Goal: Task Accomplishment & Management: Manage account settings

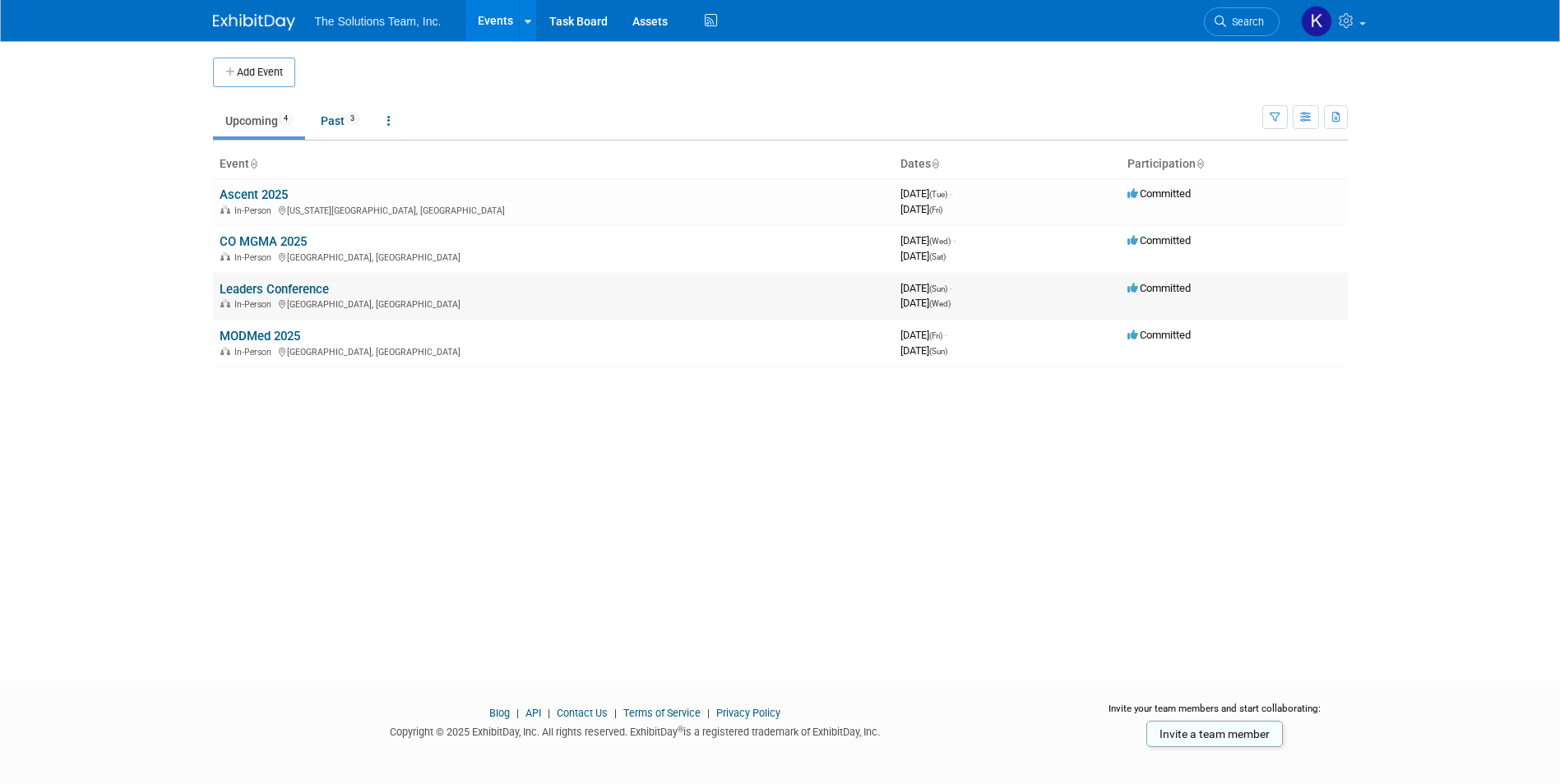
click at [270, 293] on link "Leaders Conference" at bounding box center [274, 289] width 110 height 15
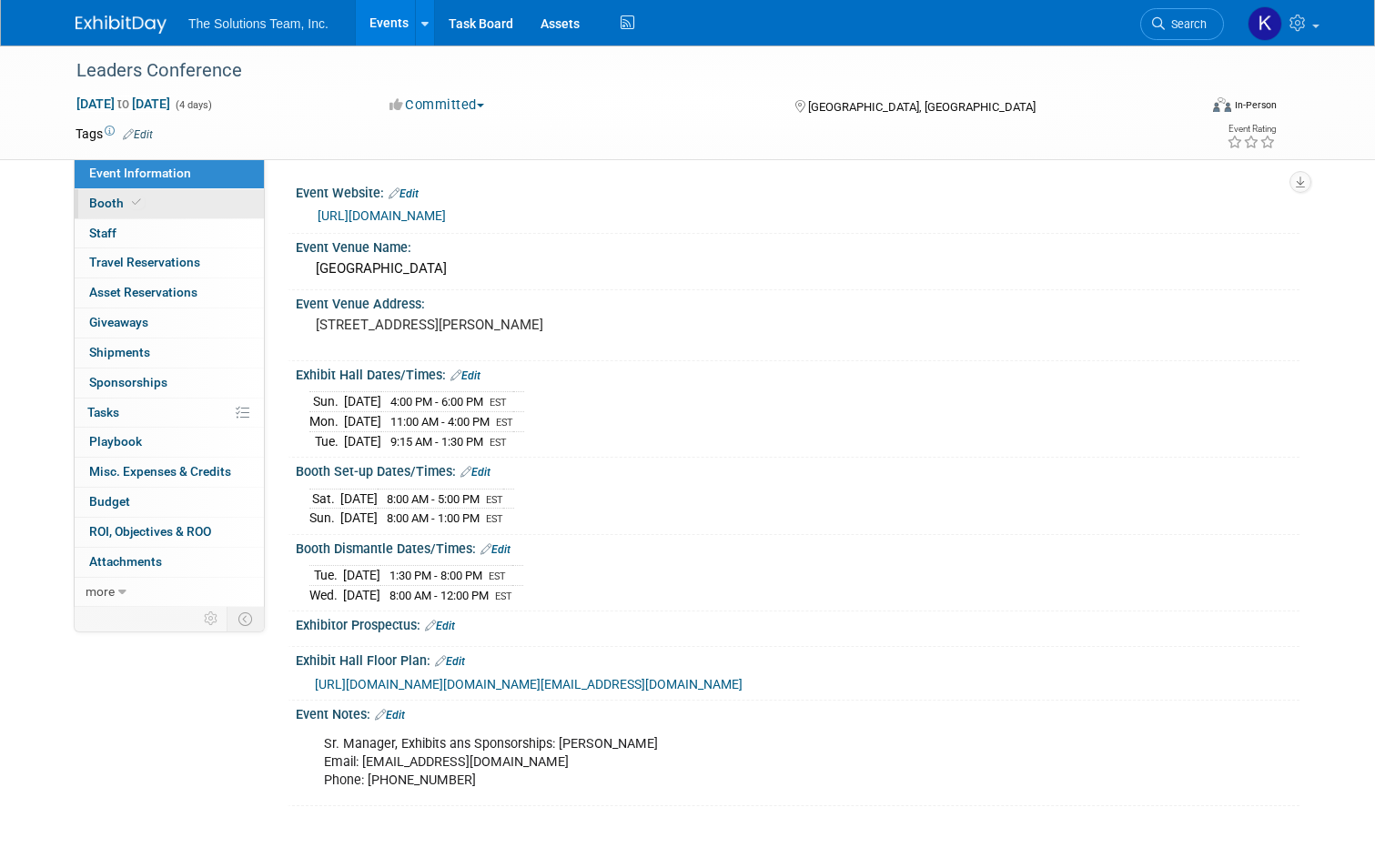
click at [146, 214] on link "Booth" at bounding box center [169, 204] width 189 height 29
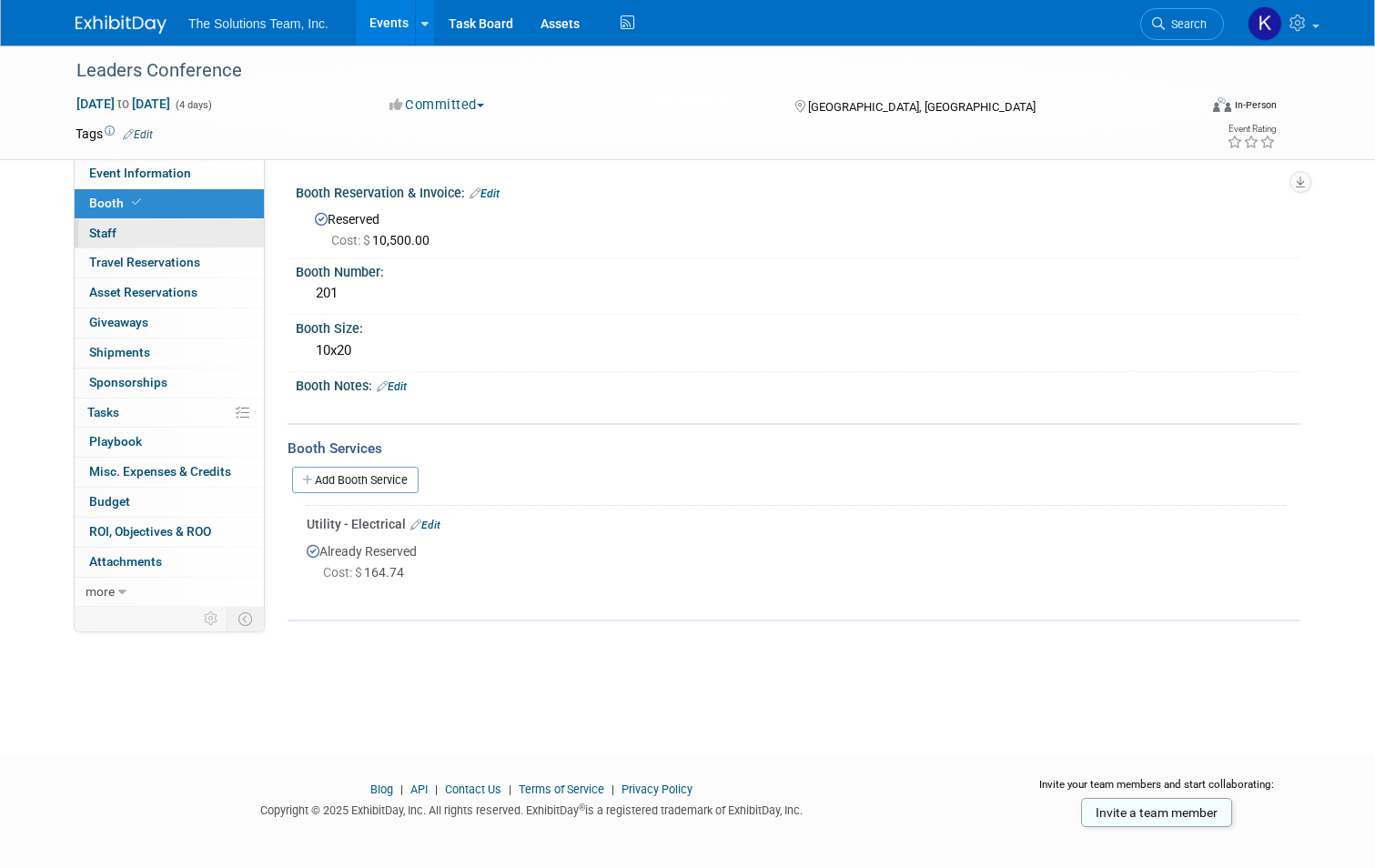
click at [135, 235] on link "0 Staff 0" at bounding box center [169, 234] width 189 height 29
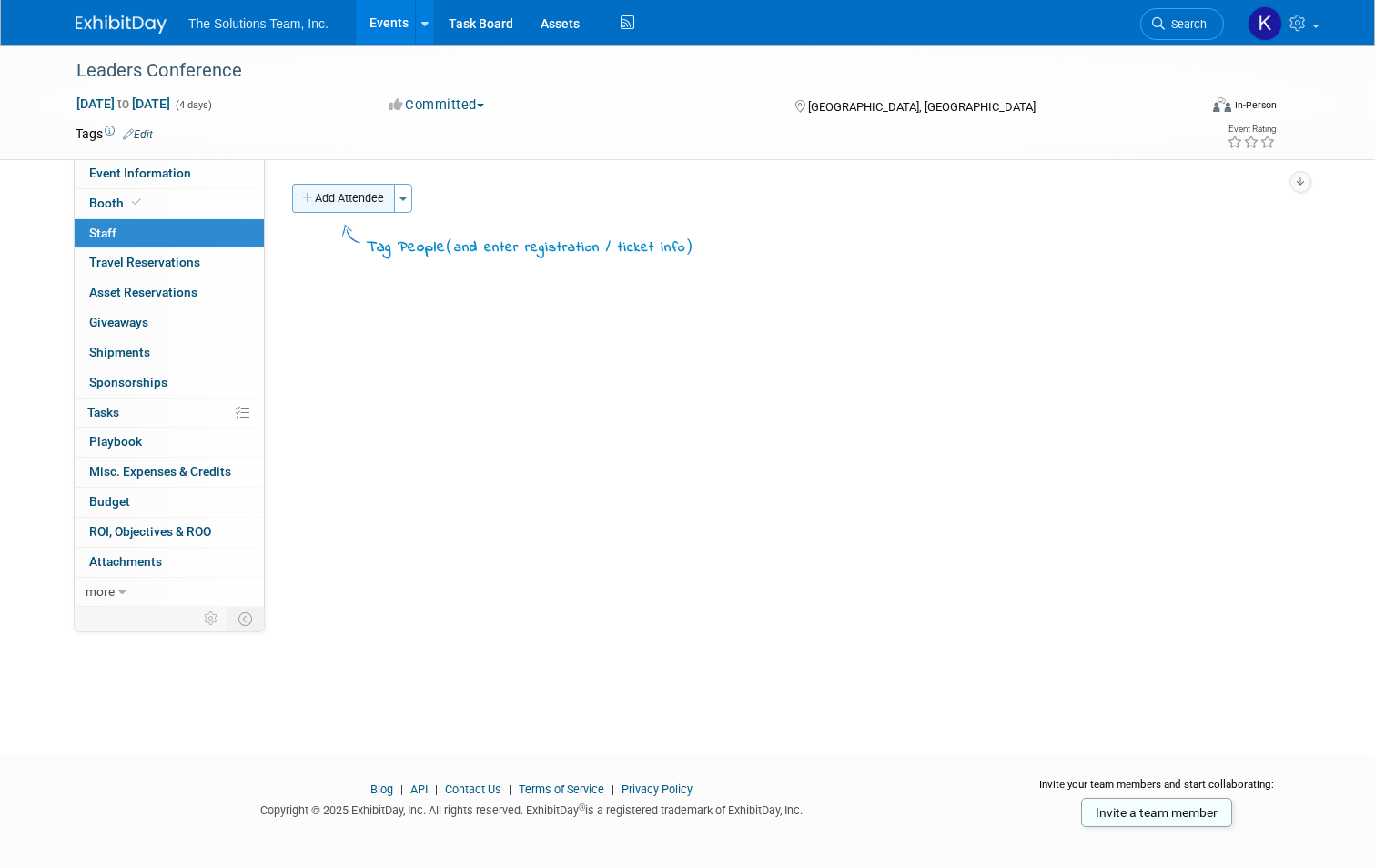
click at [353, 195] on button "Add Attendee" at bounding box center [343, 199] width 103 height 29
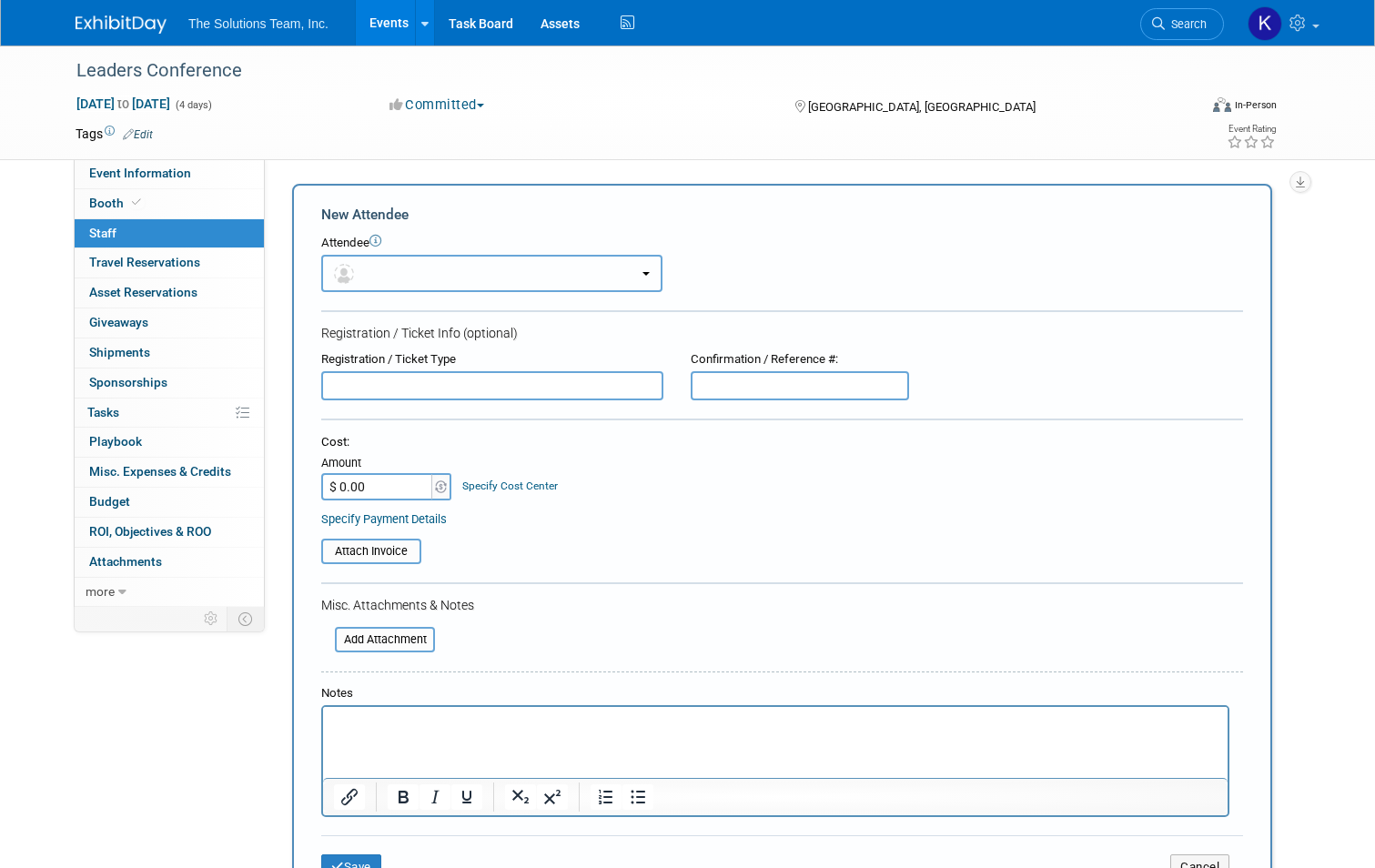
click at [373, 267] on button "button" at bounding box center [492, 273] width 341 height 37
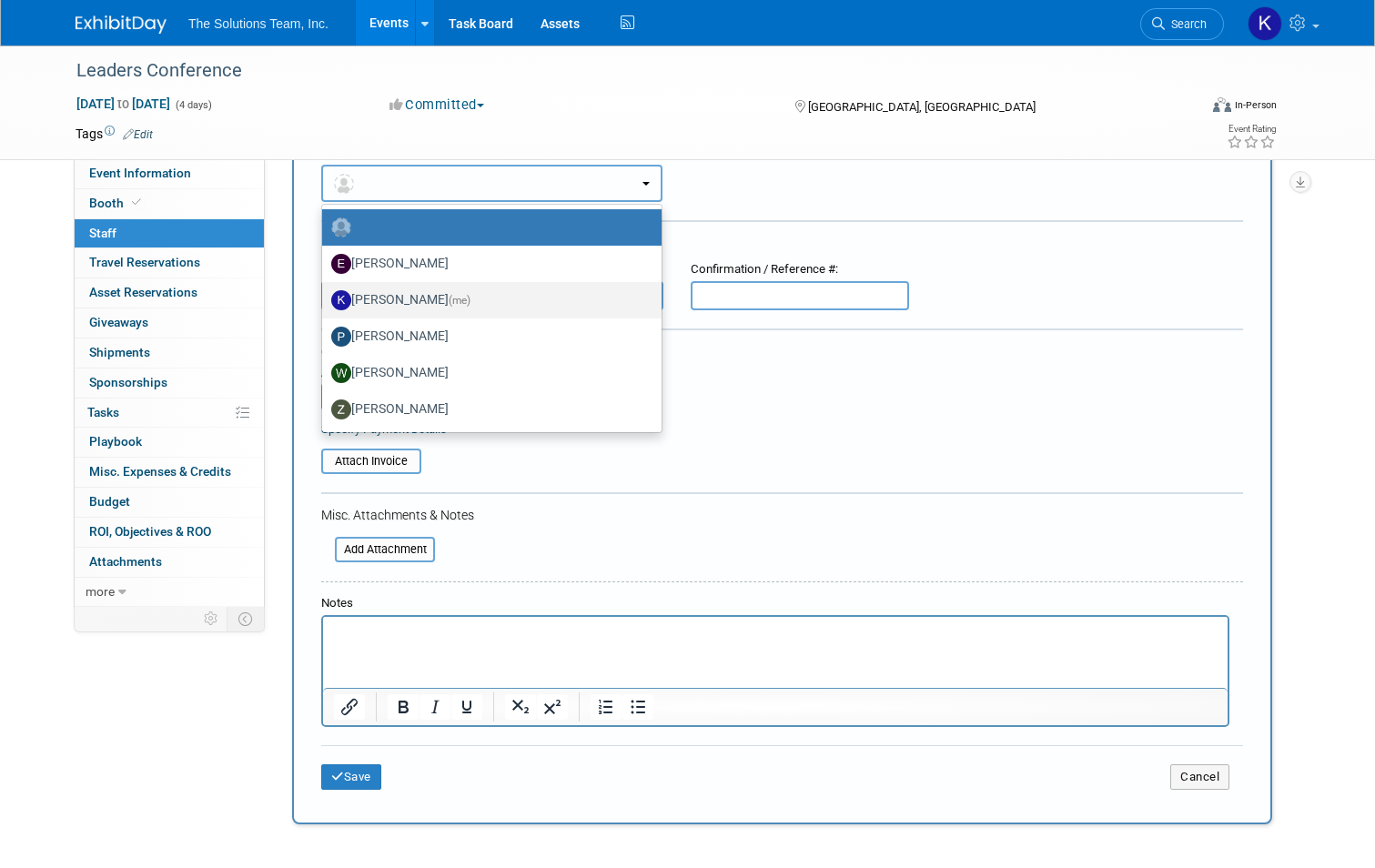
scroll to position [91, 0]
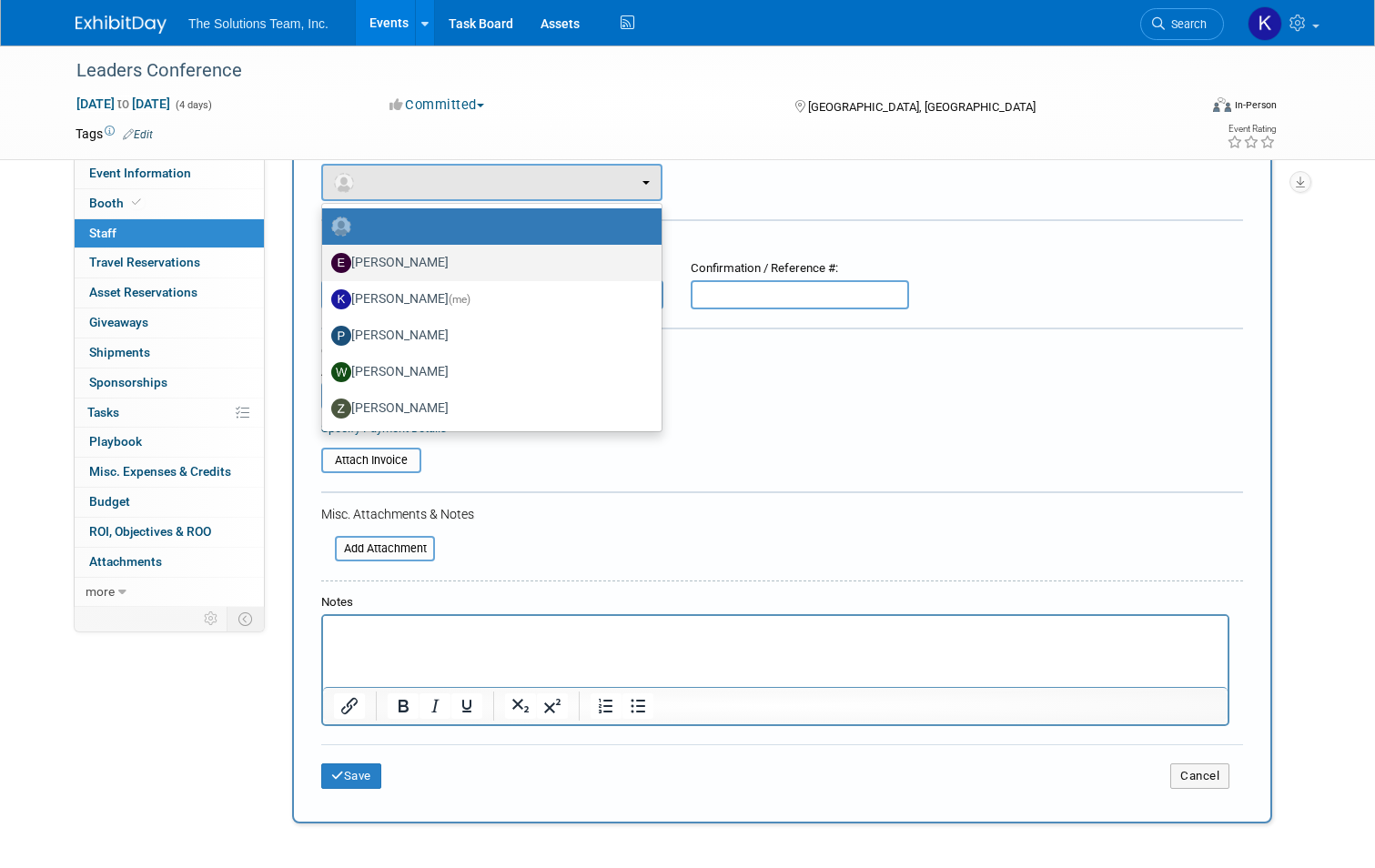
click at [385, 267] on label "Eli Gooden" at bounding box center [487, 264] width 313 height 29
click at [325, 266] on input "Eli Gooden" at bounding box center [319, 261] width 12 height 12
select select "7e16b42f-b24d-4252-8b70-9105d99201ed"
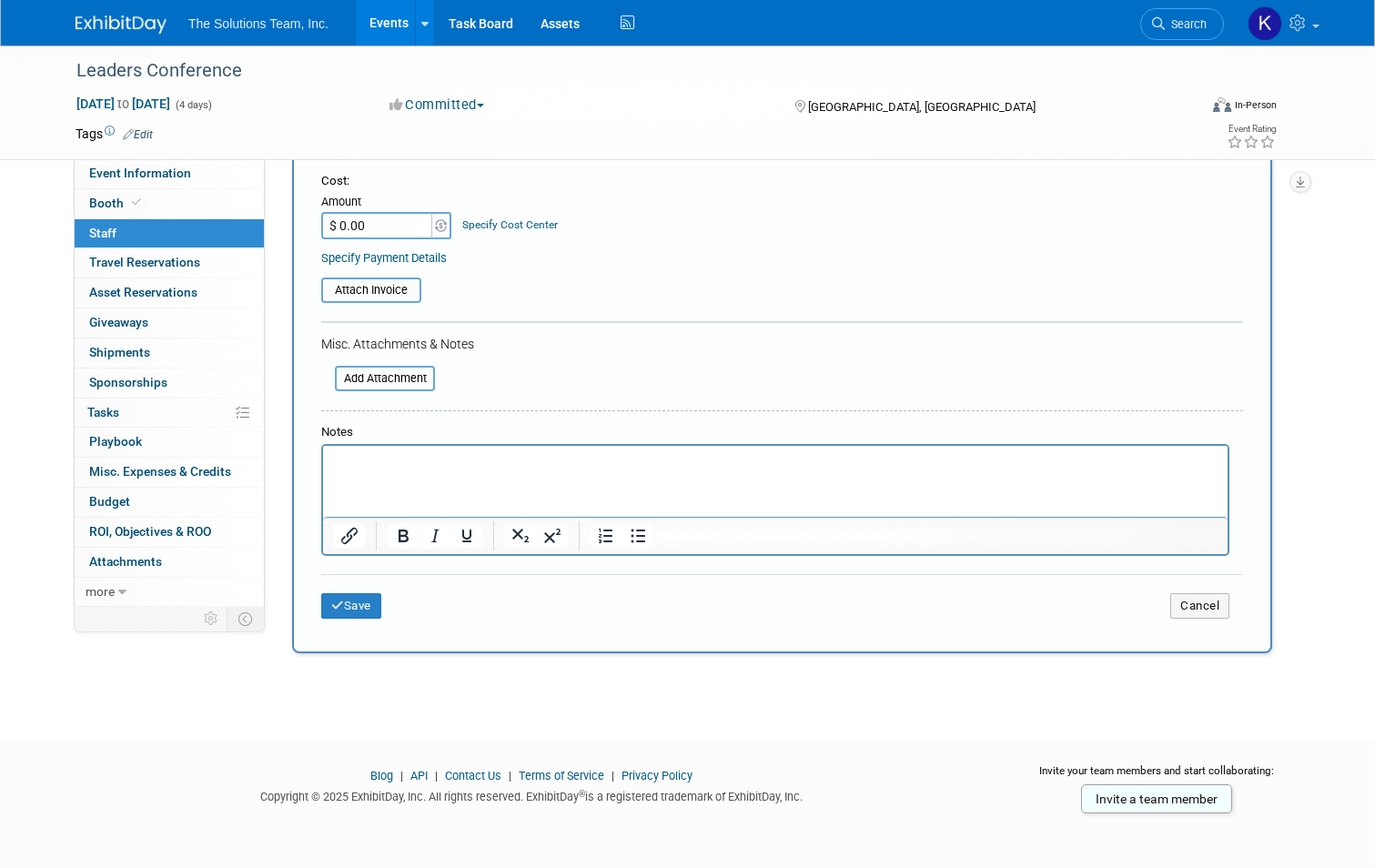
scroll to position [0, 0]
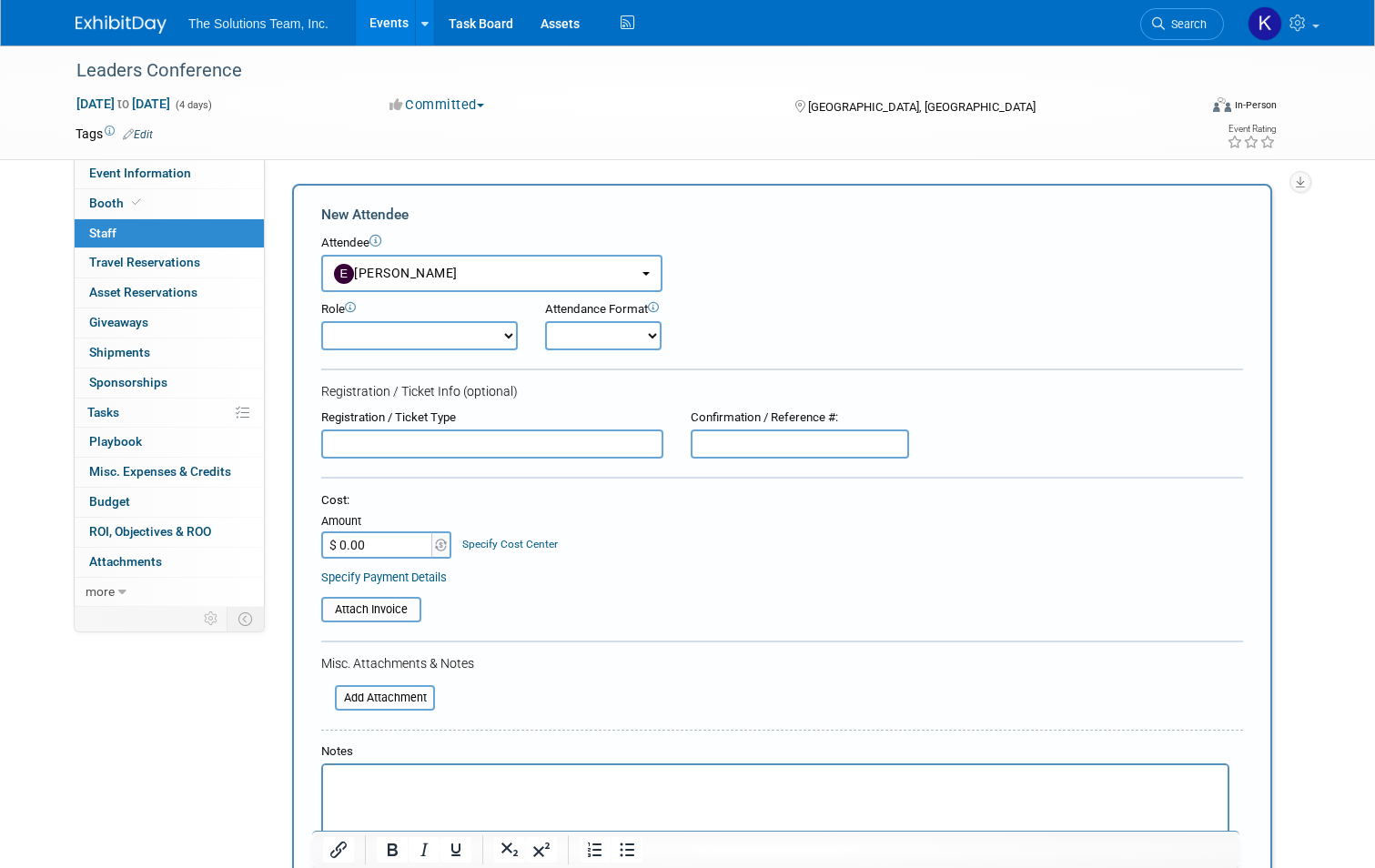
click at [432, 325] on select "Demonstrator Host Planner Presenter Sales Representative Set-up/Dismantle Crew …" at bounding box center [419, 336] width 197 height 29
click at [766, 325] on div "Role Demonstrator Host Planner Presenter Sales Representative" at bounding box center [782, 320] width 950 height 58
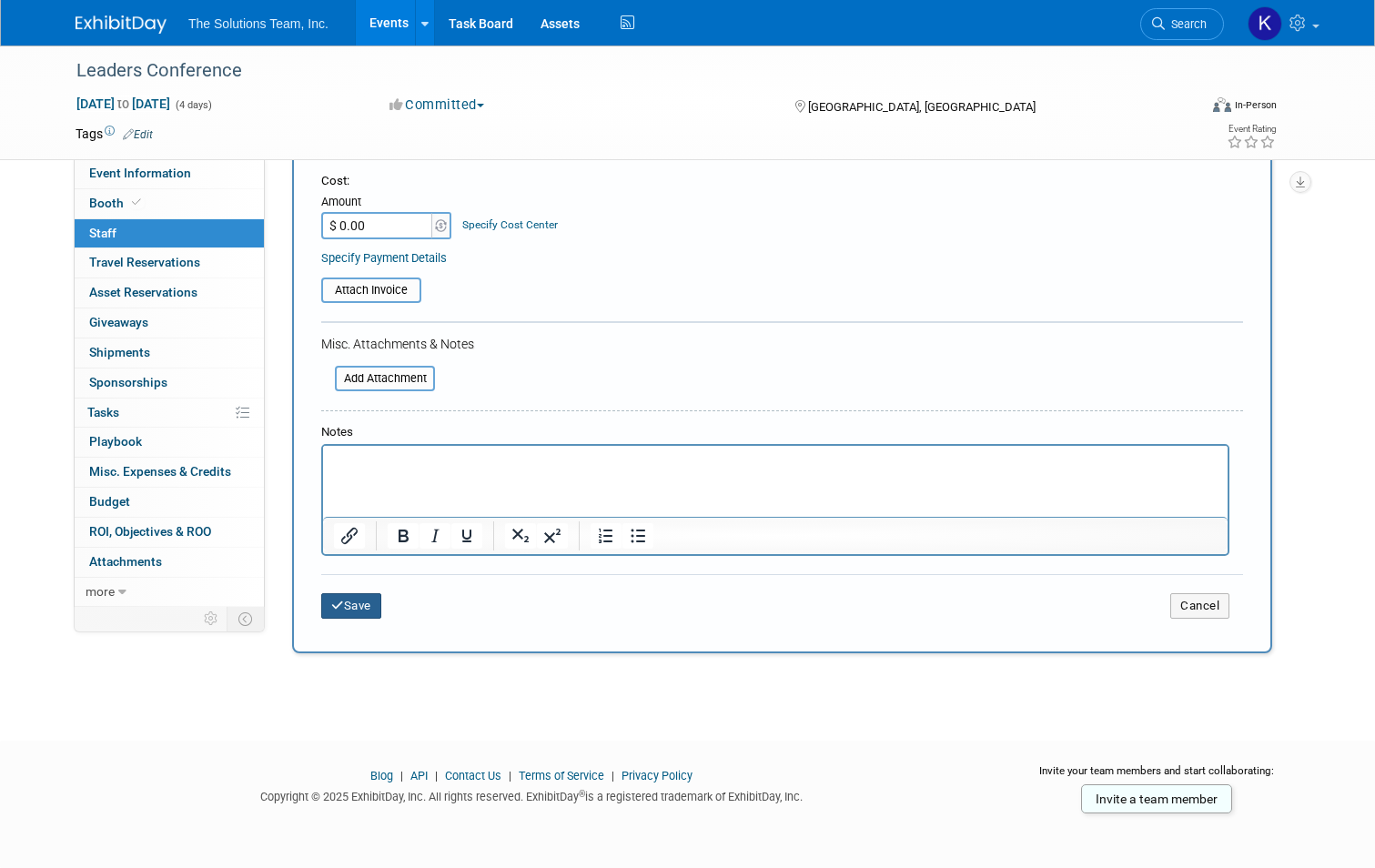
click at [352, 610] on button "Save" at bounding box center [351, 605] width 60 height 25
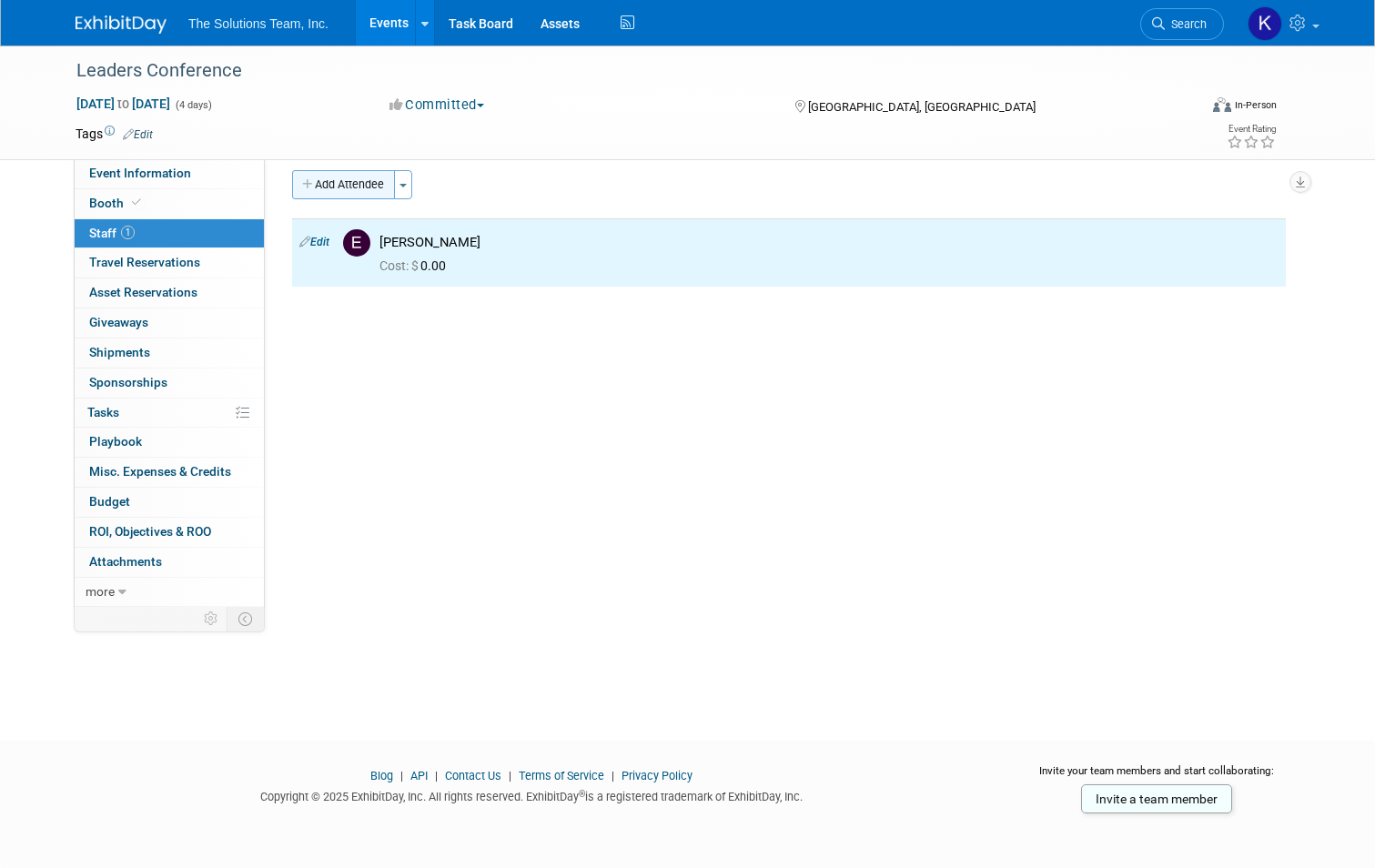
click at [347, 181] on button "Add Attendee" at bounding box center [343, 185] width 103 height 29
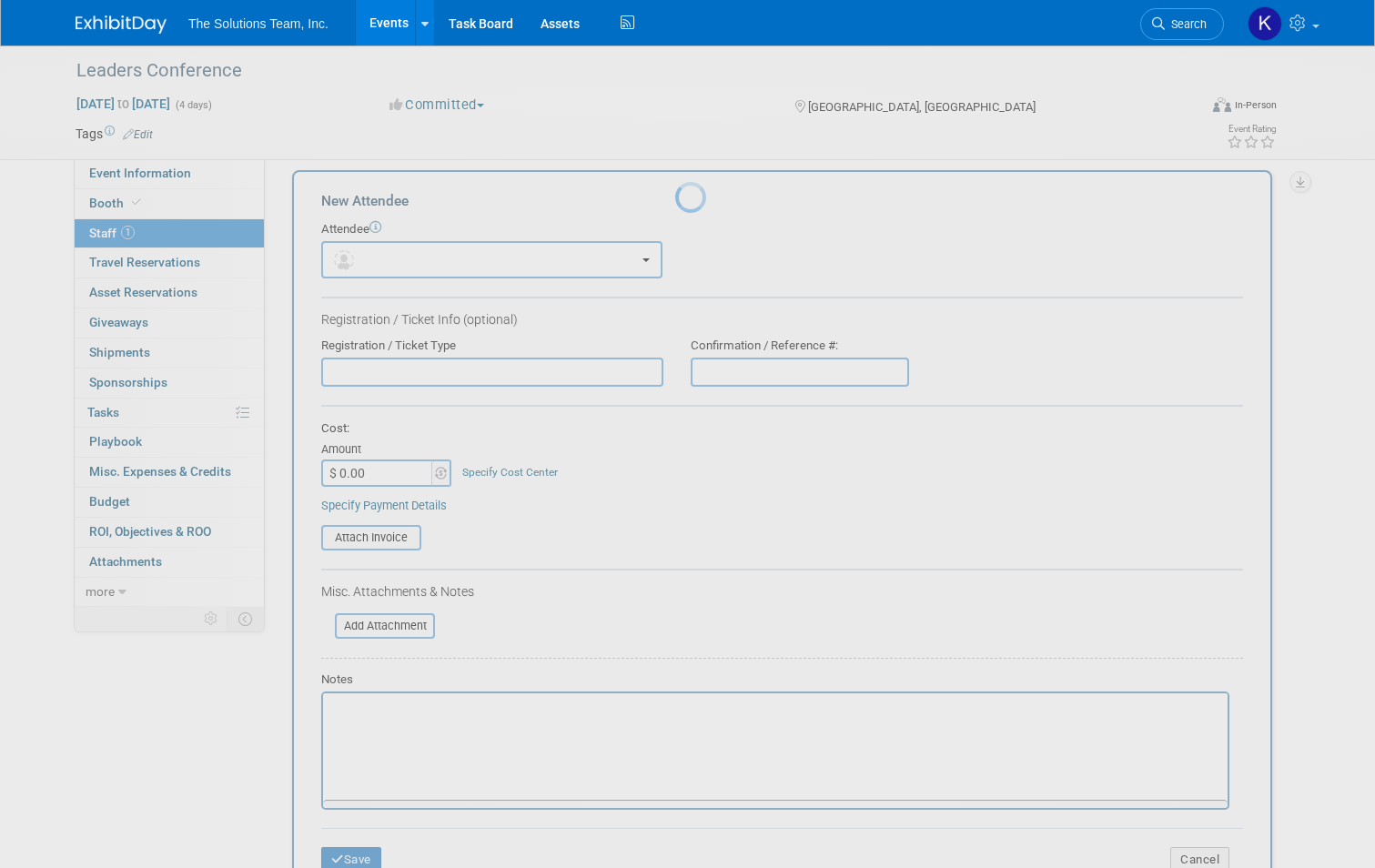
scroll to position [0, 0]
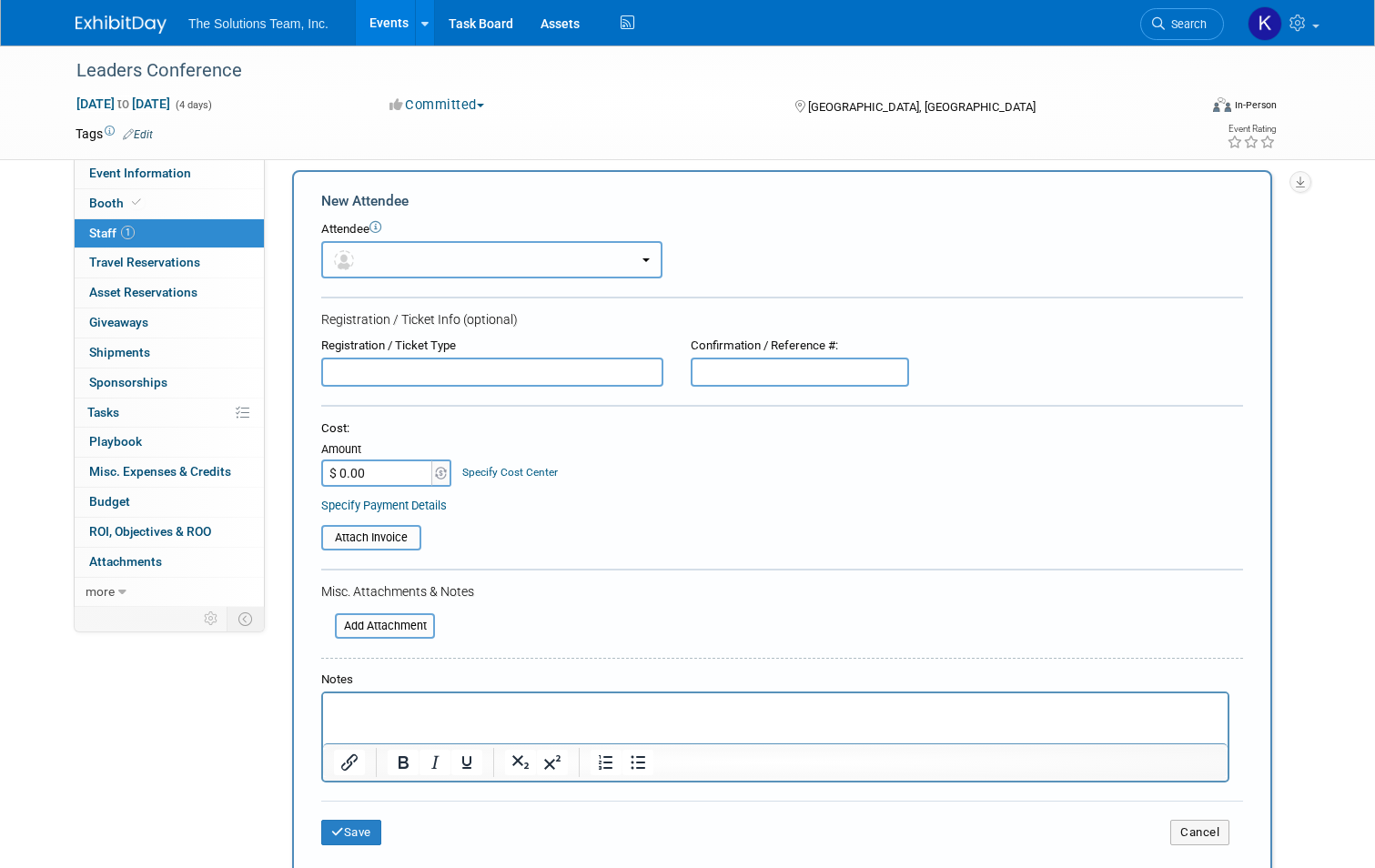
click at [376, 249] on button "button" at bounding box center [492, 260] width 341 height 37
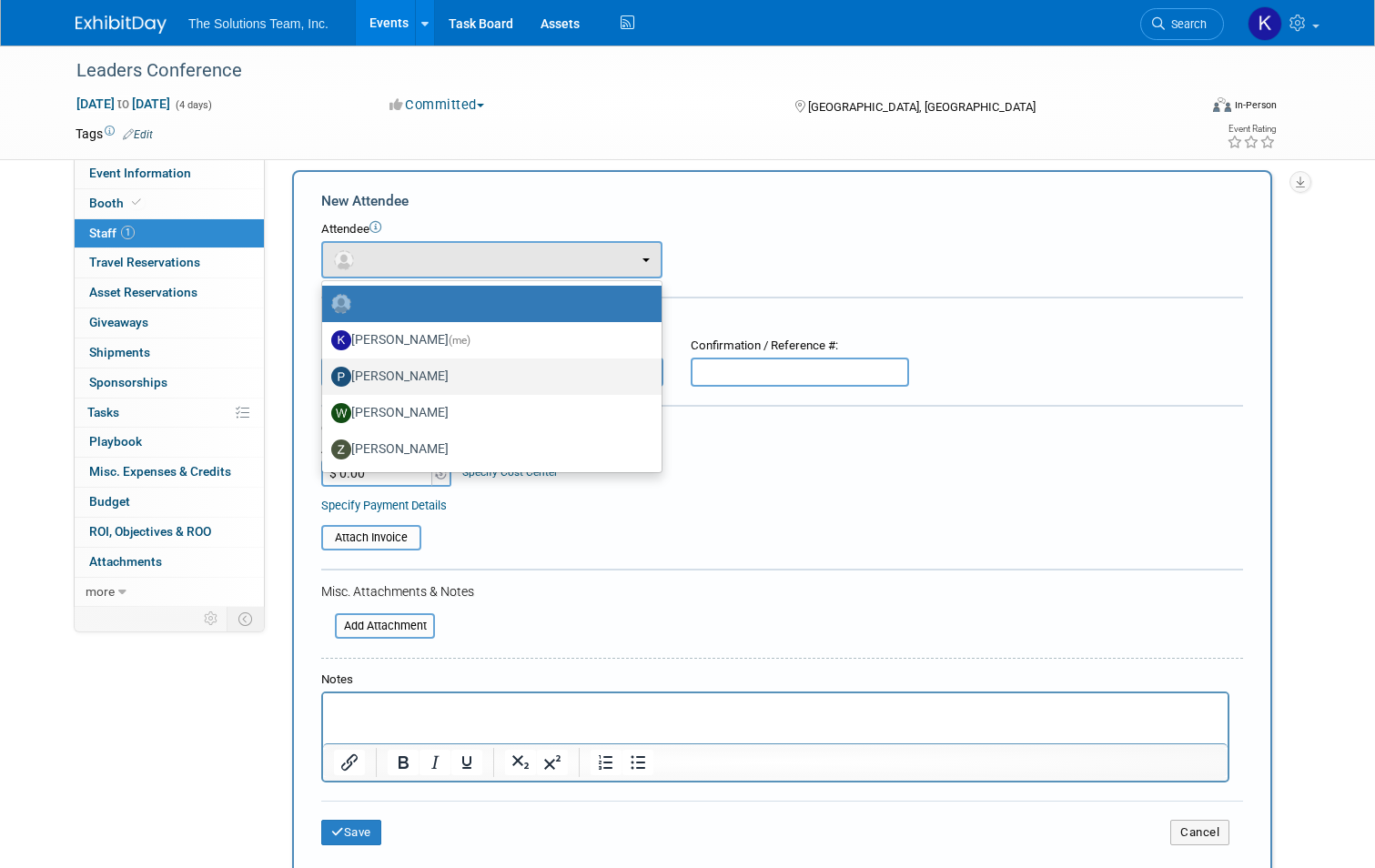
click at [424, 383] on label "Paxton Payton" at bounding box center [487, 377] width 313 height 29
click at [325, 380] on input "Paxton Payton" at bounding box center [319, 374] width 12 height 12
select select "2e7b1b1a-8438-4c8e-a62e-2d49d8190370"
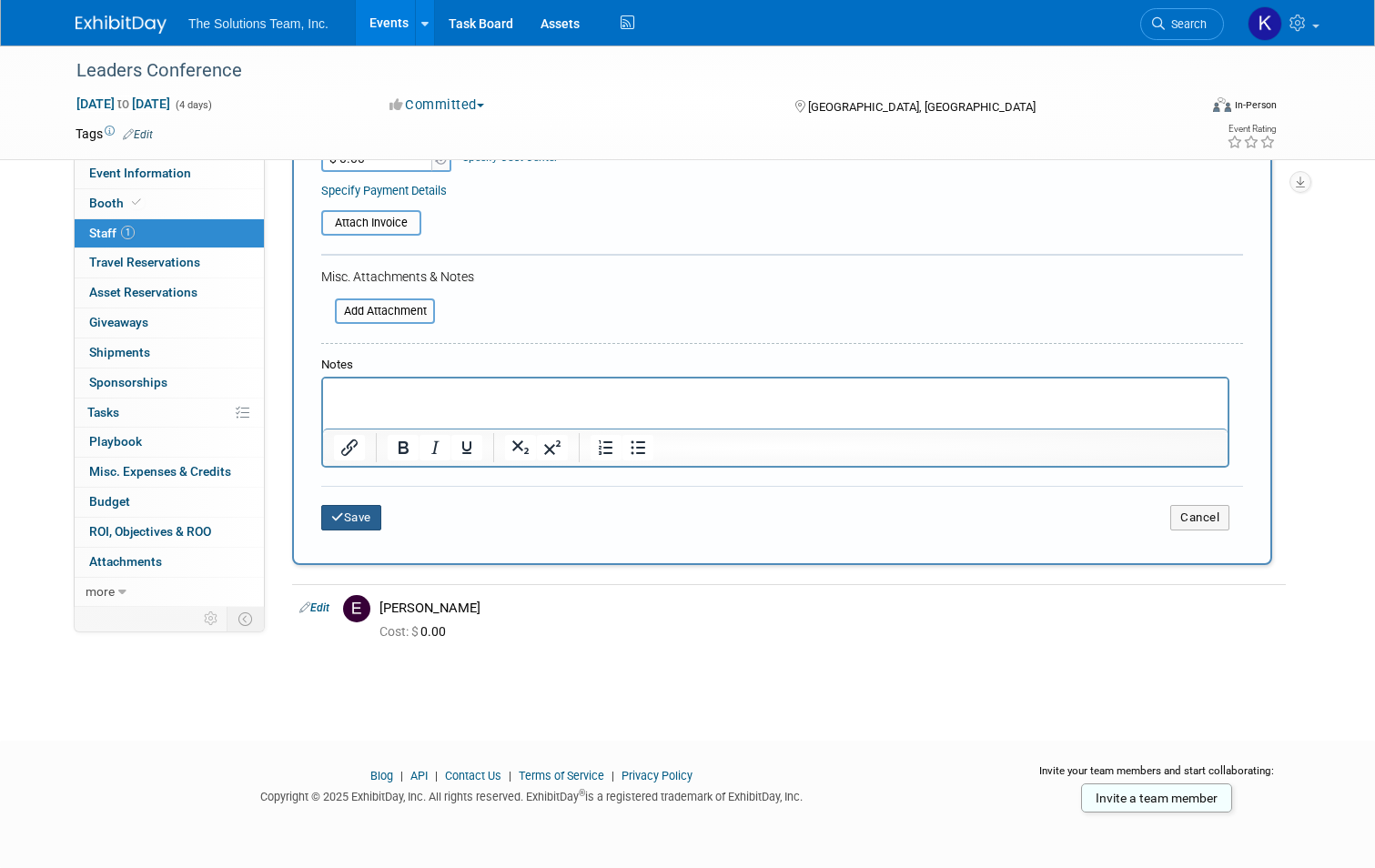
click at [342, 509] on button "Save" at bounding box center [351, 517] width 60 height 25
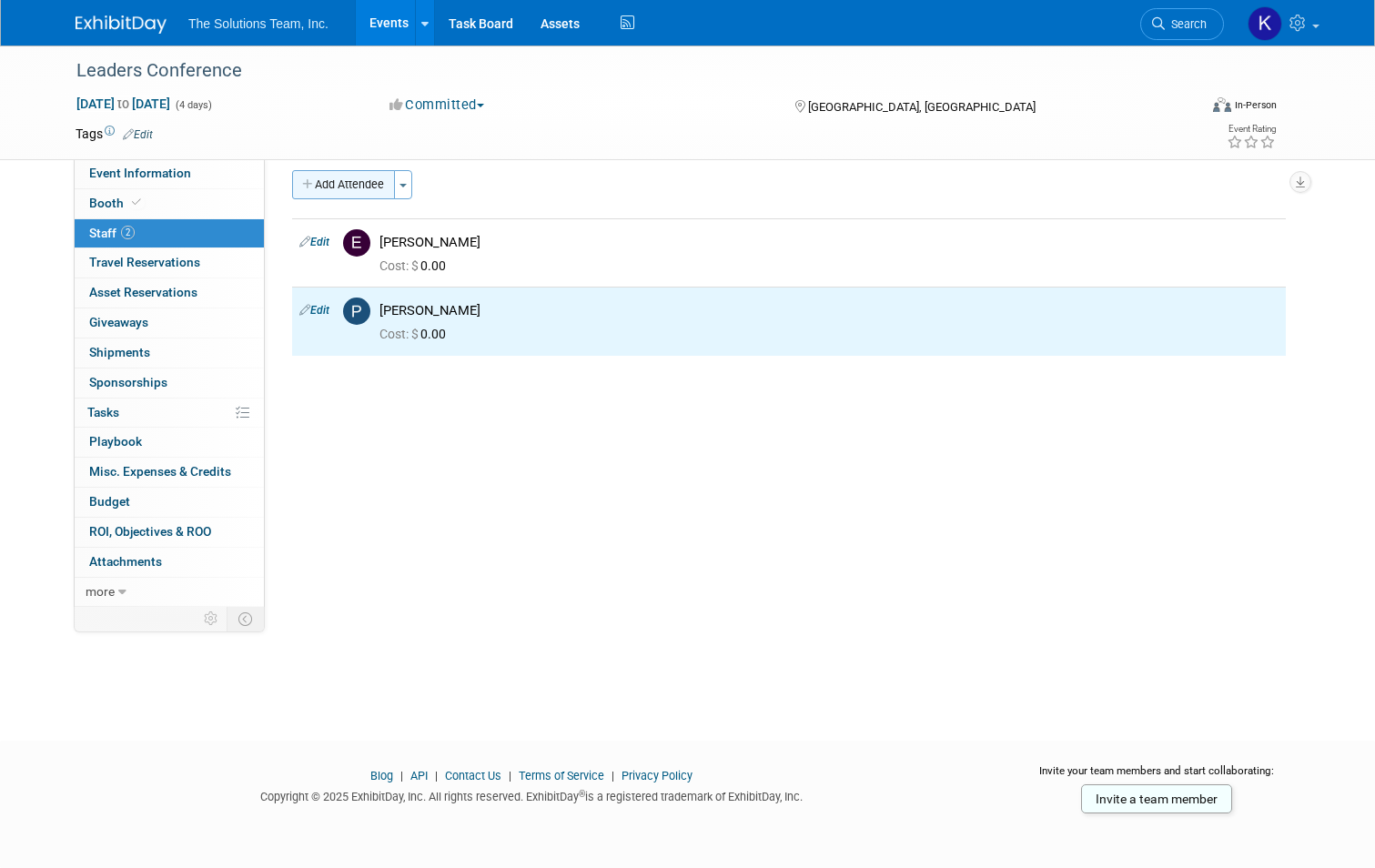
click at [339, 187] on button "Add Attendee" at bounding box center [343, 185] width 103 height 29
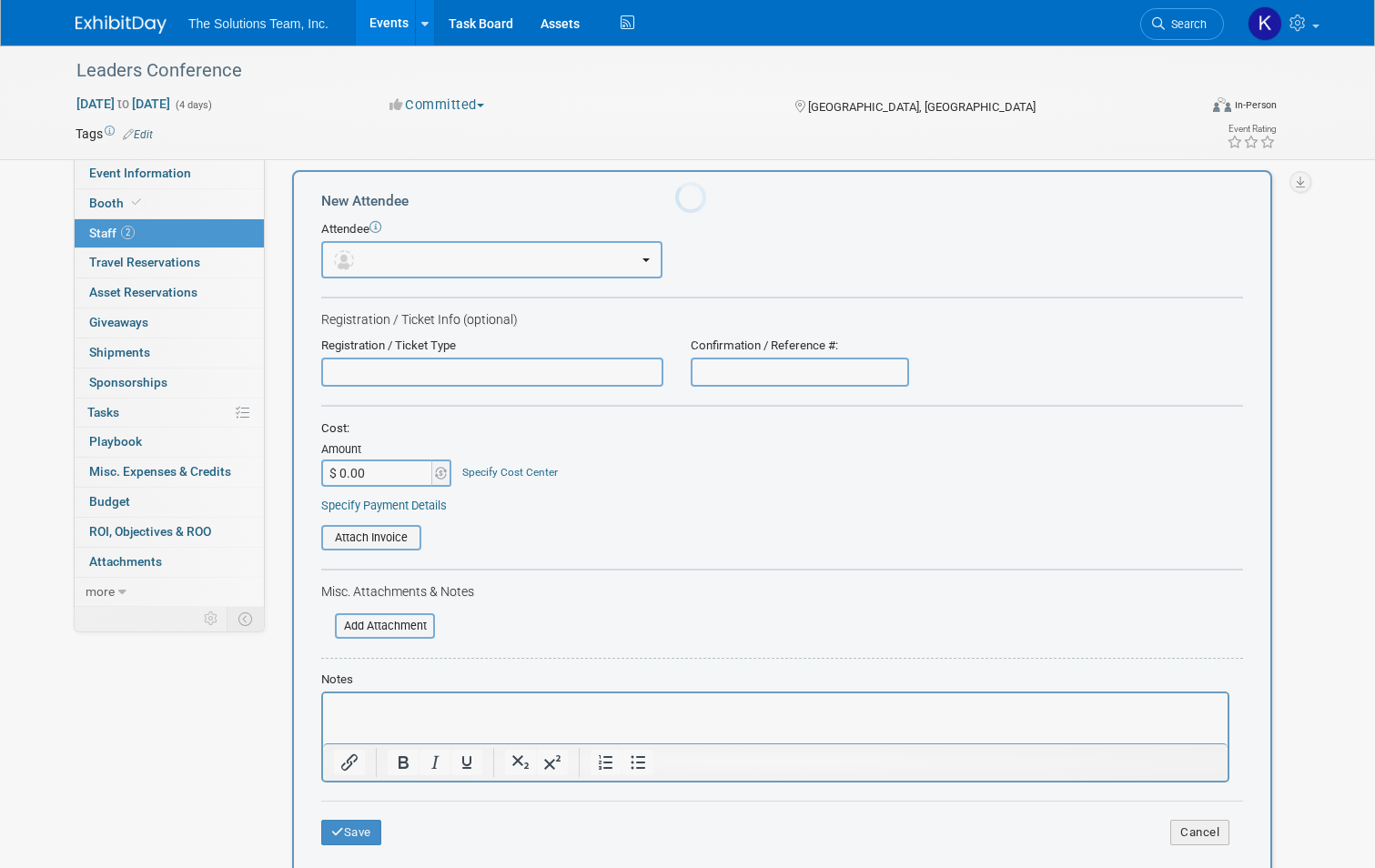
scroll to position [0, 0]
click at [436, 253] on button "button" at bounding box center [492, 260] width 341 height 37
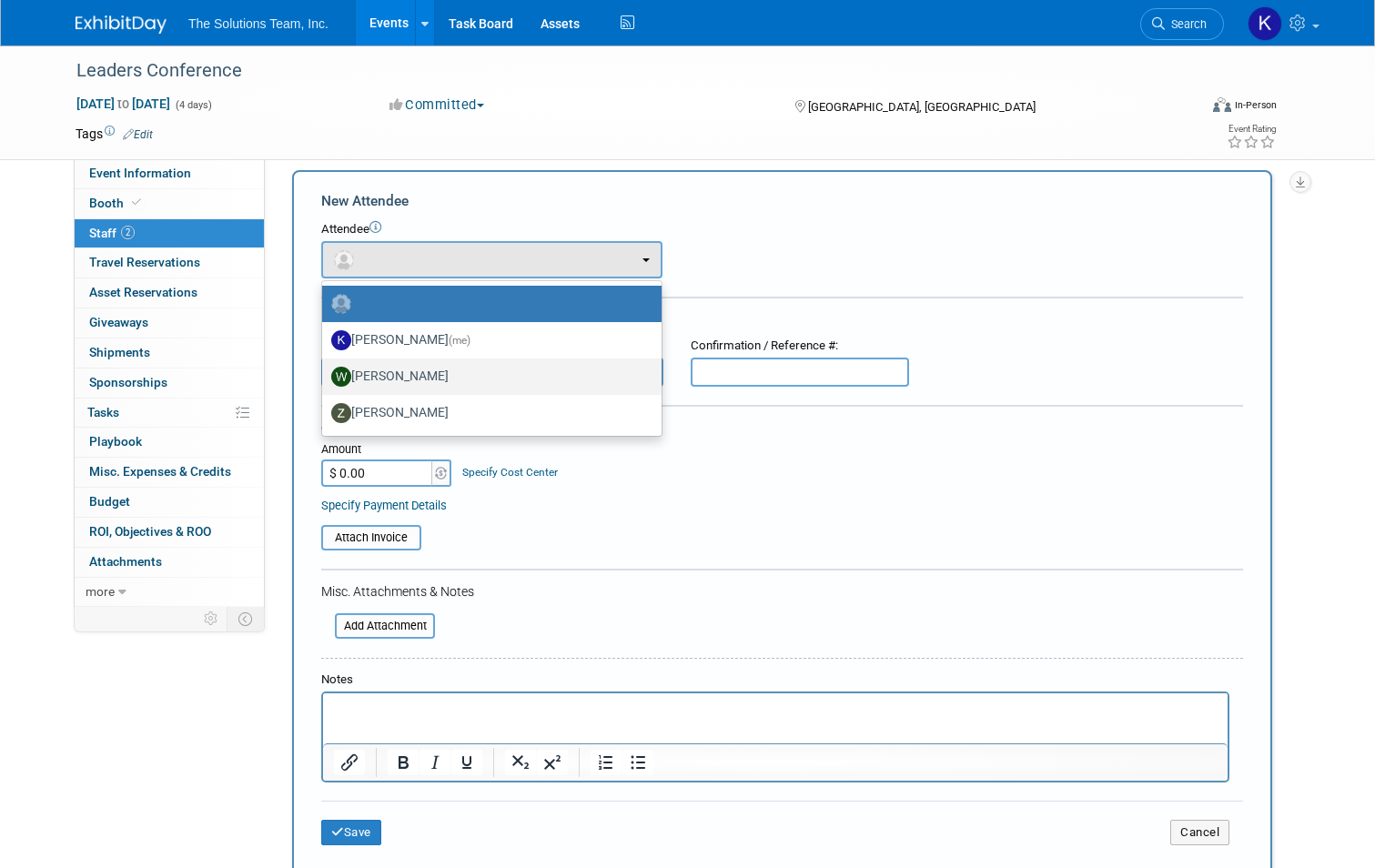
click at [419, 373] on label "Will Orzechowski" at bounding box center [487, 377] width 313 height 29
click at [325, 373] on input "Will Orzechowski" at bounding box center [319, 374] width 12 height 12
select select "9217388b-2ac3-4b63-835e-985f84ace9bf"
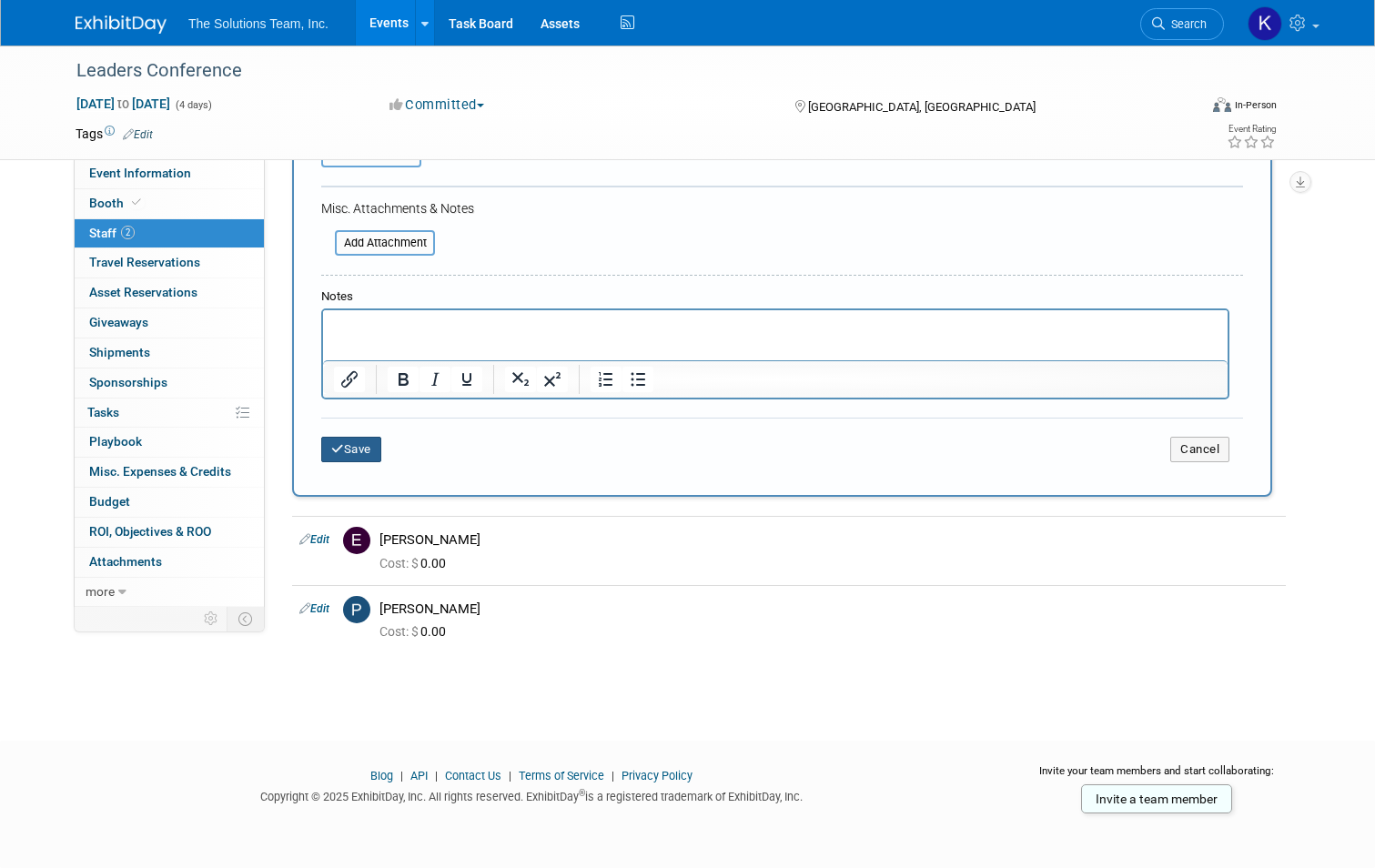
click at [341, 447] on button "Save" at bounding box center [351, 450] width 60 height 25
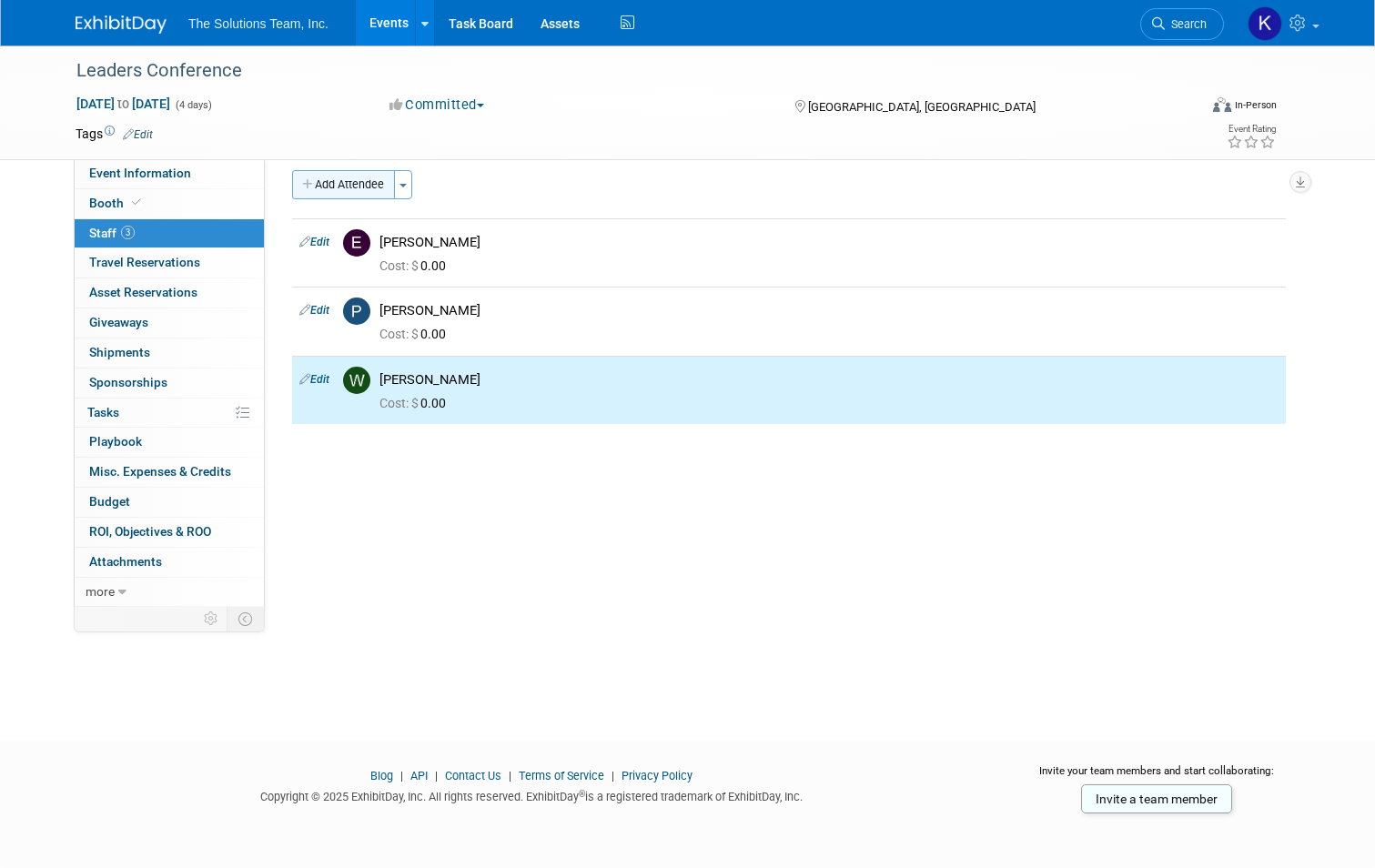
click at [358, 178] on button "Add Attendee" at bounding box center [343, 185] width 103 height 29
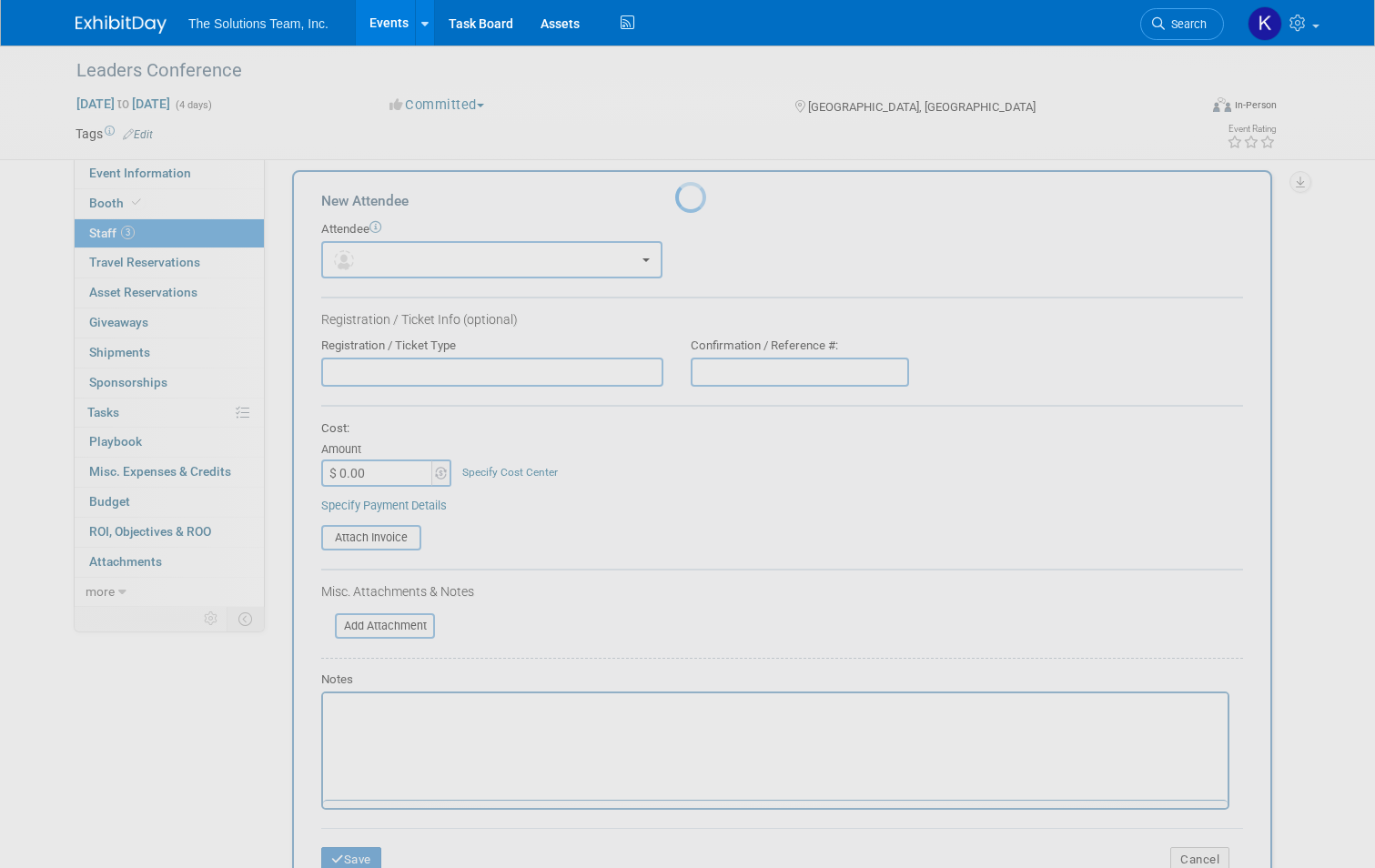
scroll to position [0, 0]
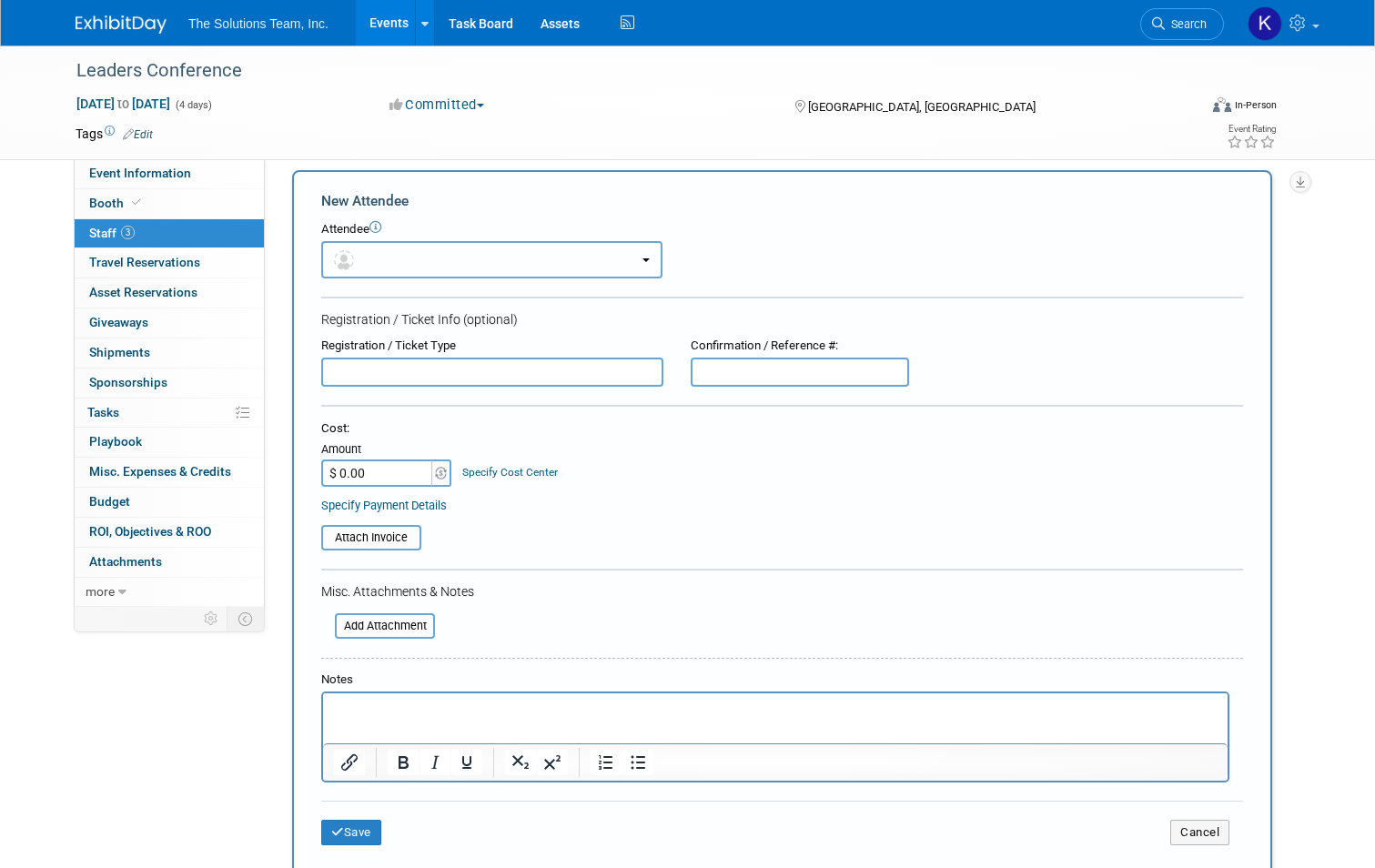
click at [416, 251] on button "button" at bounding box center [492, 260] width 341 height 37
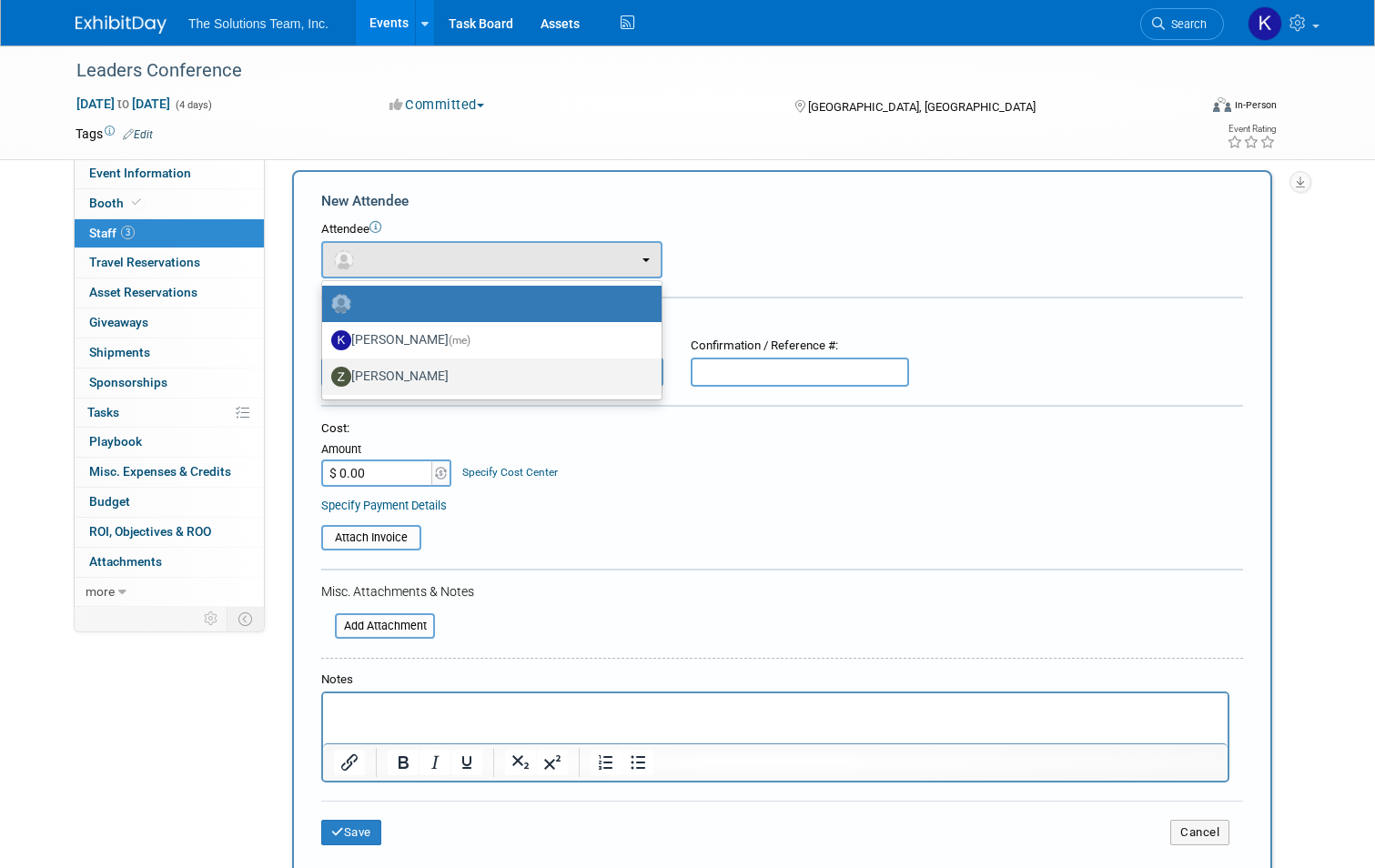
click at [439, 369] on label "Zavior Thmpson" at bounding box center [487, 377] width 313 height 29
click at [325, 369] on input "Zavior Thmpson" at bounding box center [319, 374] width 12 height 12
select select "ac29a415-f25e-4f64-ab6b-3e4178a0cbdb"
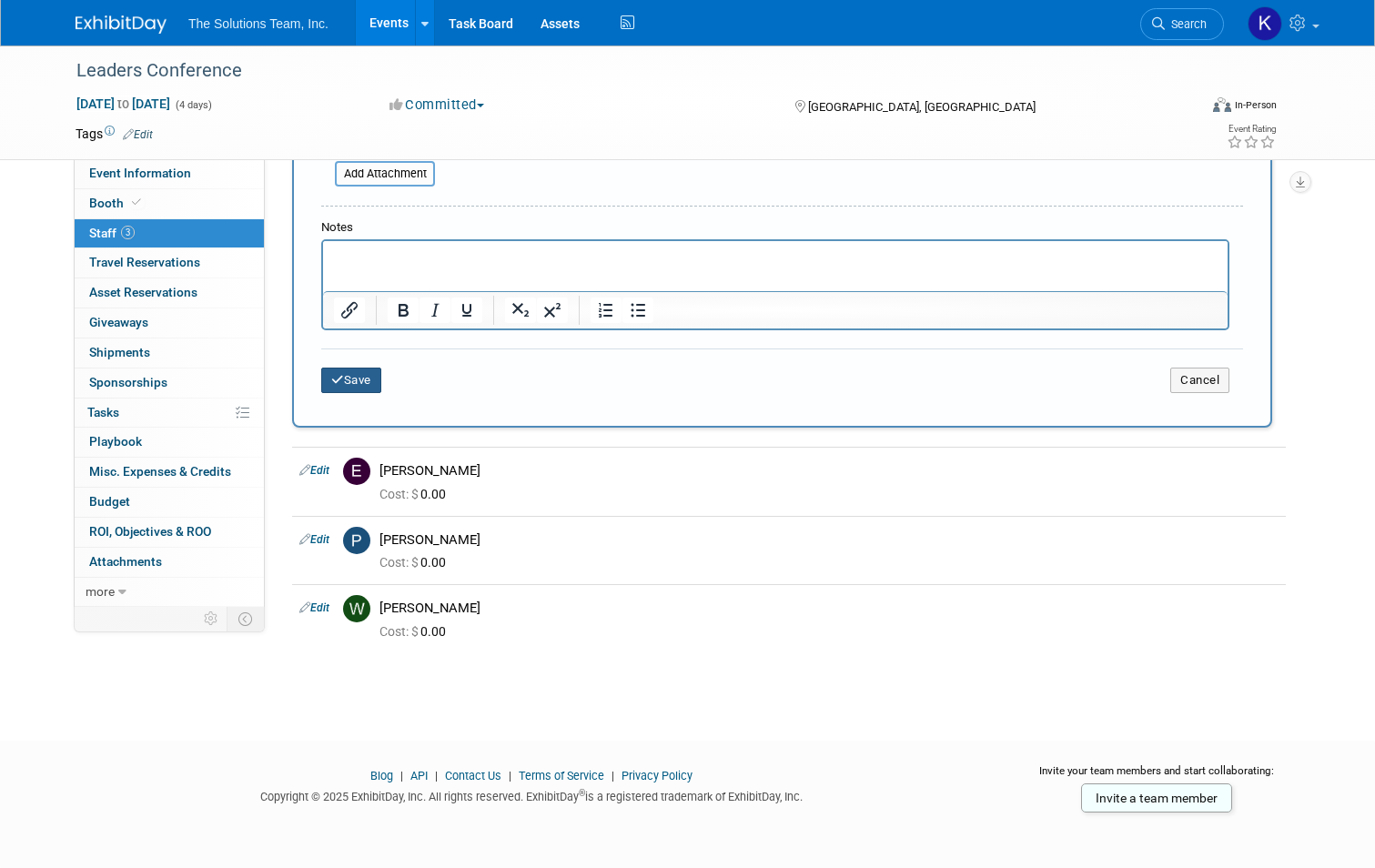
click at [360, 374] on button "Save" at bounding box center [351, 380] width 60 height 25
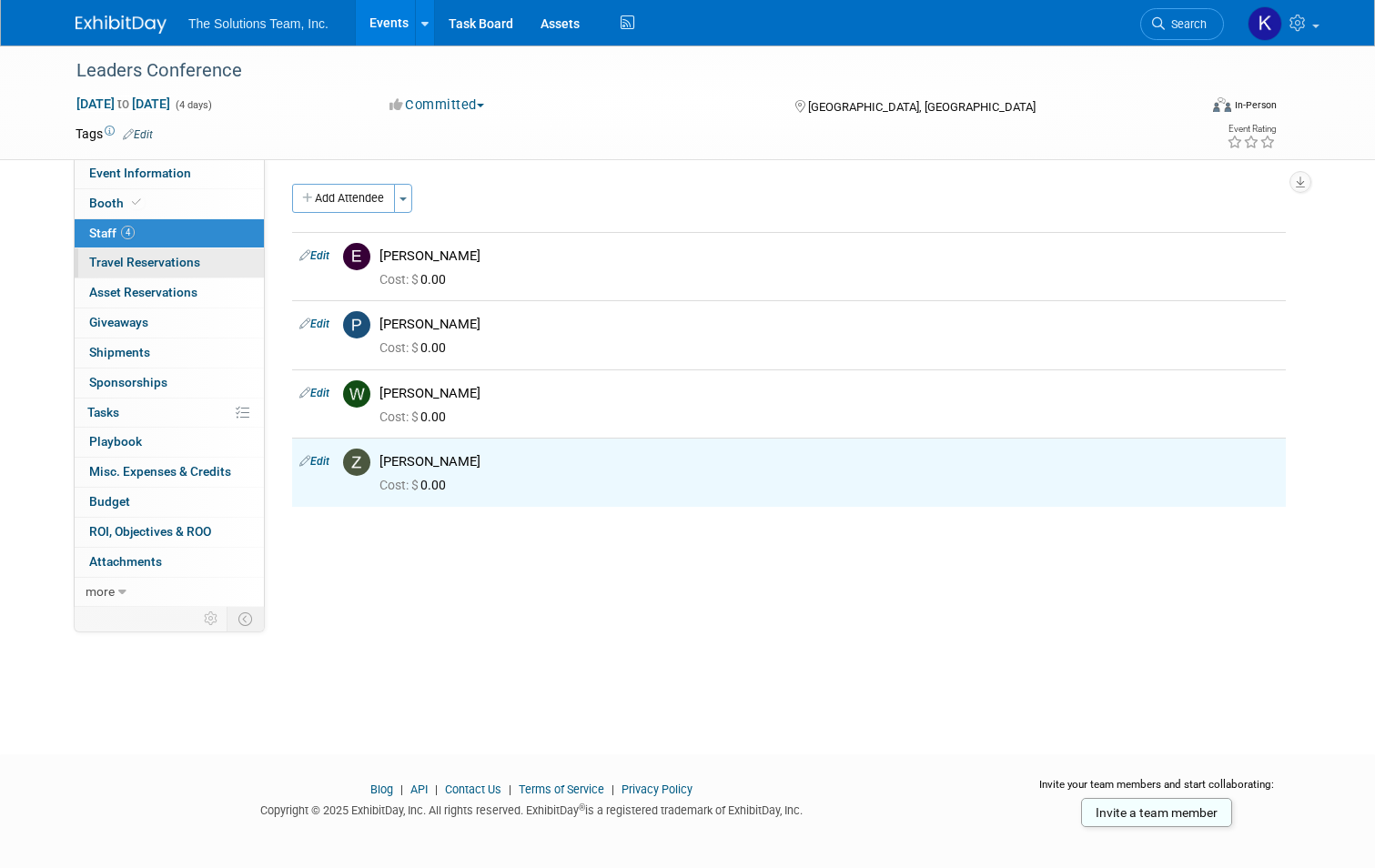
click at [207, 262] on link "0 Travel Reservations 0" at bounding box center [169, 264] width 189 height 29
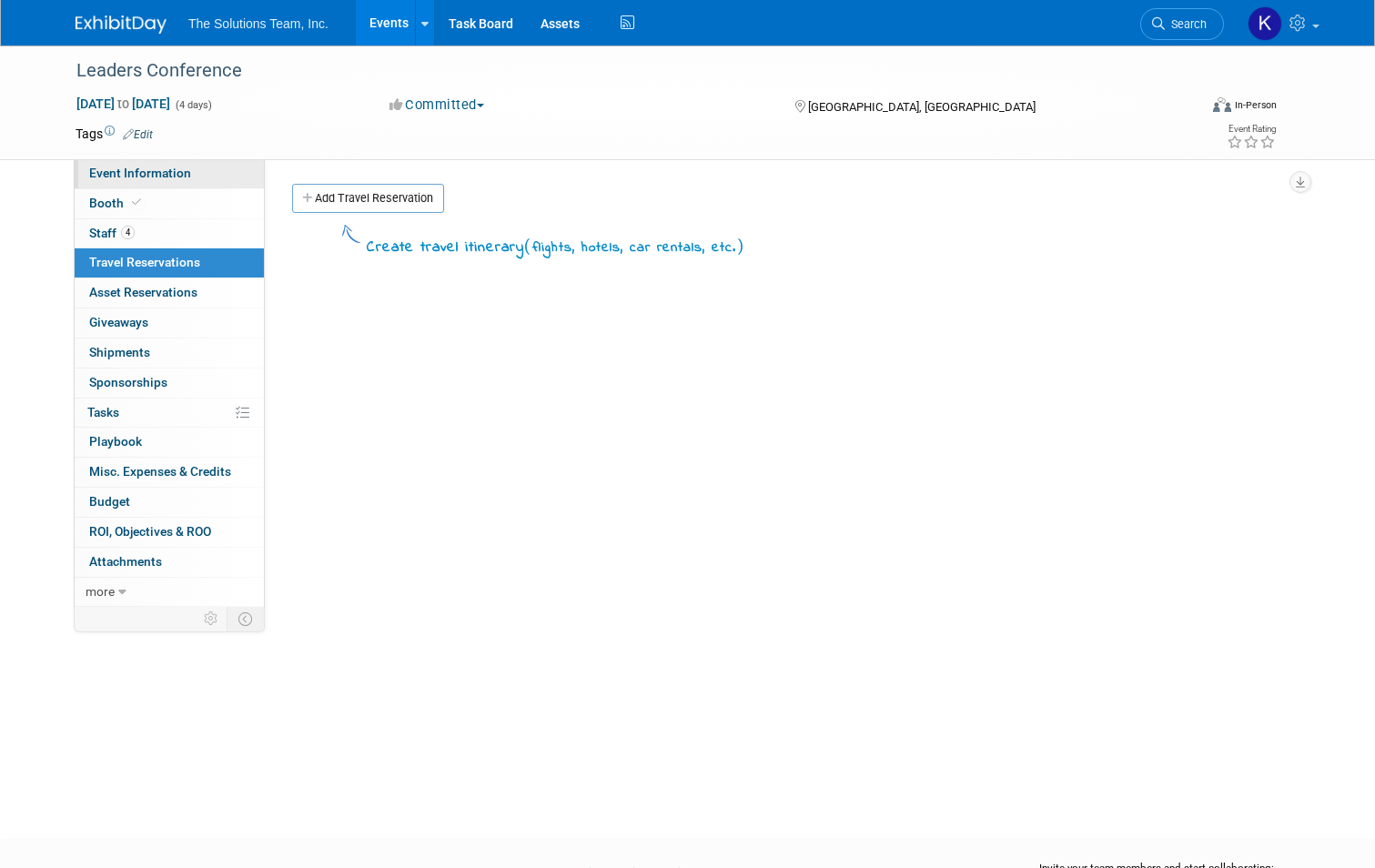
click at [103, 170] on span "Event Information" at bounding box center [140, 172] width 102 height 15
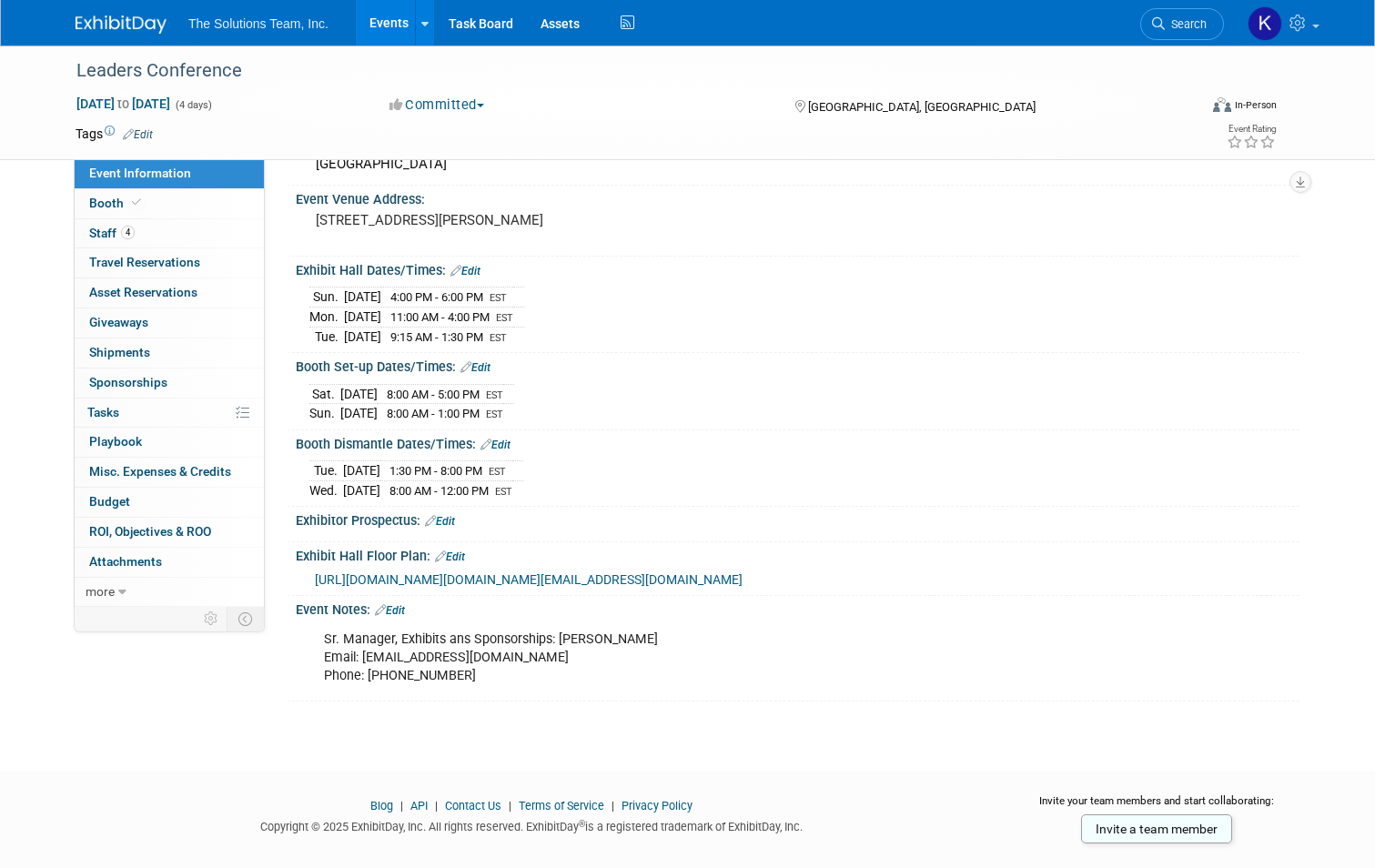
scroll to position [222, 0]
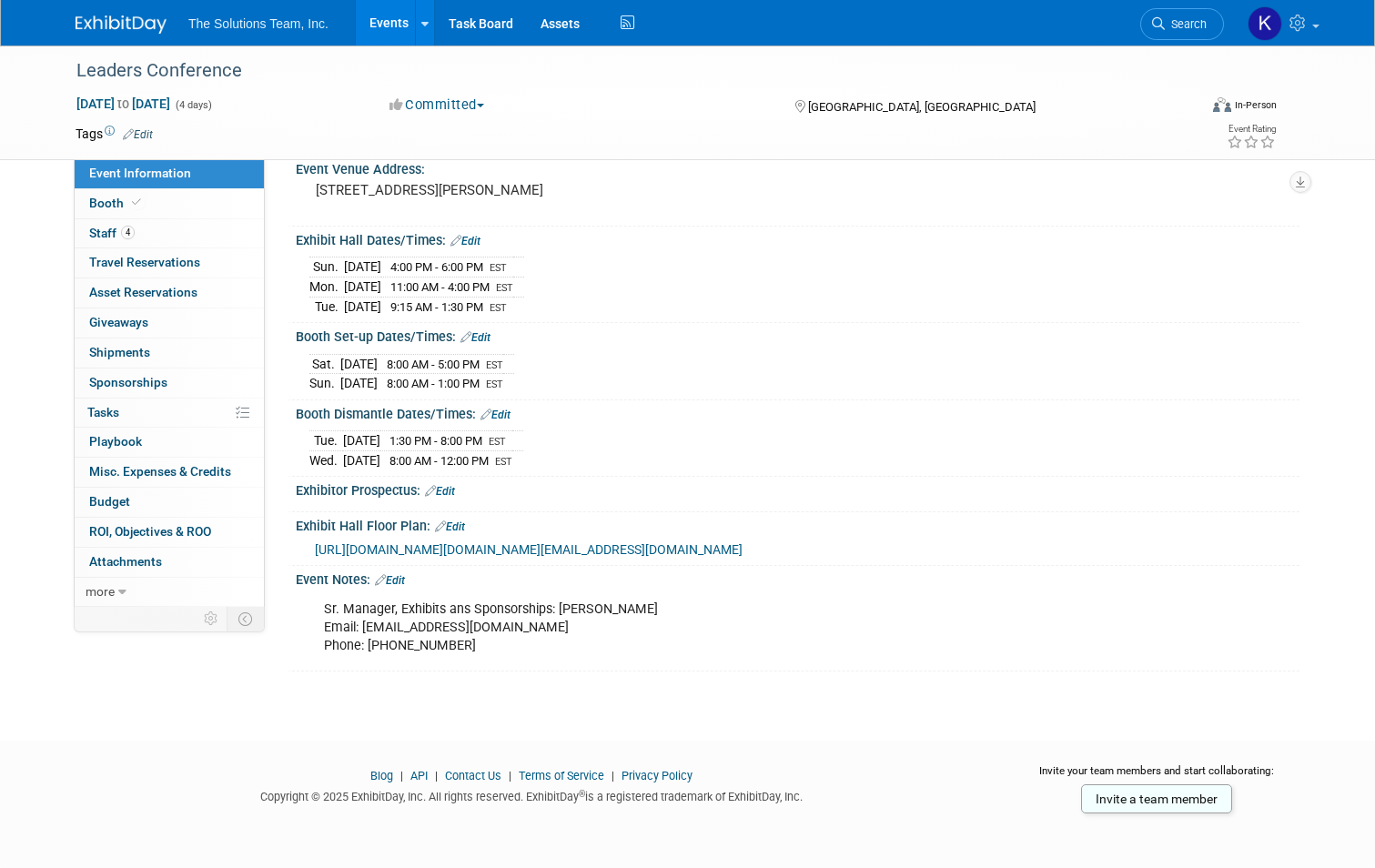
click at [384, 578] on link "Edit" at bounding box center [390, 580] width 30 height 13
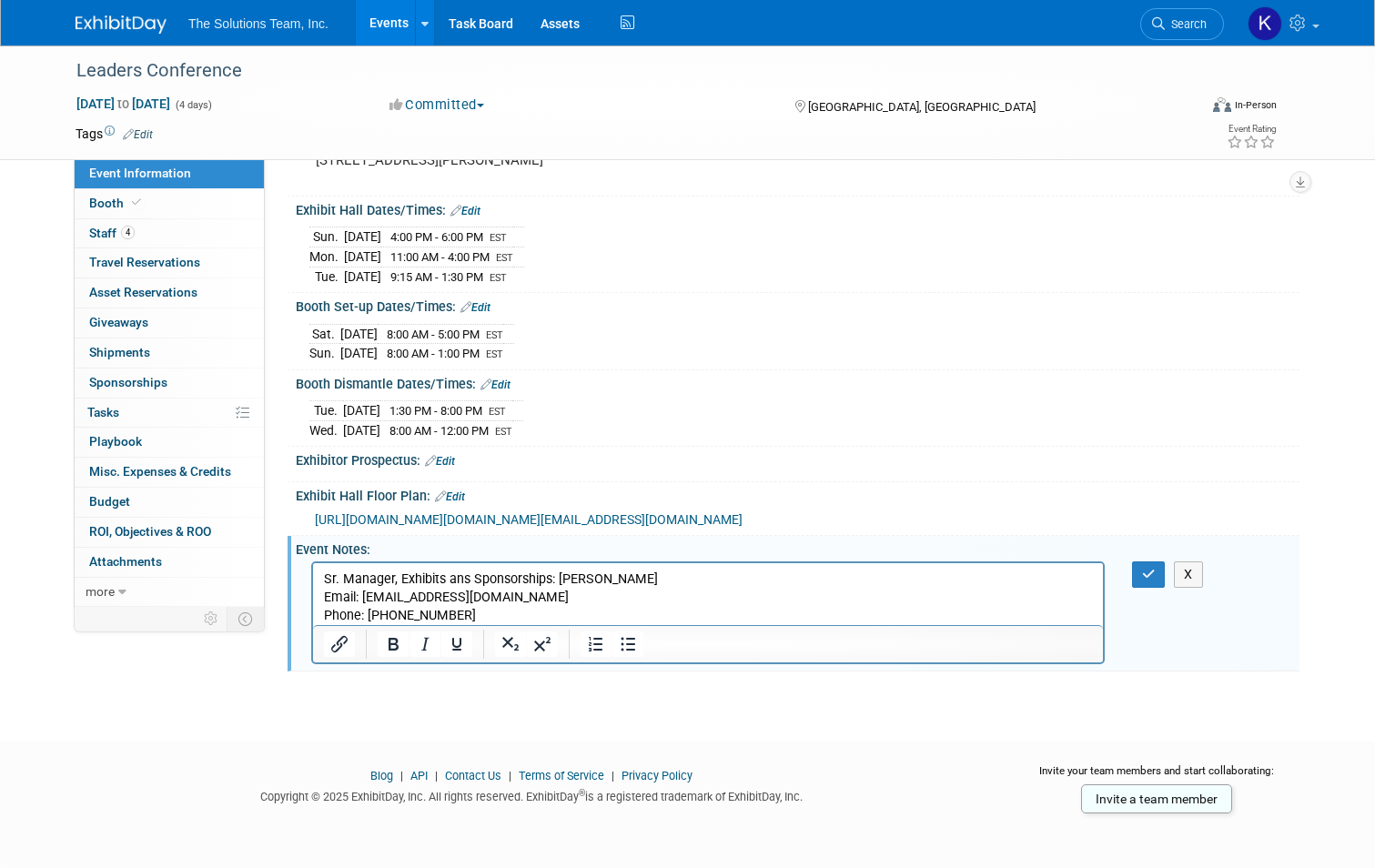
scroll to position [0, 0]
click at [507, 615] on p "Sr. Manager, Exhibits ans Sponsorships: Erika Dooley Email: exhibitorservices@m…" at bounding box center [709, 598] width 769 height 55
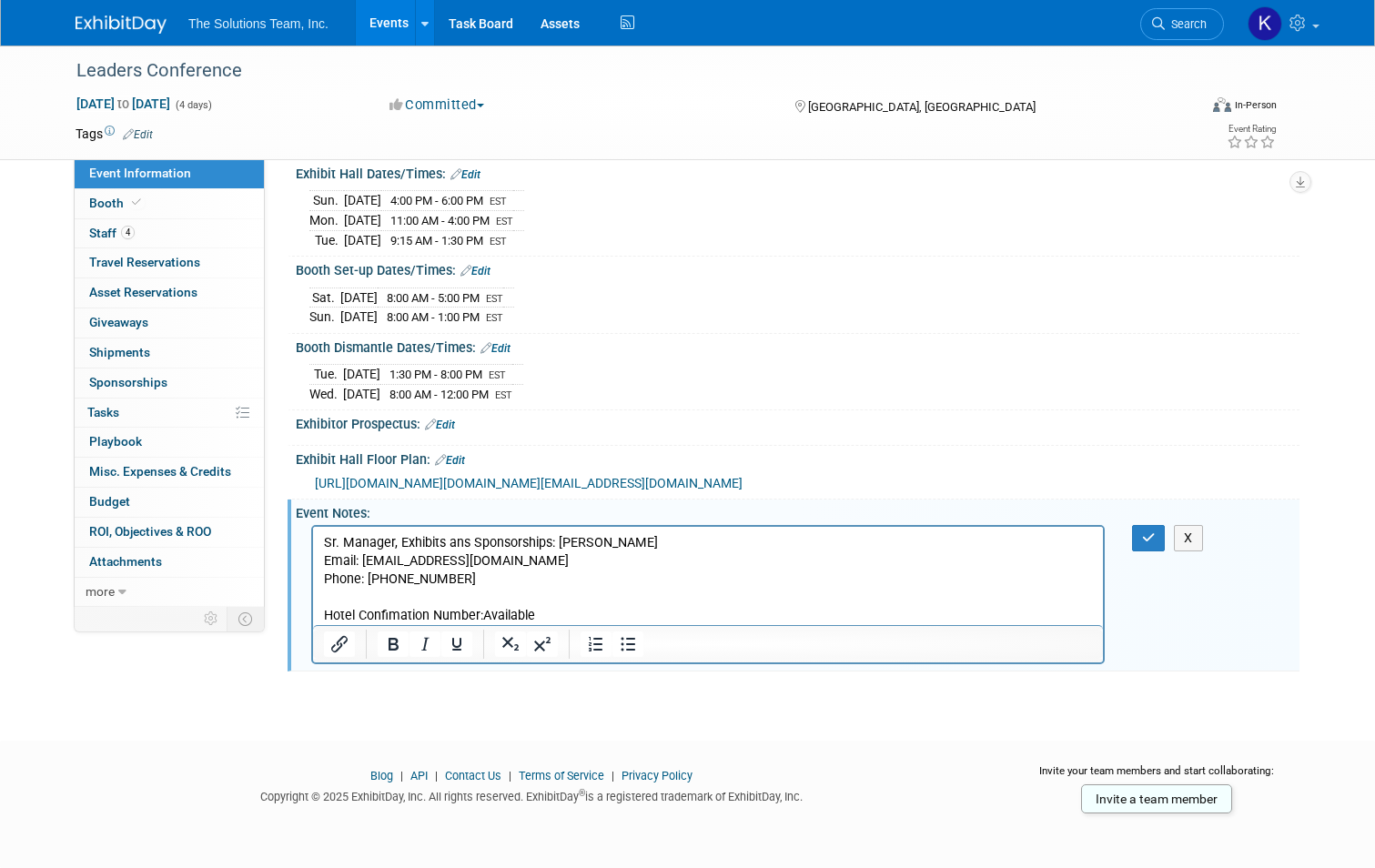
click at [555, 605] on p "Rich Text Area. Press ALT-0 for help." at bounding box center [709, 598] width 769 height 19
drag, startPoint x: 544, startPoint y: 620, endPoint x: 482, endPoint y: 618, distance: 62.0
click at [482, 618] on p "Hotel Confimation Number:Available" at bounding box center [709, 615] width 769 height 19
click at [1162, 552] on button "button" at bounding box center [1149, 538] width 33 height 26
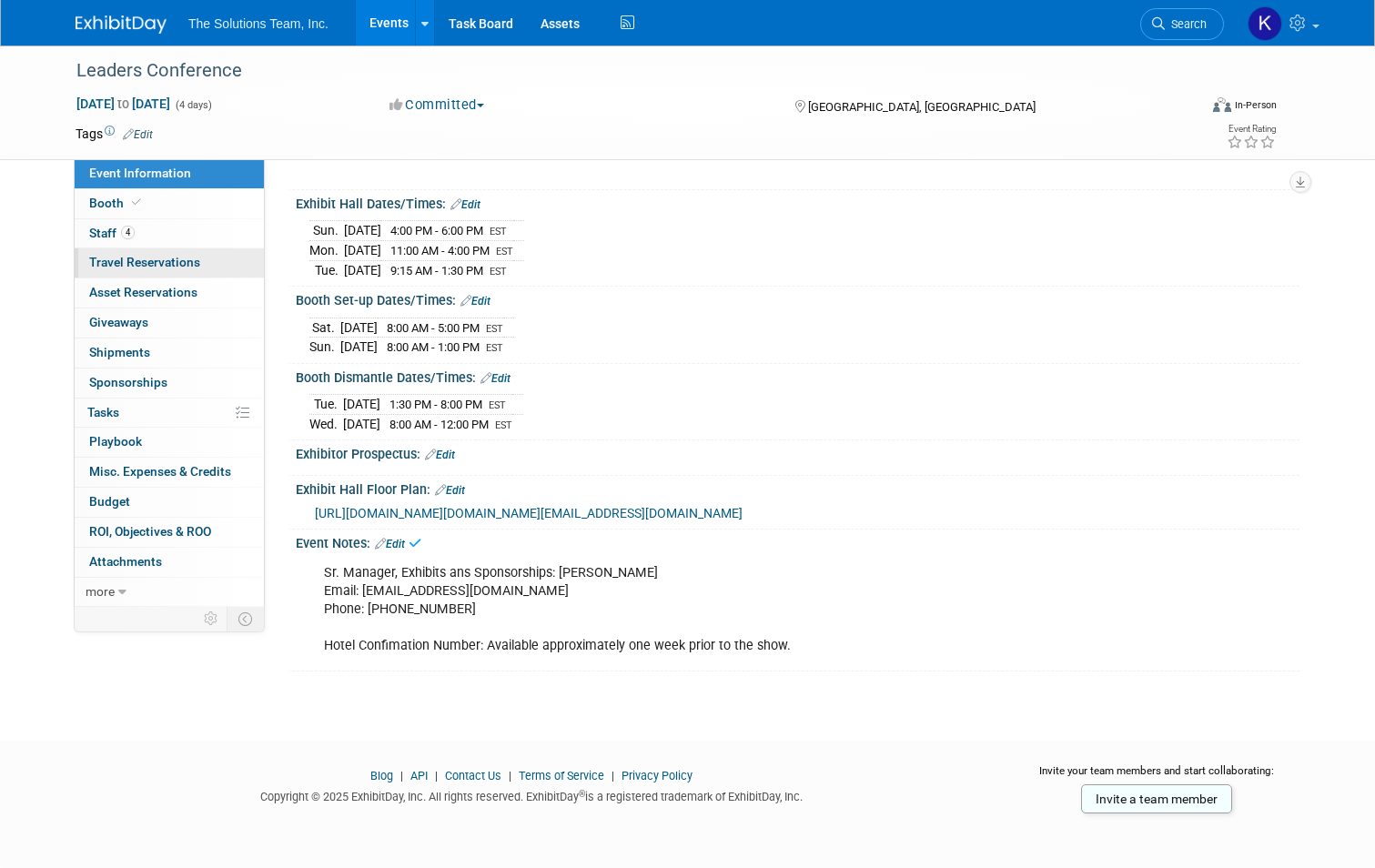
click at [187, 261] on span "Travel Reservations 0" at bounding box center [144, 262] width 111 height 15
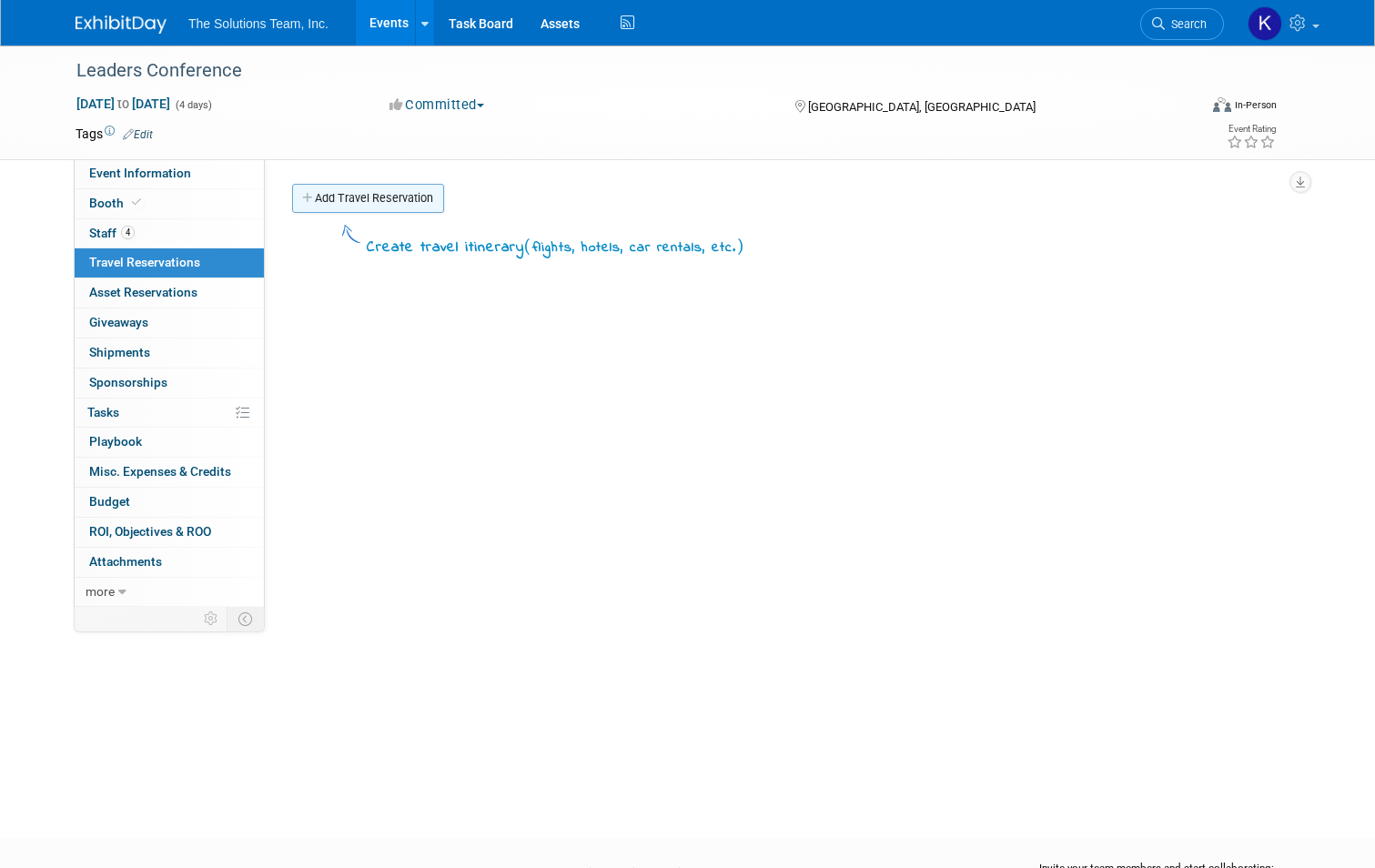
click at [335, 197] on link "Add Travel Reservation" at bounding box center [368, 199] width 152 height 29
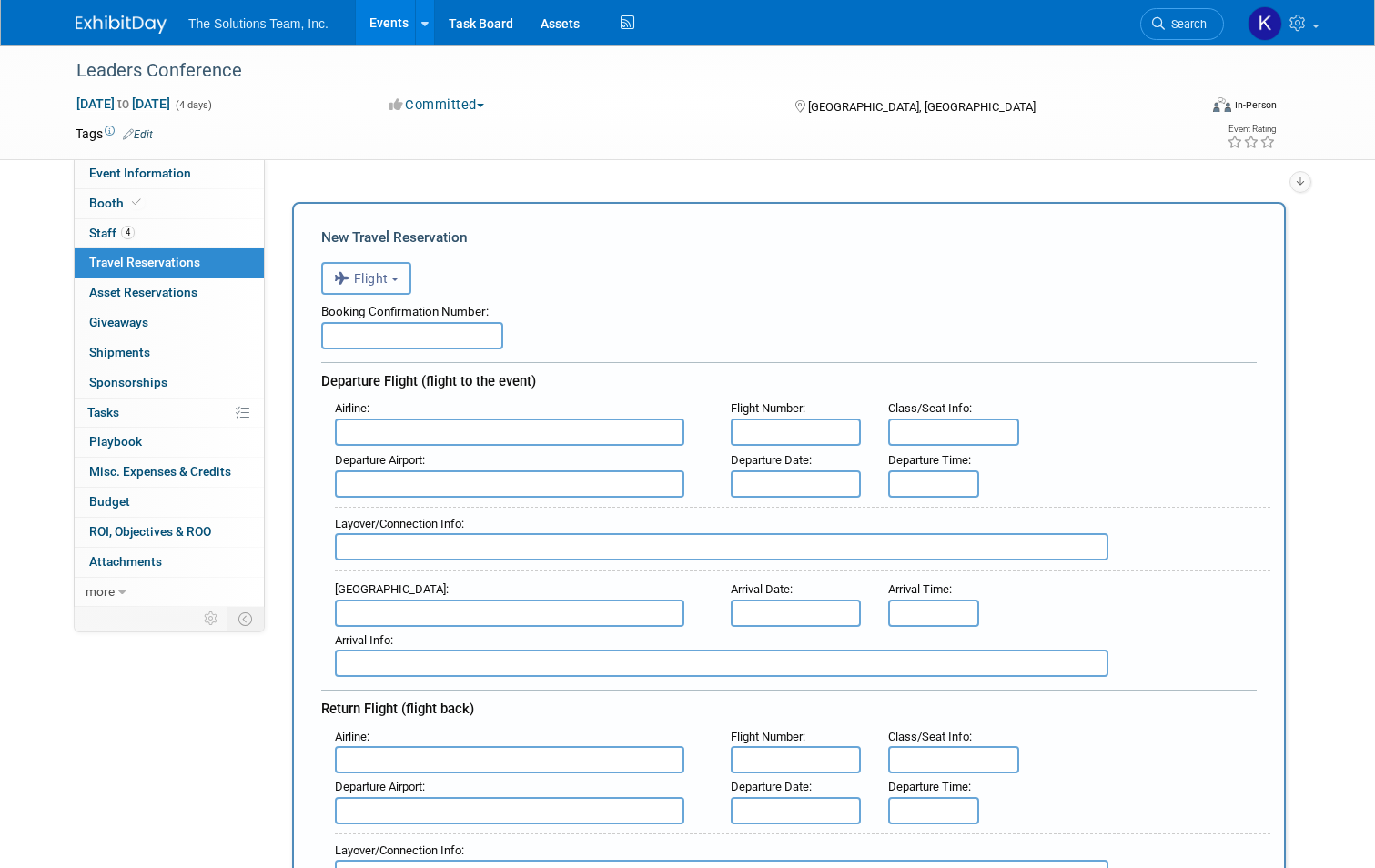
click at [382, 292] on button "Flight" at bounding box center [367, 277] width 90 height 32
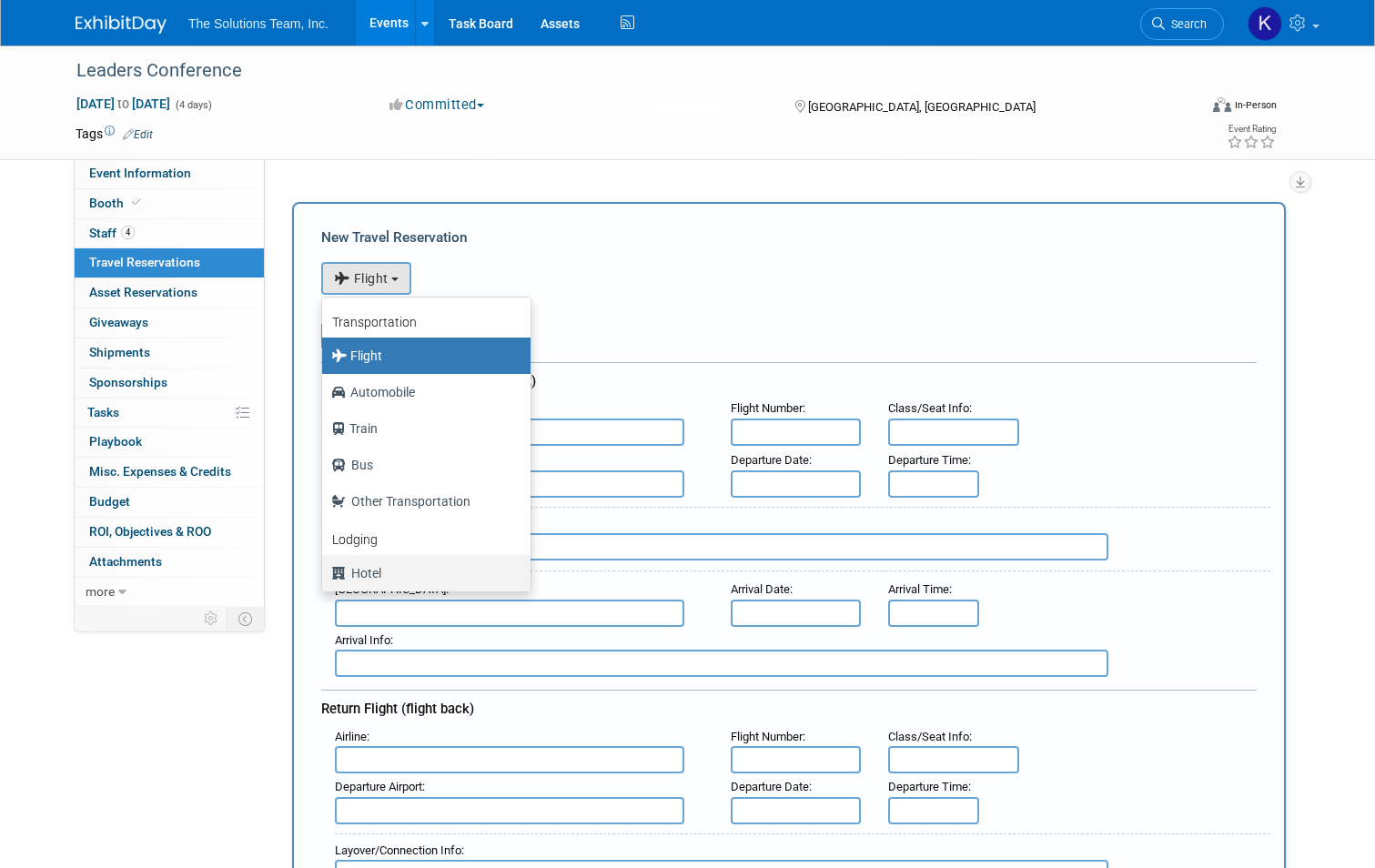
click at [408, 572] on label "Hotel" at bounding box center [421, 573] width 181 height 29
click at [325, 572] on input "Hotel" at bounding box center [319, 571] width 12 height 12
select select "6"
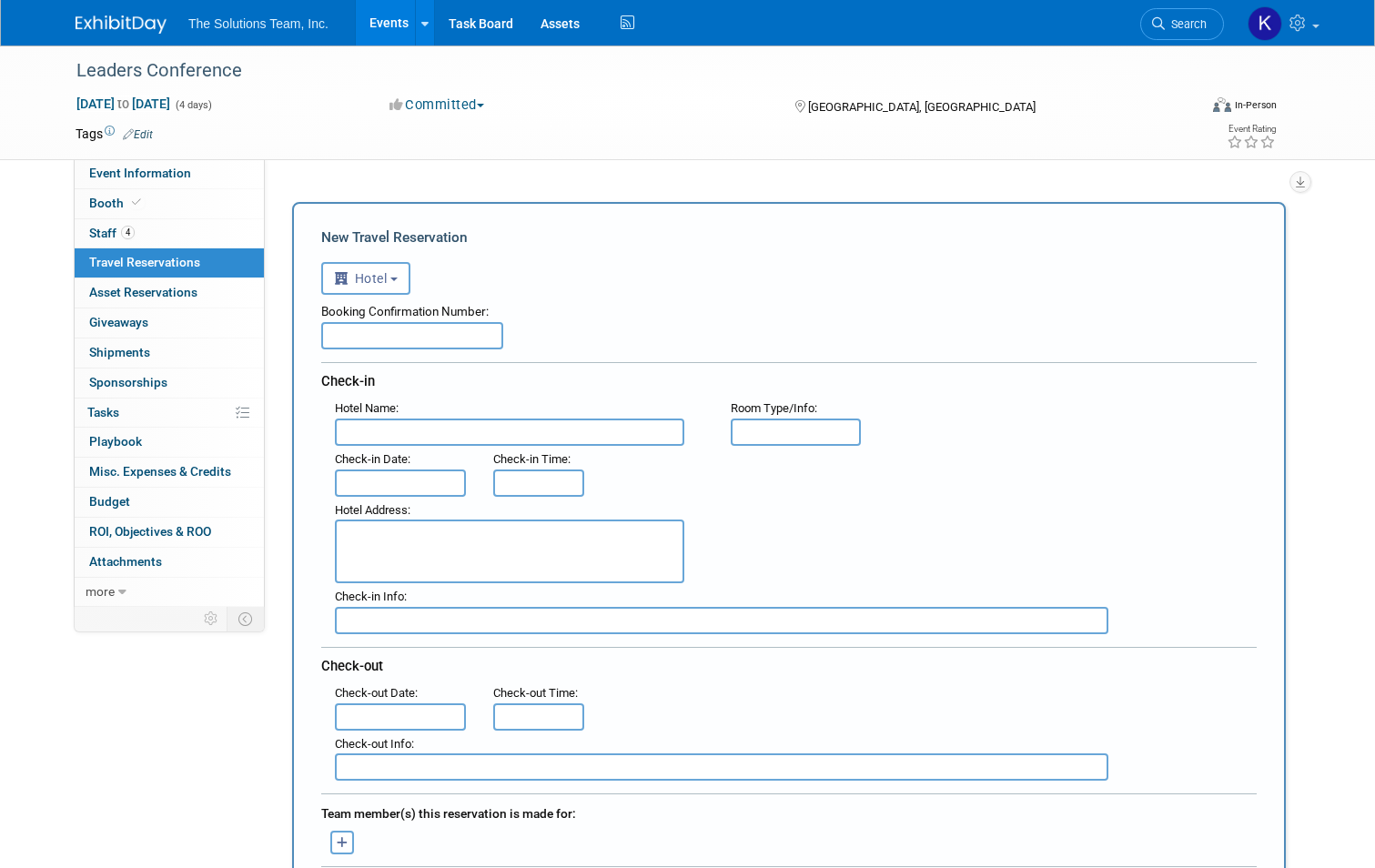
click at [390, 439] on input "text" at bounding box center [510, 432] width 350 height 27
click at [352, 429] on input "text" at bounding box center [510, 432] width 350 height 27
paste input "HYATT REGENCY ORLANDO"
click at [356, 426] on input "HYATT REGENCY ORLANDO" at bounding box center [510, 432] width 350 height 27
type input "HYATT REGENCY ORLANDO"
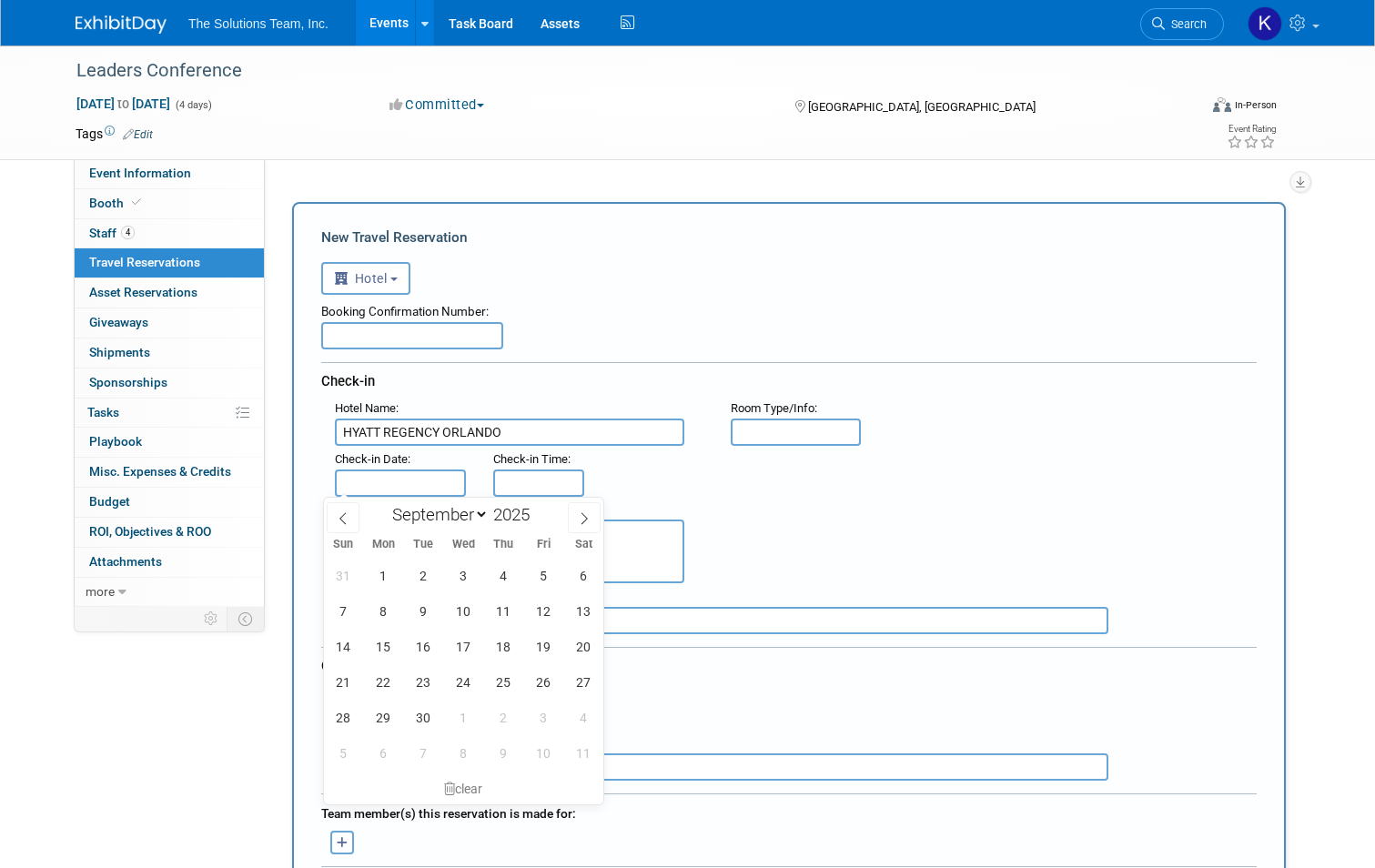
click at [413, 479] on input "text" at bounding box center [401, 483] width 131 height 27
click at [351, 730] on span "28" at bounding box center [343, 717] width 35 height 35
type input "Sep 28, 2025"
drag, startPoint x: 389, startPoint y: 517, endPoint x: 991, endPoint y: 521, distance: 602.0
click at [991, 521] on div "Hotel Address :" at bounding box center [796, 540] width 950 height 87
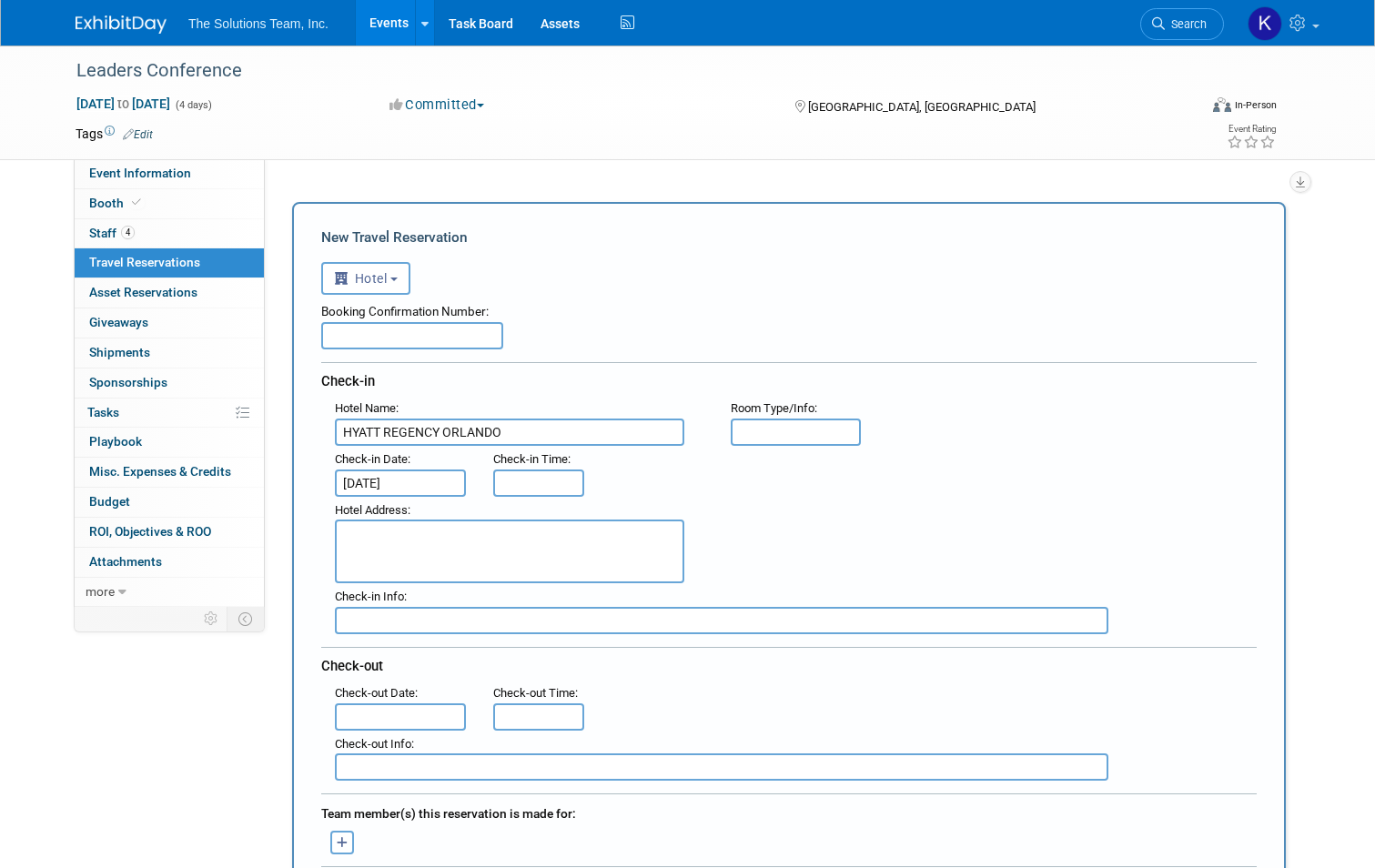
click at [518, 554] on textarea at bounding box center [510, 551] width 350 height 64
paste textarea "9801 International Drive Orlando, FL 32819-8104"
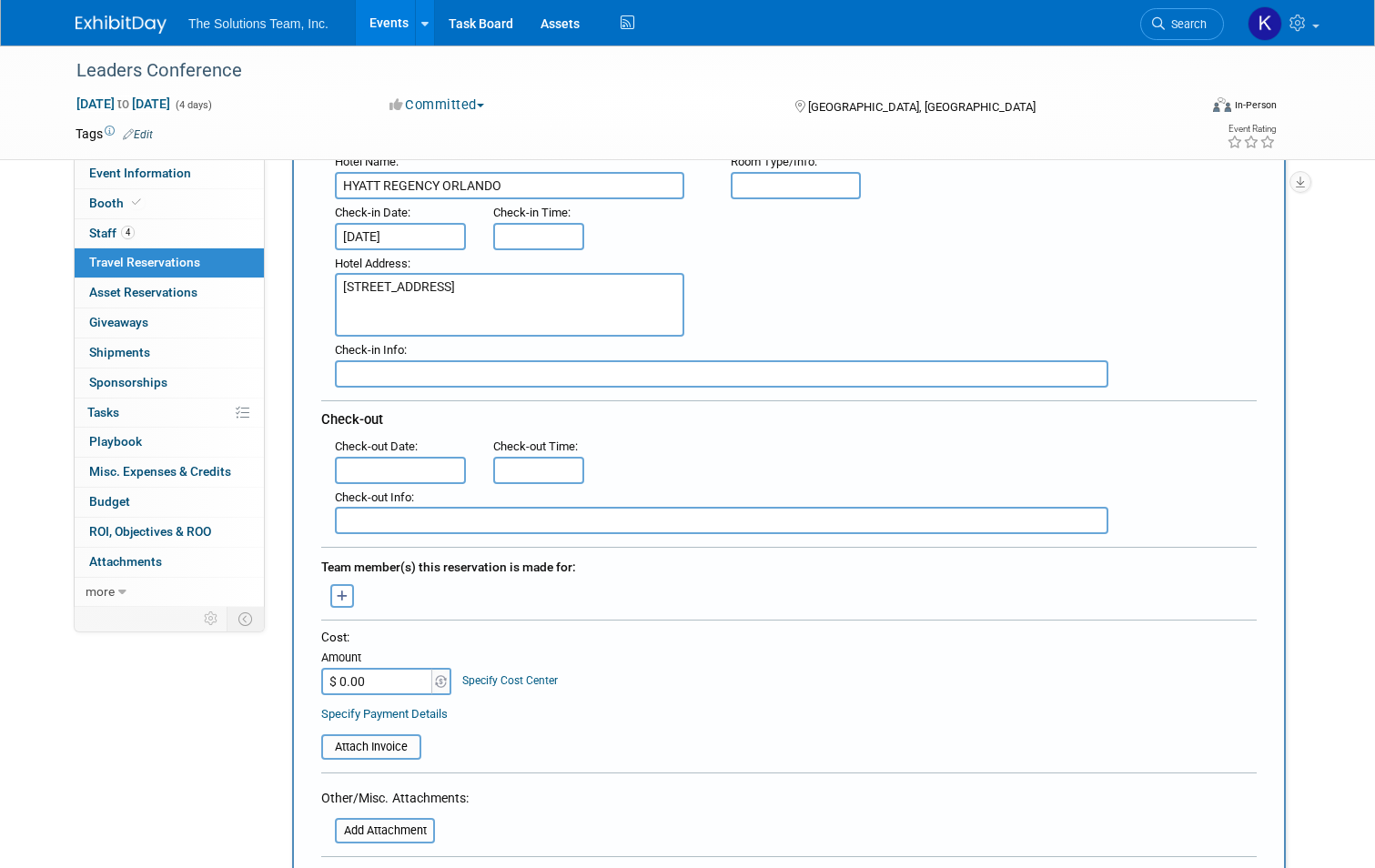
scroll to position [273, 0]
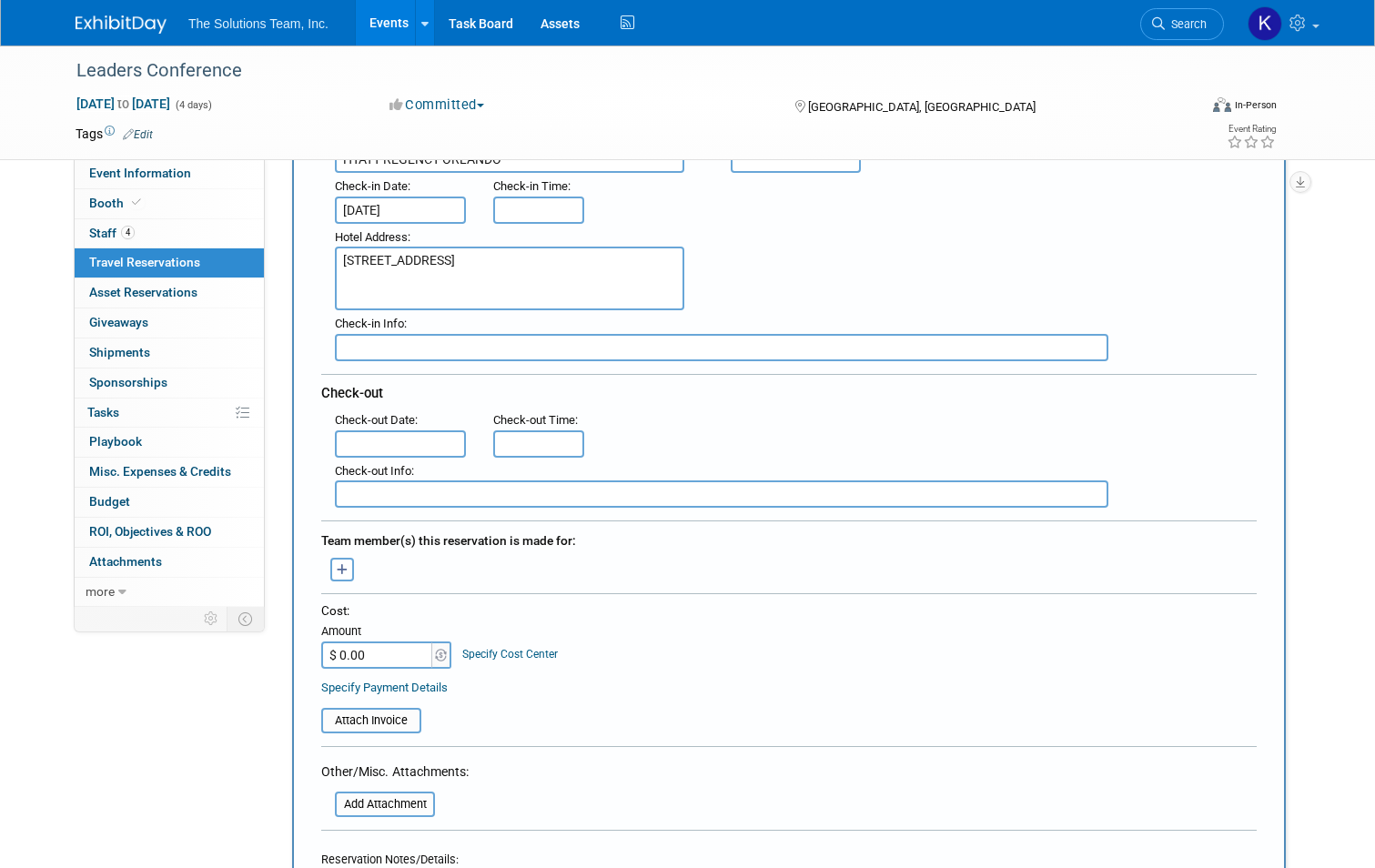
type textarea "9801 International Drive Orlando, FL 32819-8104"
click at [404, 441] on input "text" at bounding box center [401, 444] width 131 height 27
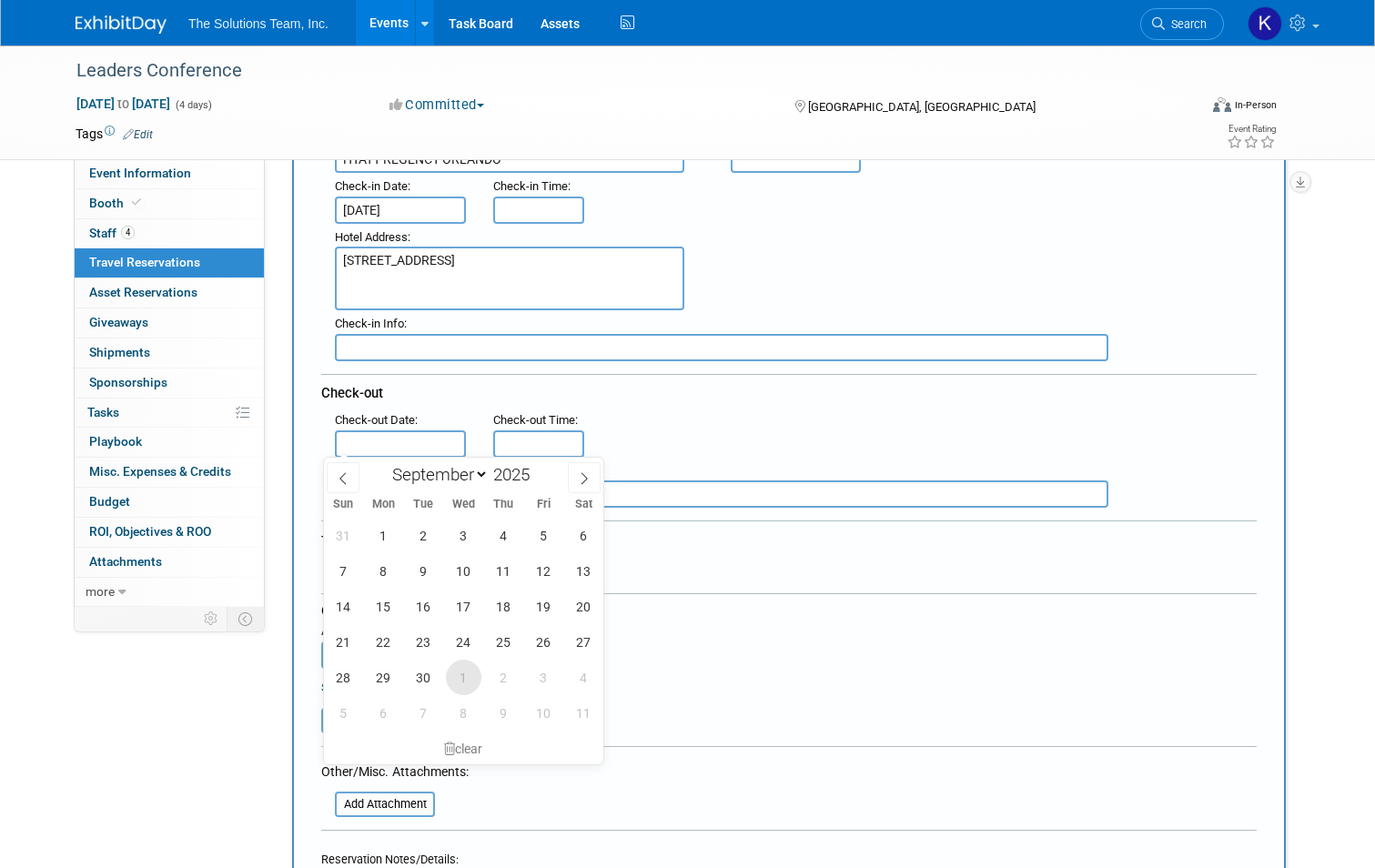
click at [452, 666] on span "1" at bounding box center [464, 677] width 35 height 35
type input "Oct 1, 2025"
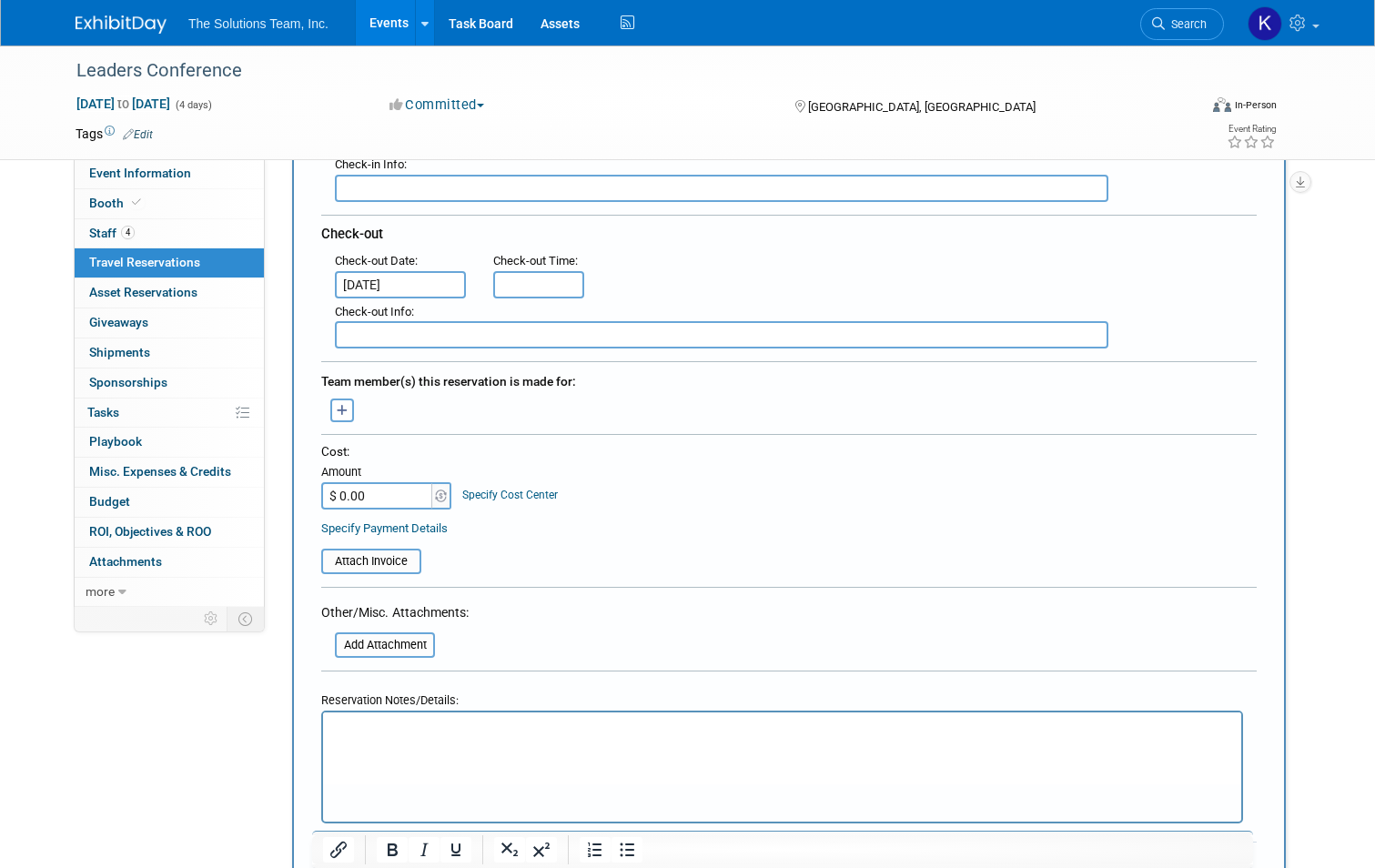
scroll to position [546, 0]
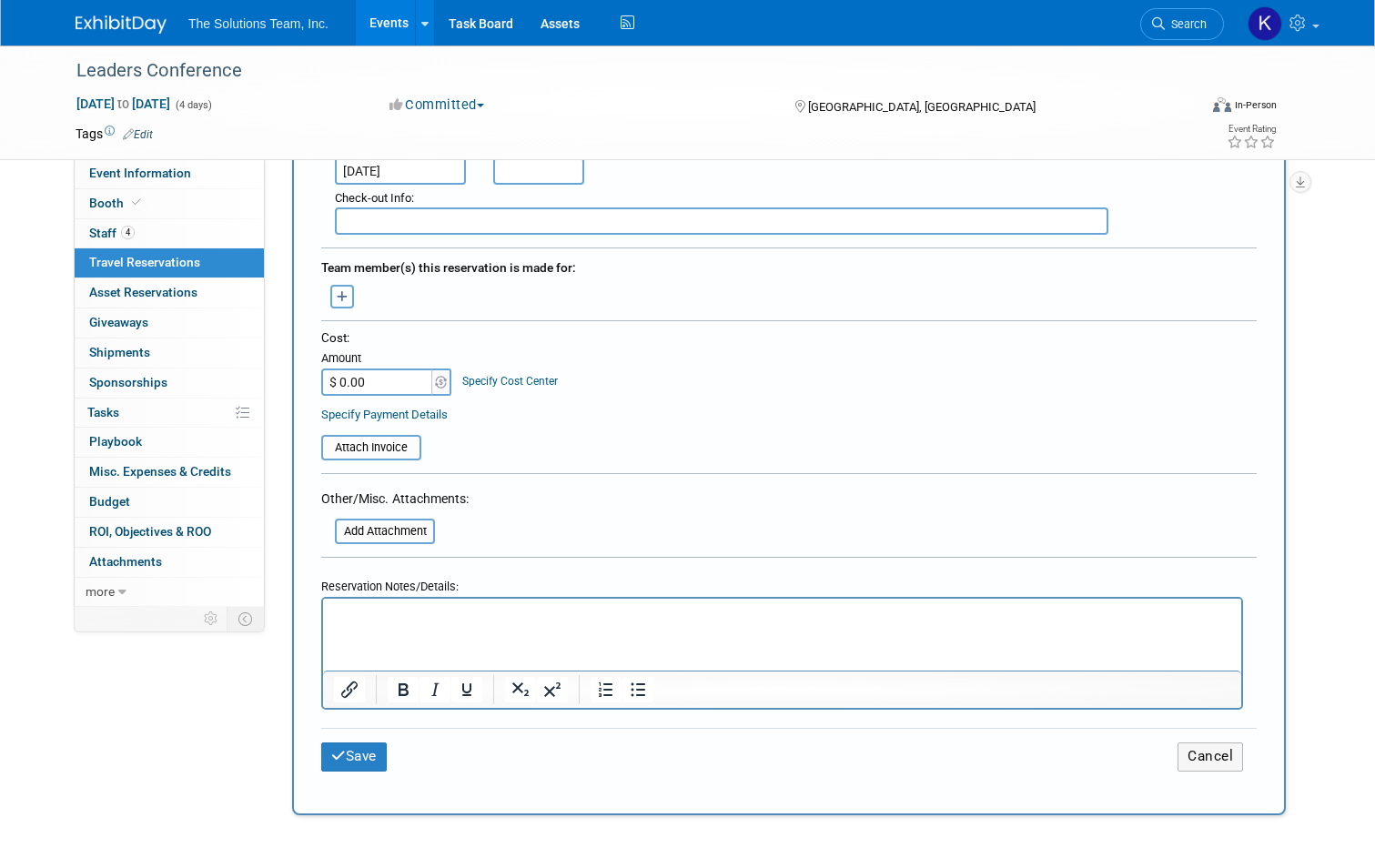
click at [337, 296] on icon "button" at bounding box center [343, 297] width 12 height 12
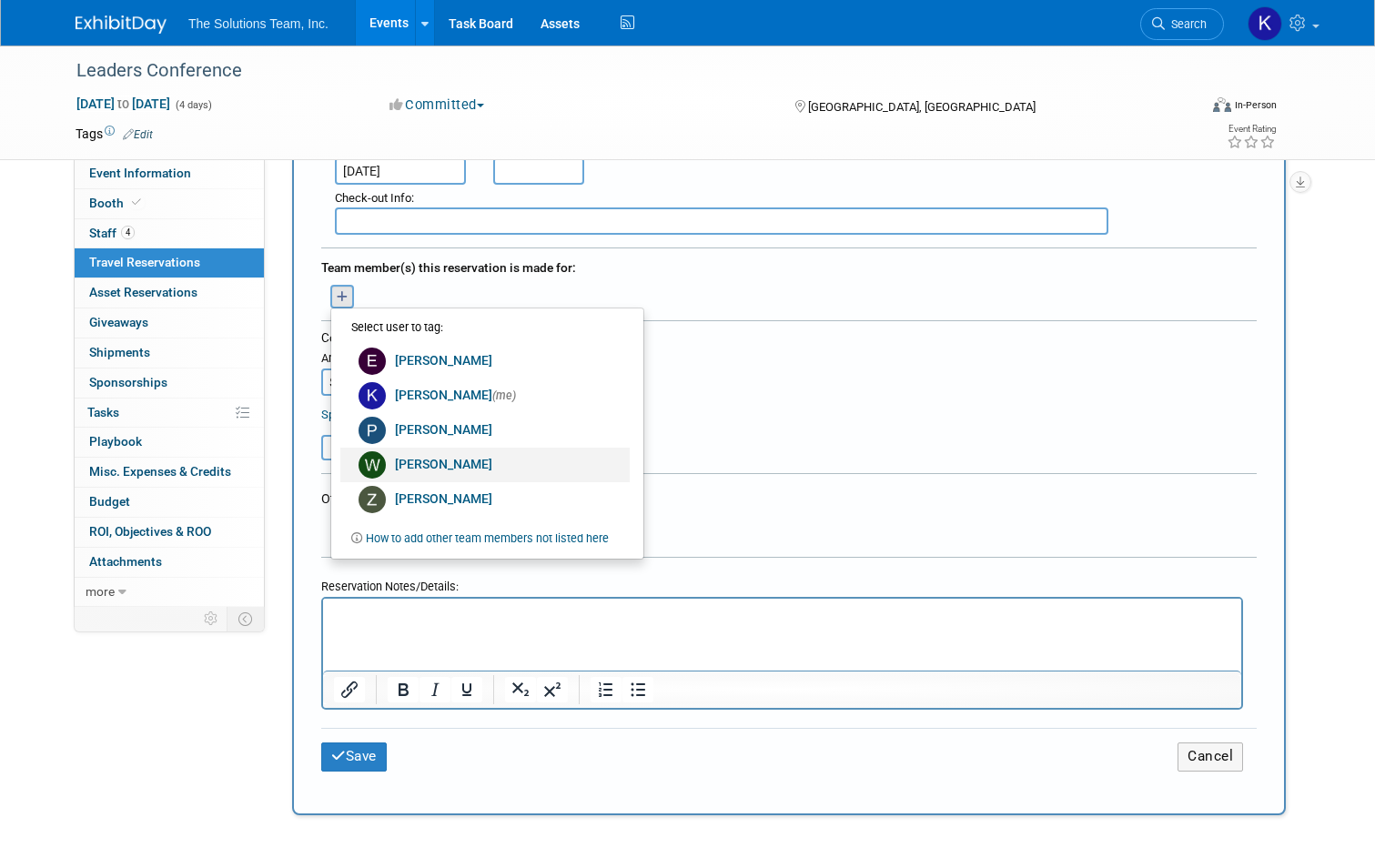
click at [453, 451] on link "Will Orzechowski" at bounding box center [484, 464] width 289 height 34
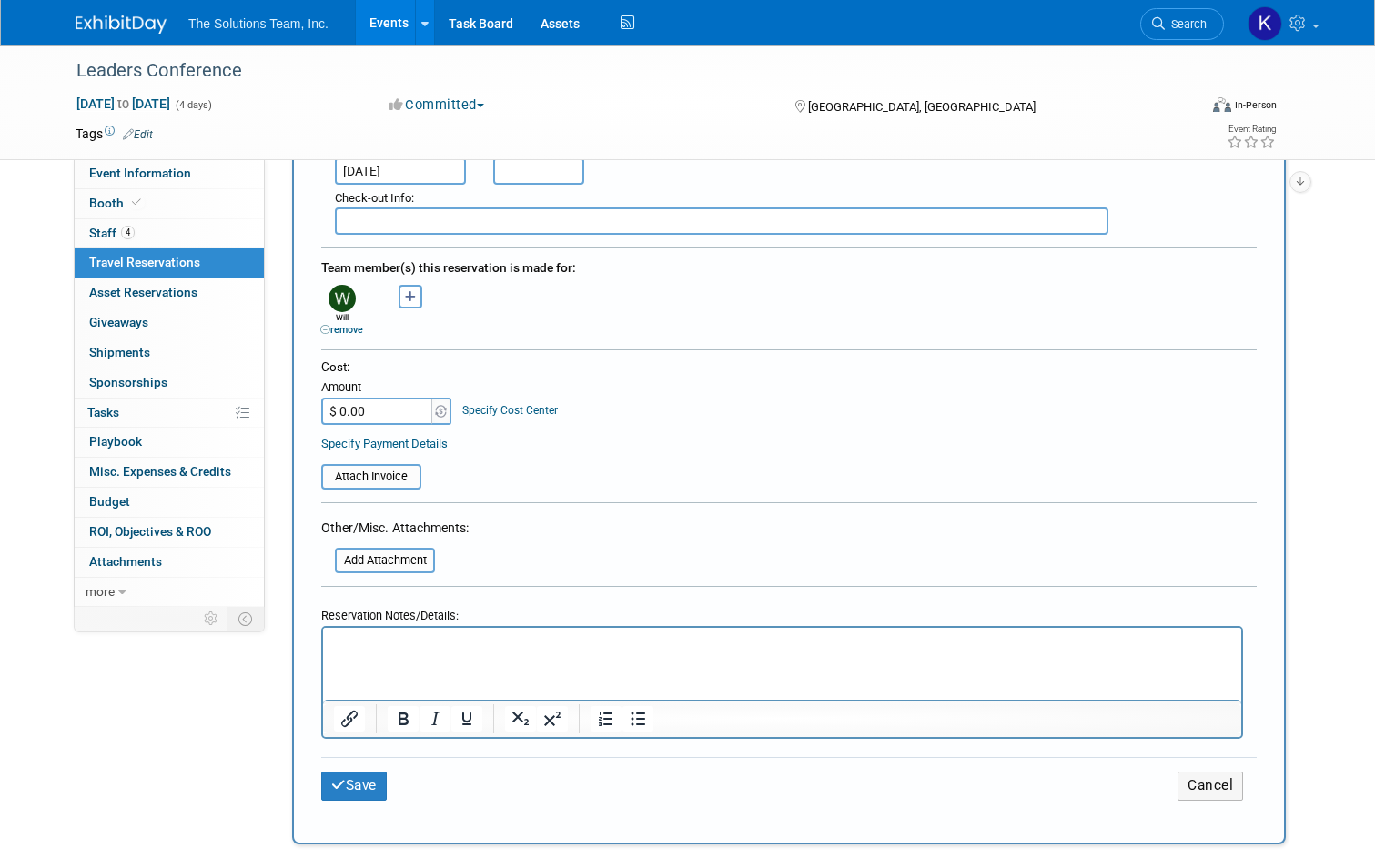
click at [390, 412] on input "$ 0.00" at bounding box center [378, 411] width 114 height 27
type input "$ 878.78"
click at [504, 405] on link "Specify Cost Center" at bounding box center [511, 410] width 96 height 13
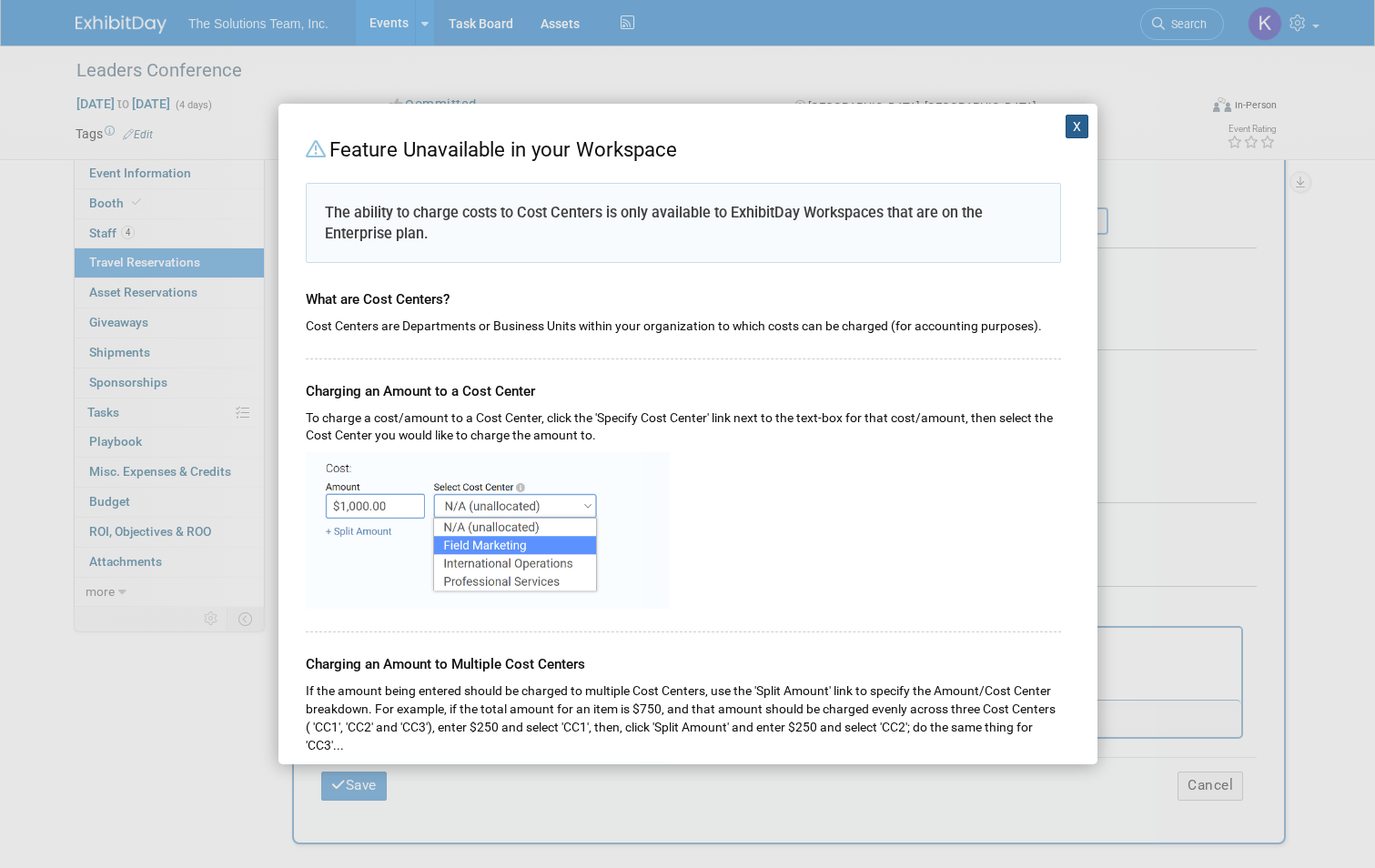
click at [1071, 120] on button "X" at bounding box center [1077, 126] width 24 height 24
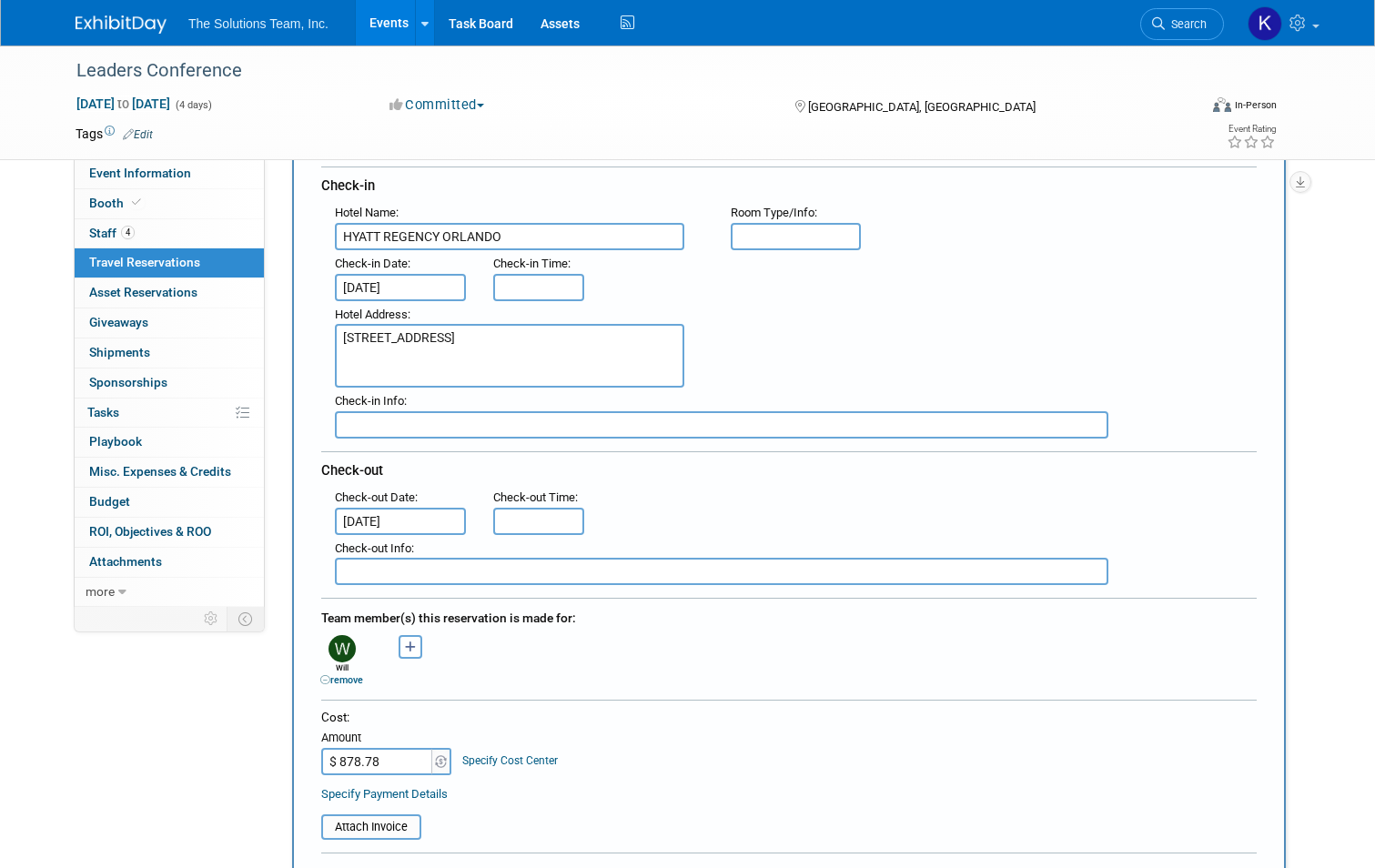
scroll to position [0, 0]
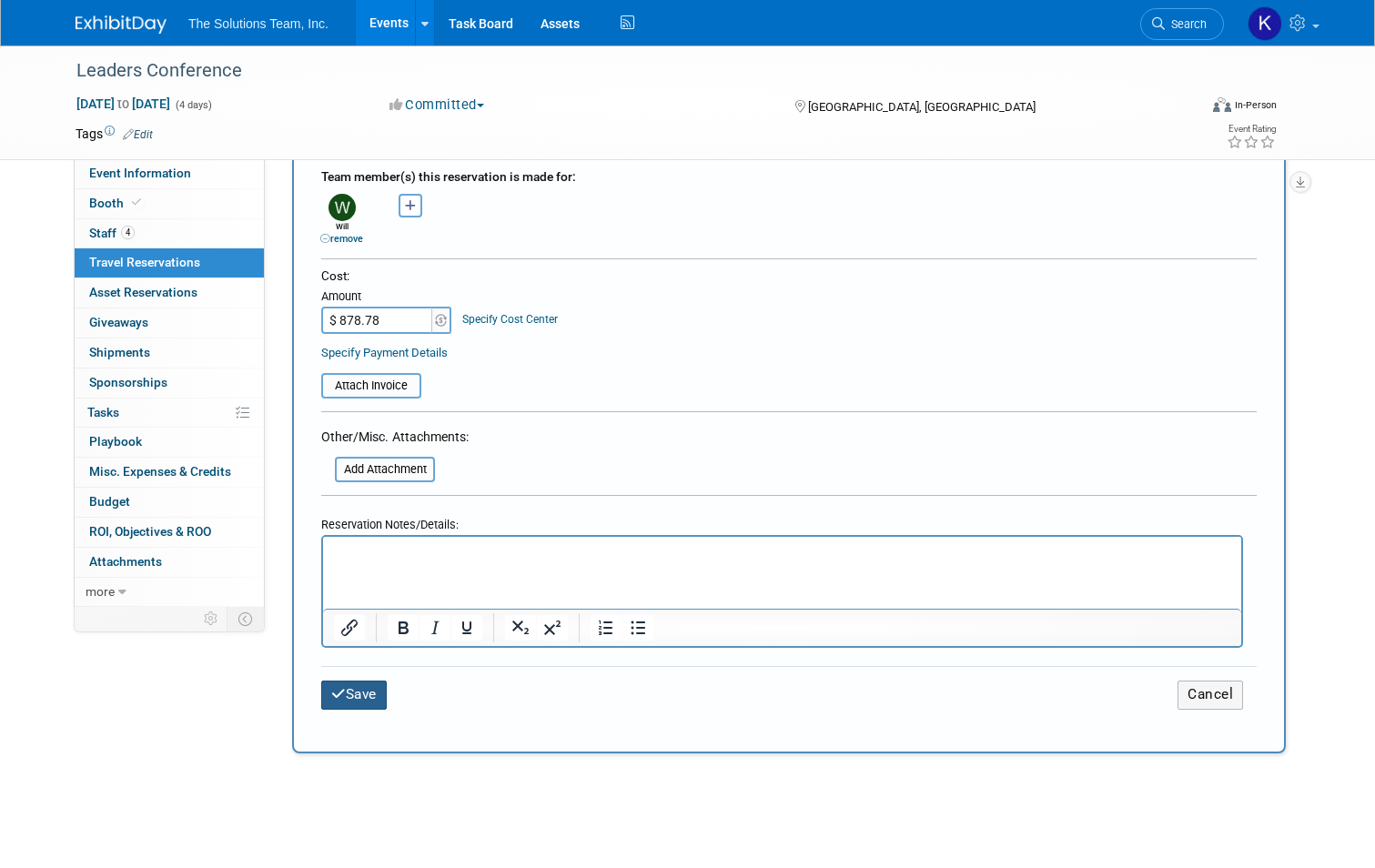
click at [354, 684] on button "Save" at bounding box center [354, 695] width 66 height 28
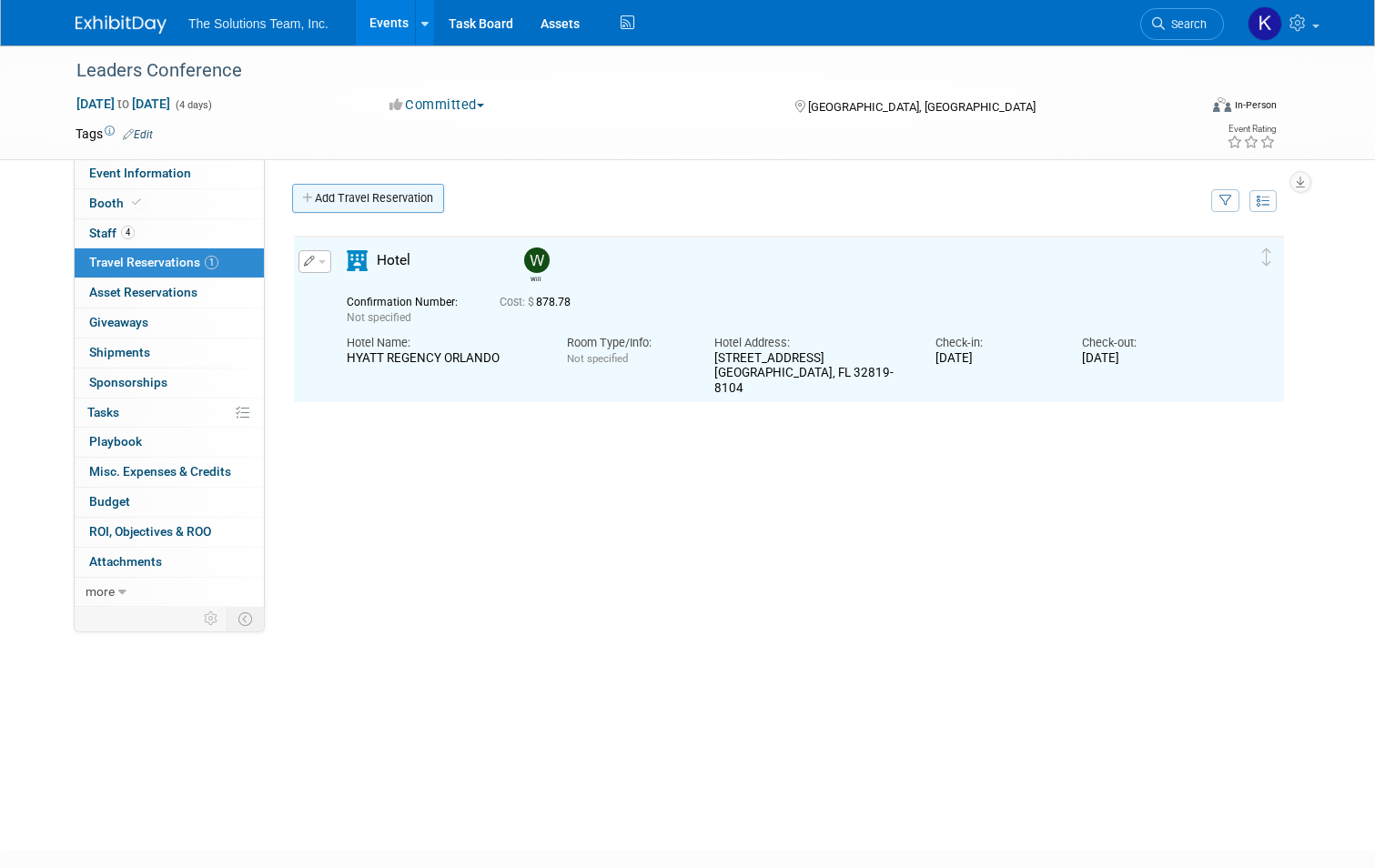
click at [352, 198] on link "Add Travel Reservation" at bounding box center [368, 199] width 152 height 29
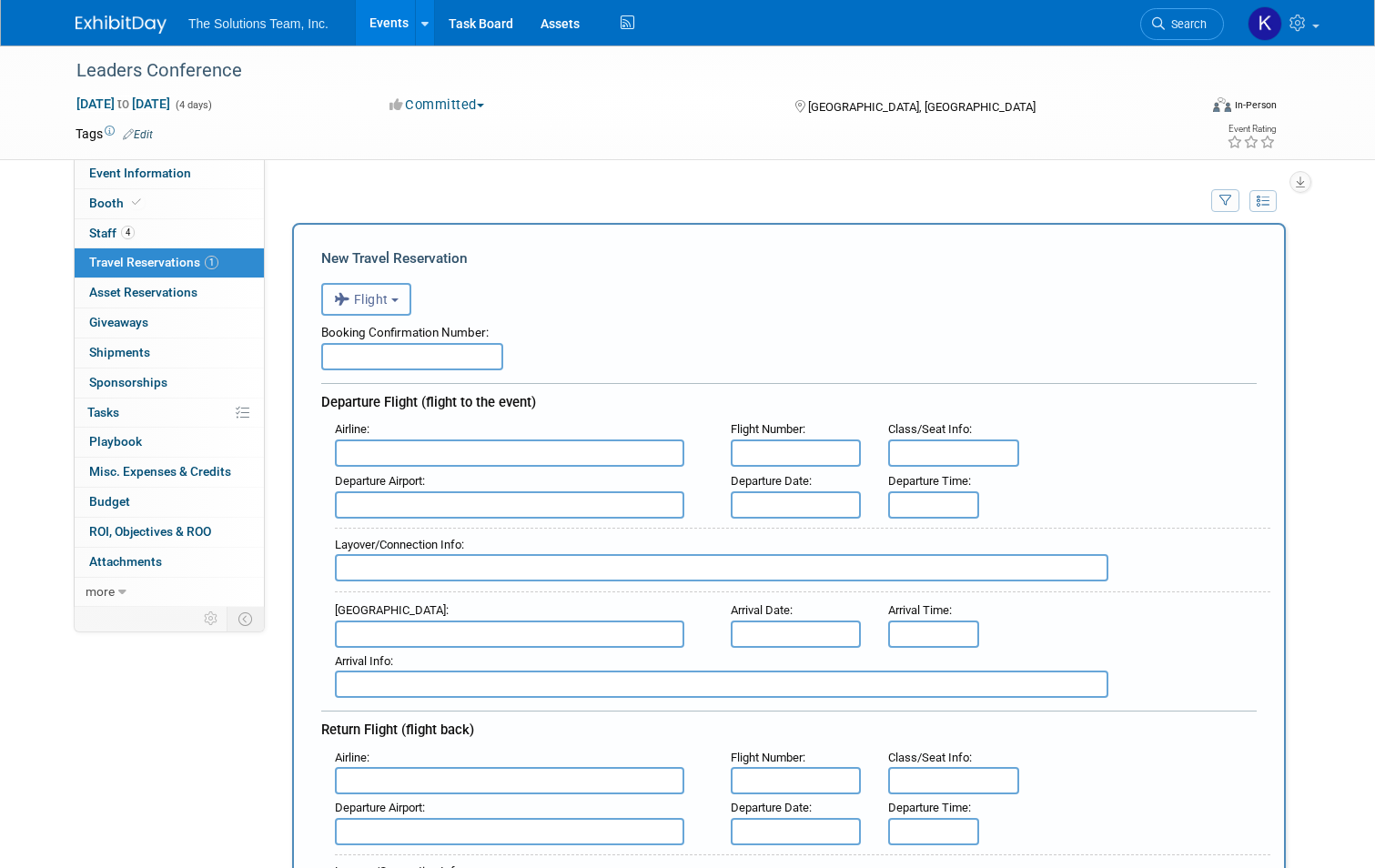
click at [376, 297] on span "Flight" at bounding box center [362, 299] width 55 height 15
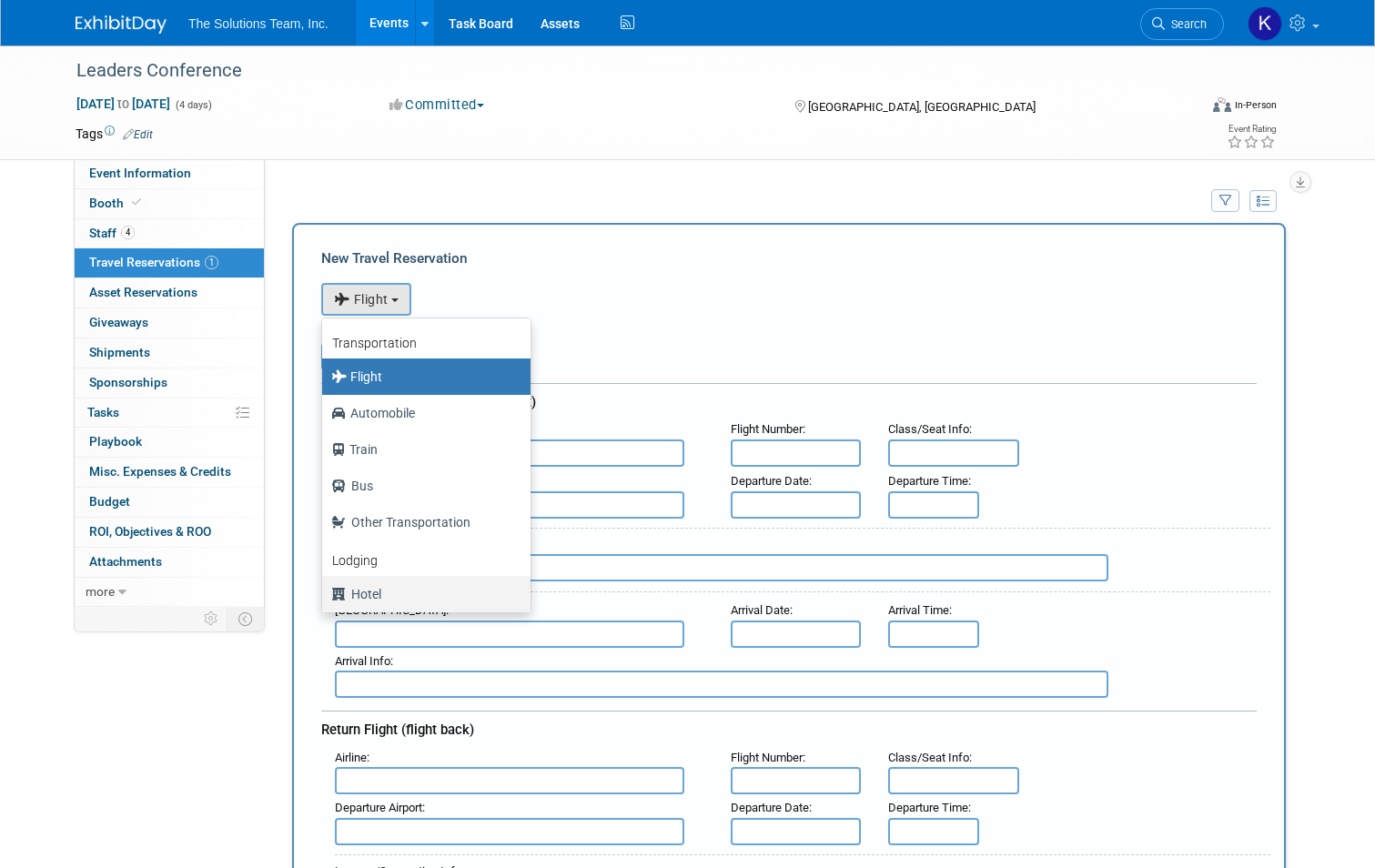
click at [415, 593] on label "Hotel" at bounding box center [421, 595] width 181 height 29
click at [325, 593] on input "Hotel" at bounding box center [319, 592] width 12 height 12
select select "6"
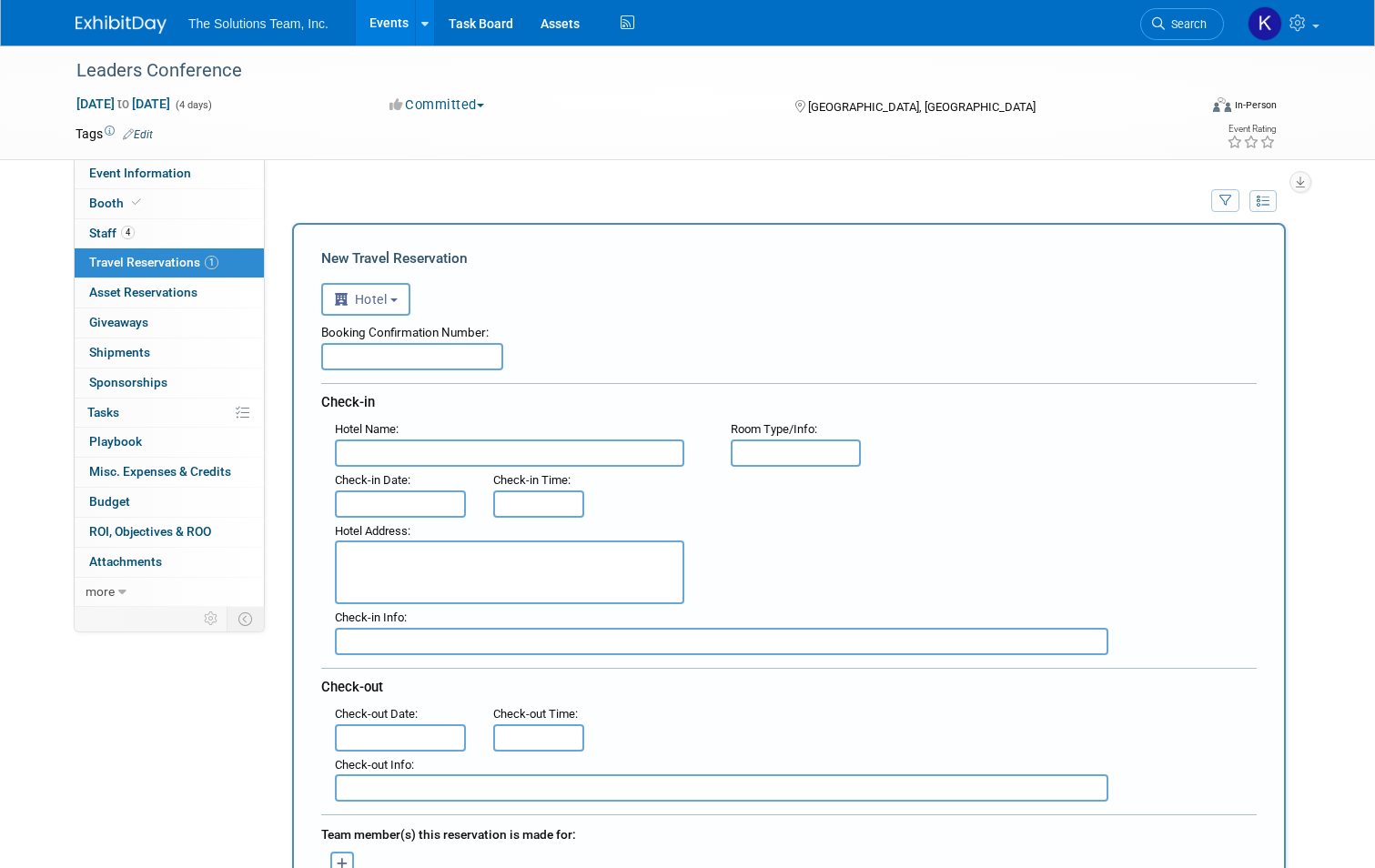
click at [414, 453] on input "text" at bounding box center [510, 454] width 350 height 27
paste input "HYATT REGENCY ORLANDO"
type input "HYATT REGENCY ORLANDO"
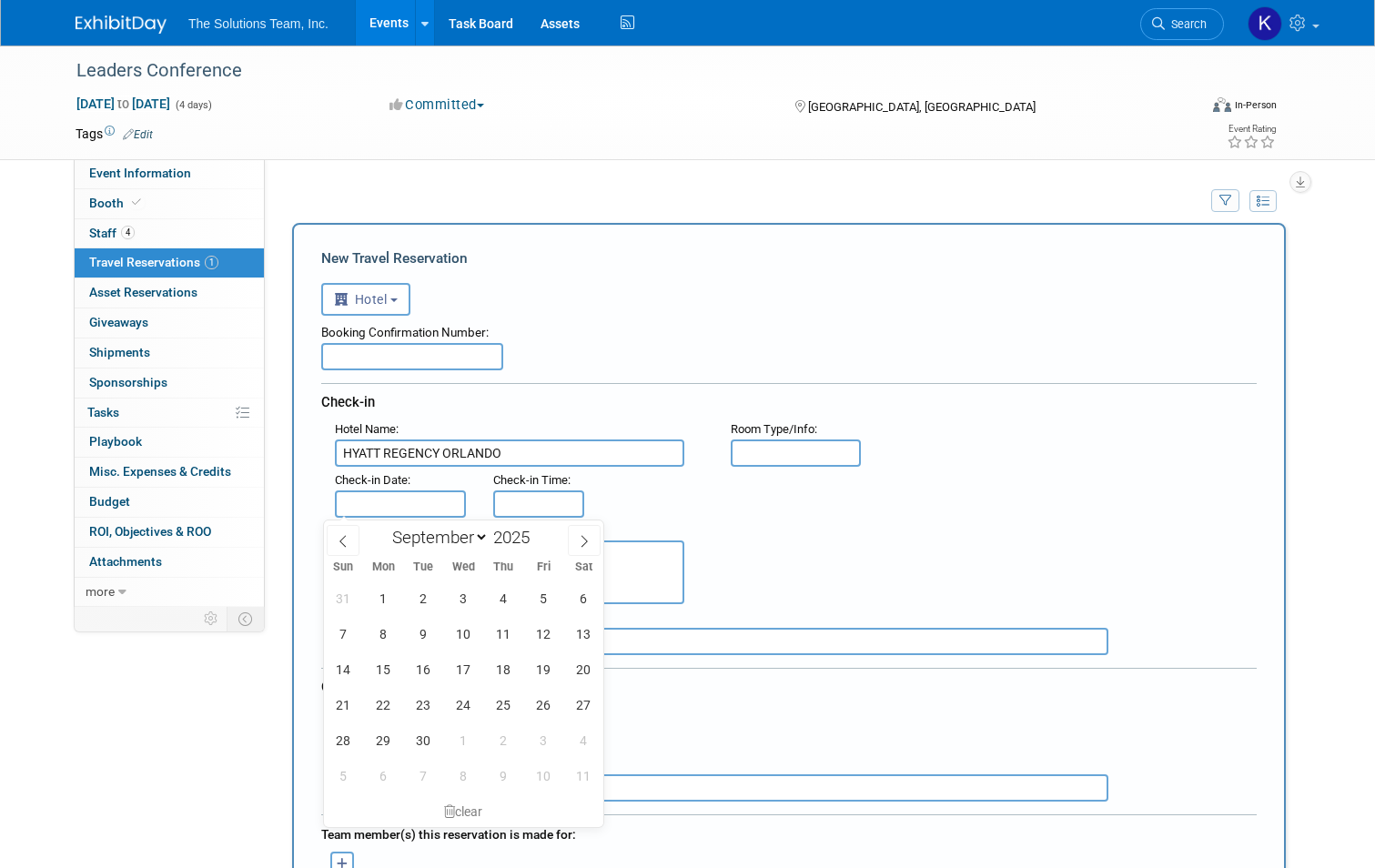
click at [398, 501] on input "text" at bounding box center [401, 505] width 131 height 27
click at [341, 741] on span "28" at bounding box center [343, 740] width 35 height 35
type input "Sep 28, 2025"
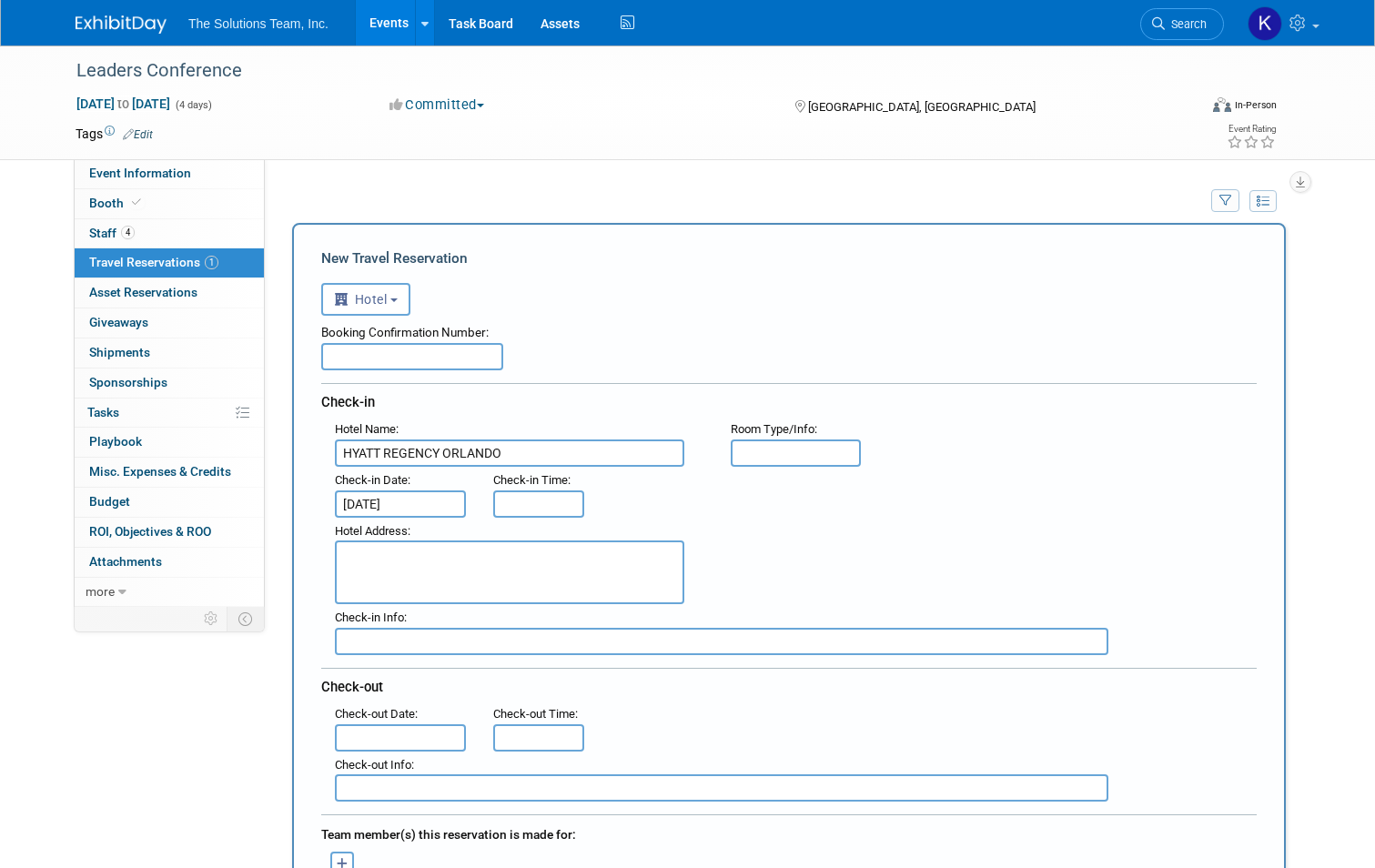
click at [397, 572] on textarea at bounding box center [510, 572] width 350 height 64
paste textarea "9801 International Drive Orlando, FL 32819-8104"
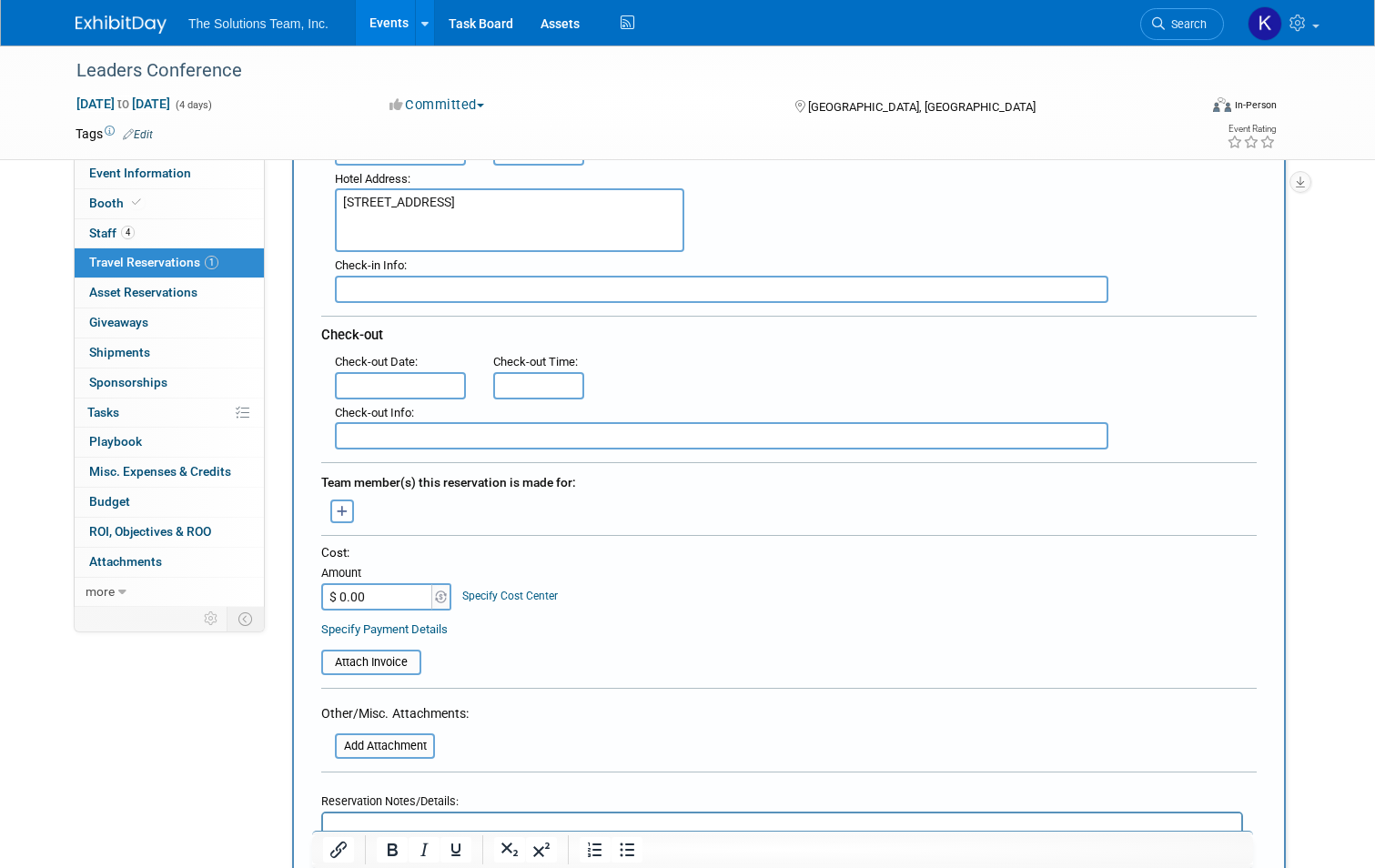
scroll to position [363, 0]
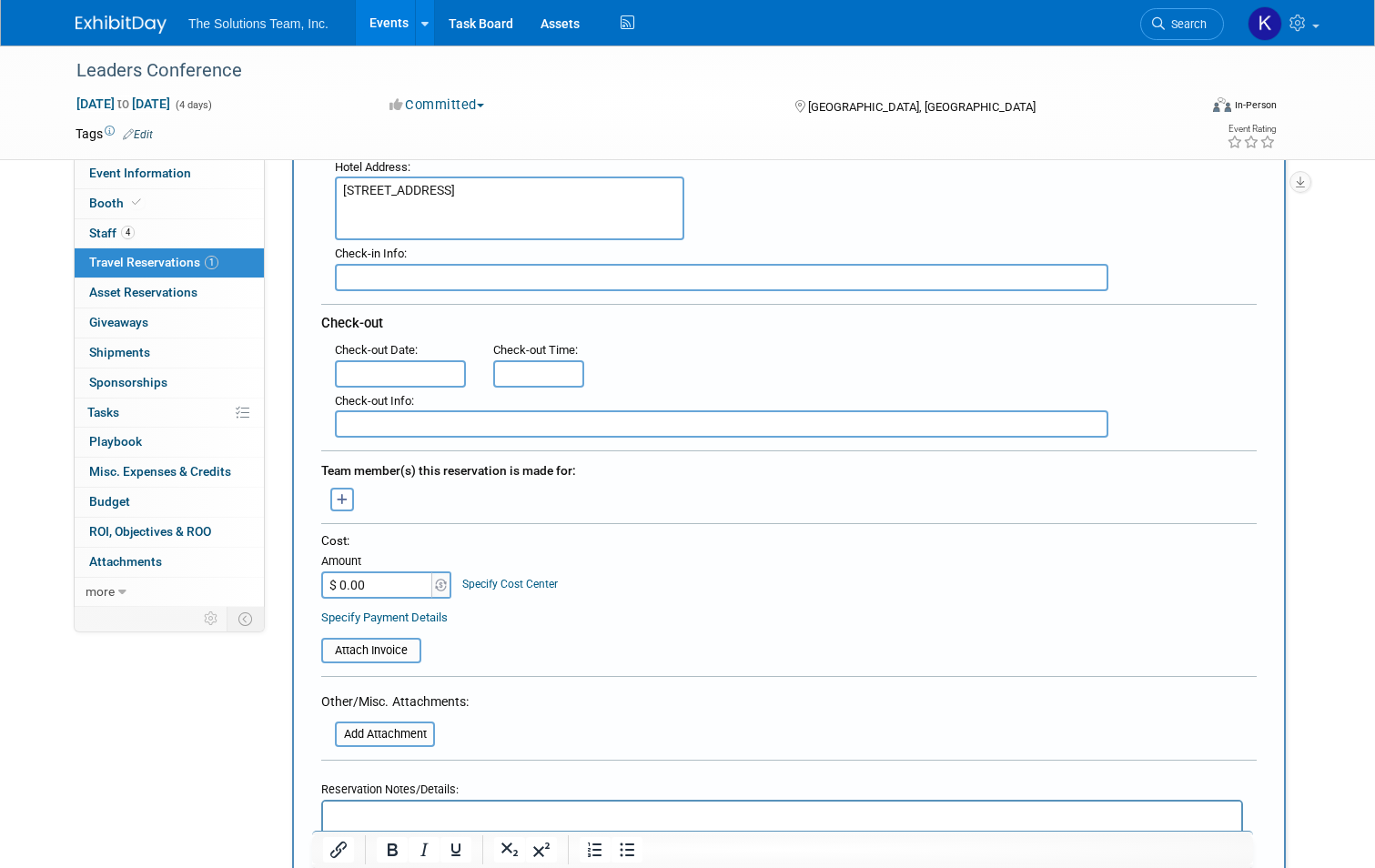
type textarea "9801 International Drive Orlando, FL 32819-8104"
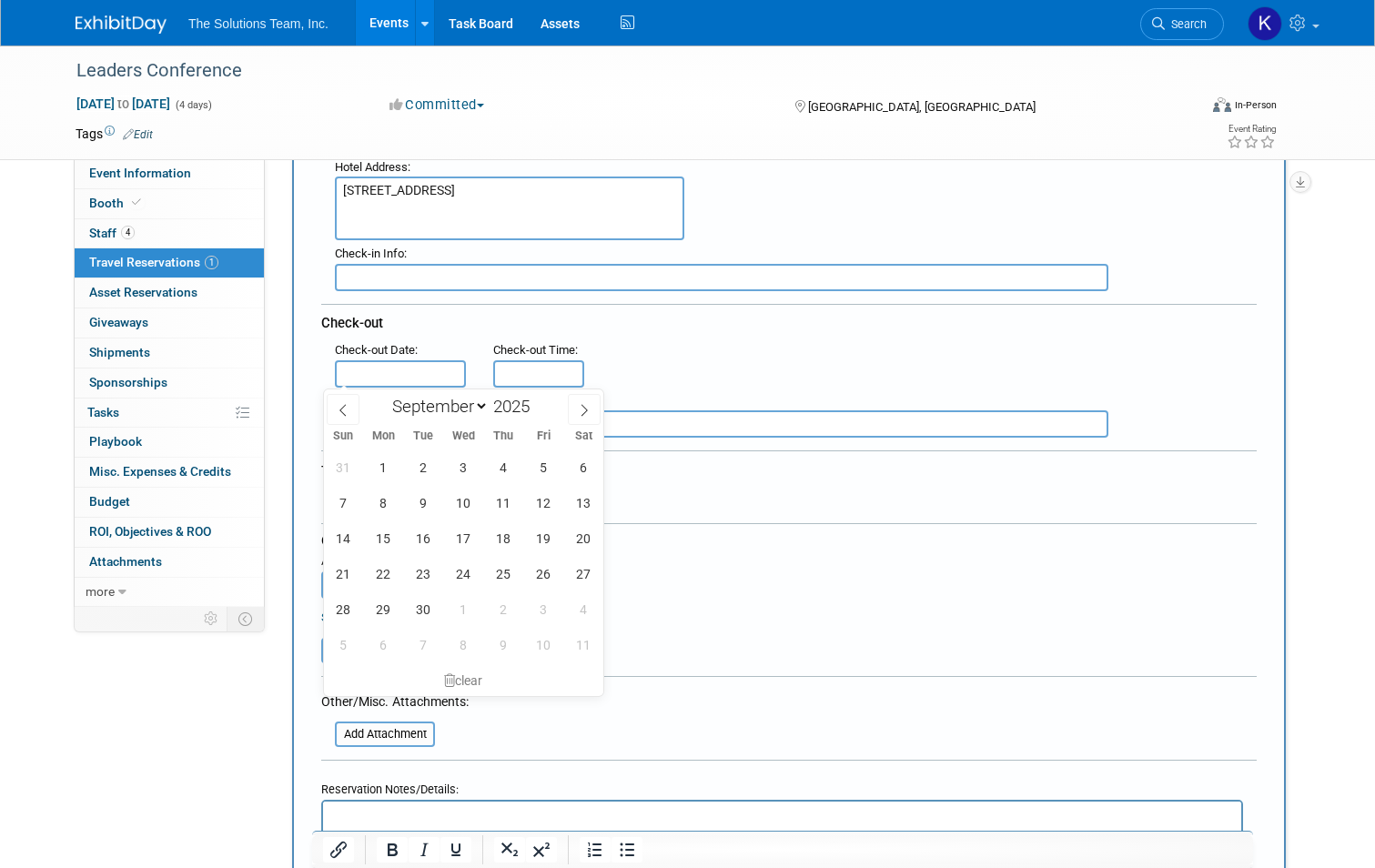
click at [368, 367] on input "text" at bounding box center [401, 374] width 131 height 27
click at [464, 609] on span "1" at bounding box center [464, 609] width 35 height 35
type input "Oct 1, 2025"
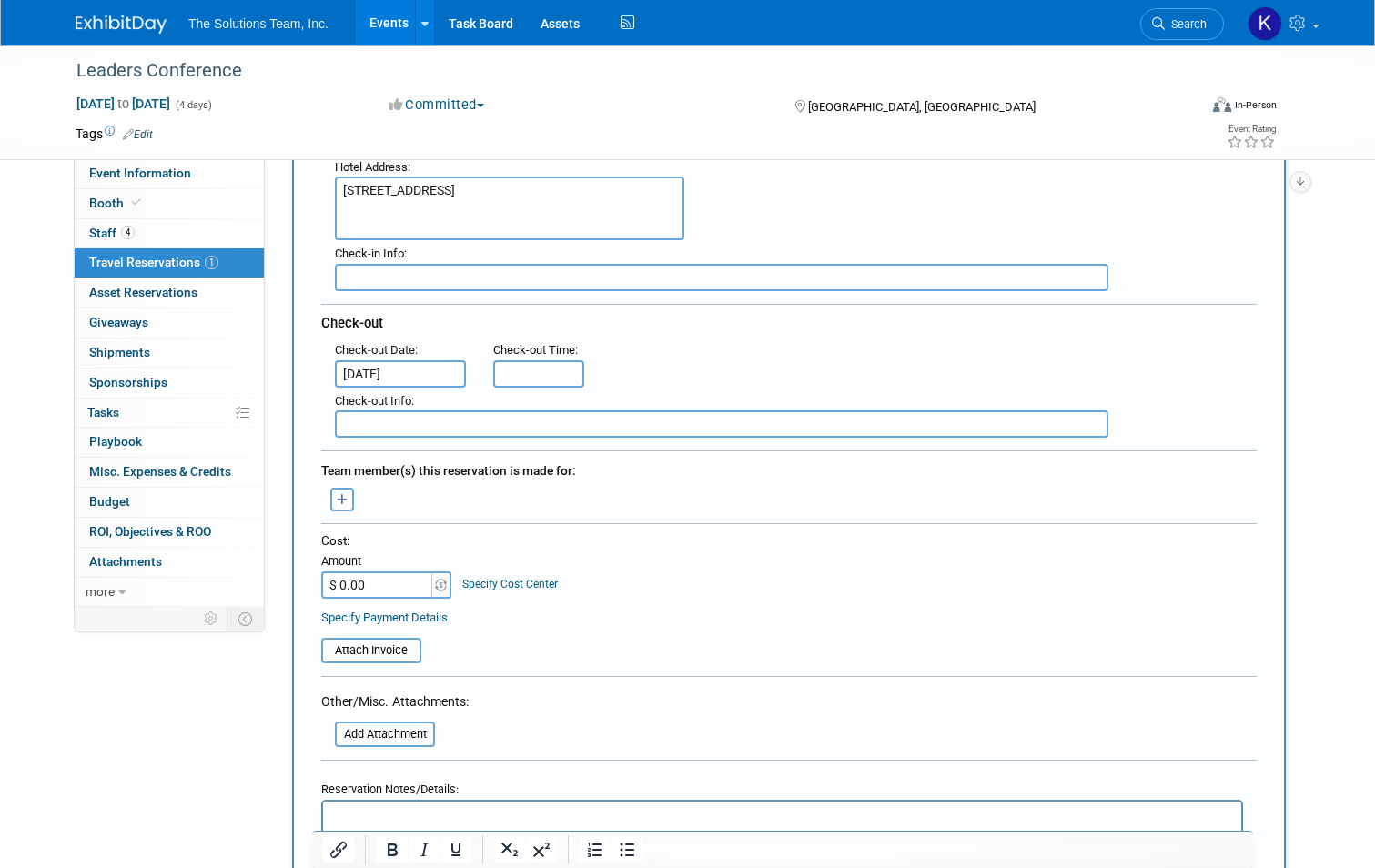
click at [376, 577] on input "$ 0.00" at bounding box center [378, 585] width 114 height 27
type input "$ 878.78"
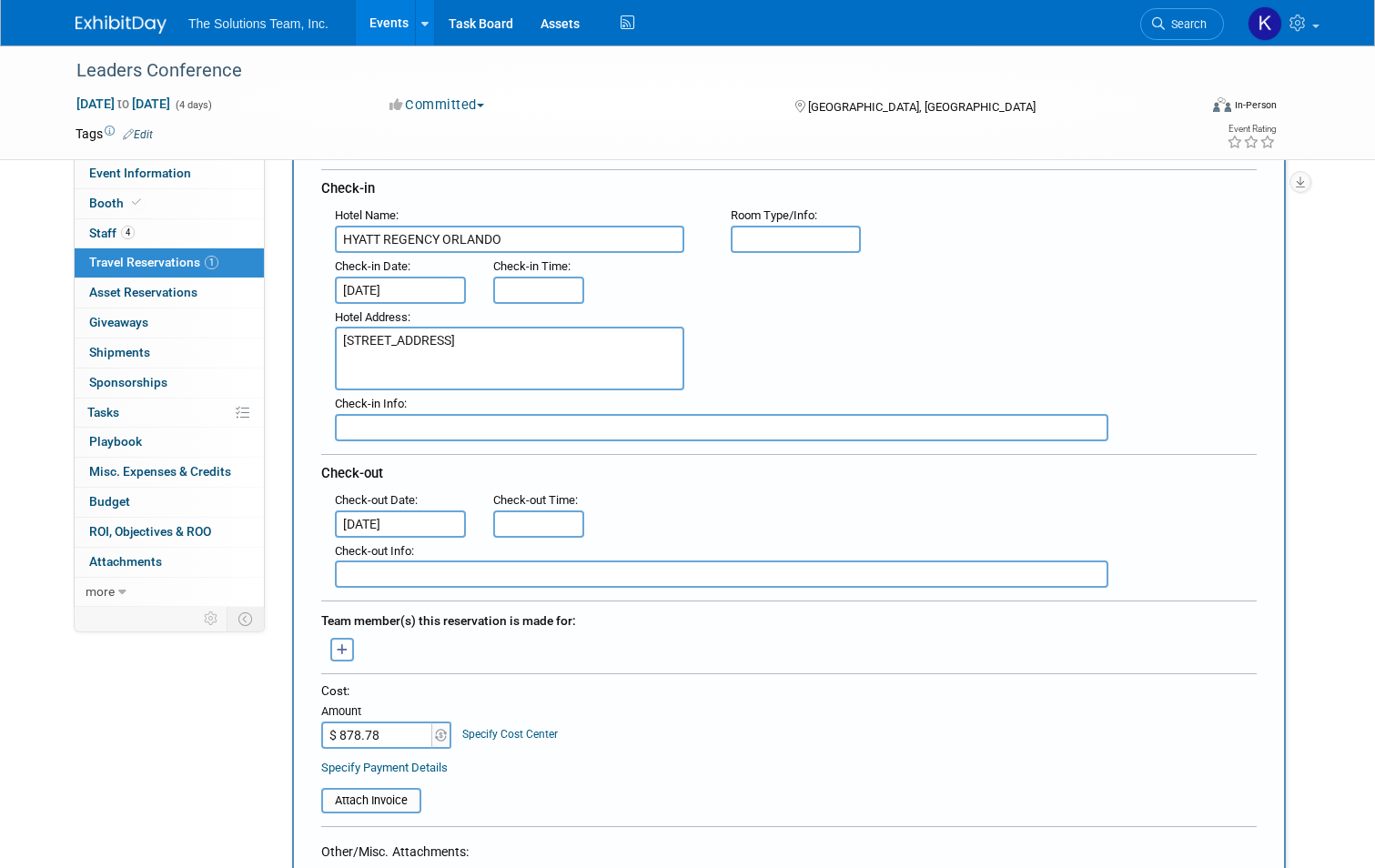
scroll to position [273, 0]
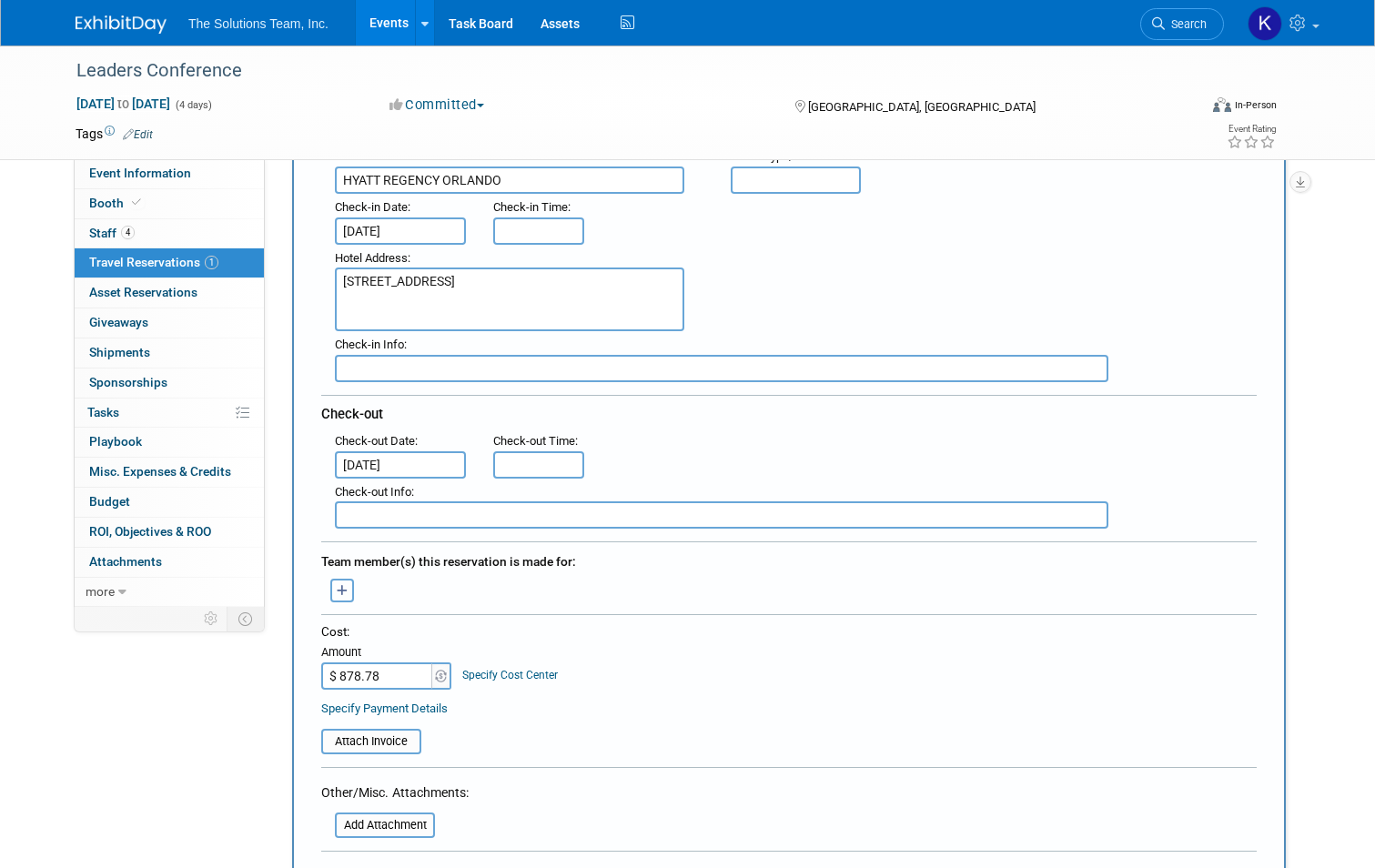
click at [337, 590] on icon "button" at bounding box center [343, 591] width 12 height 12
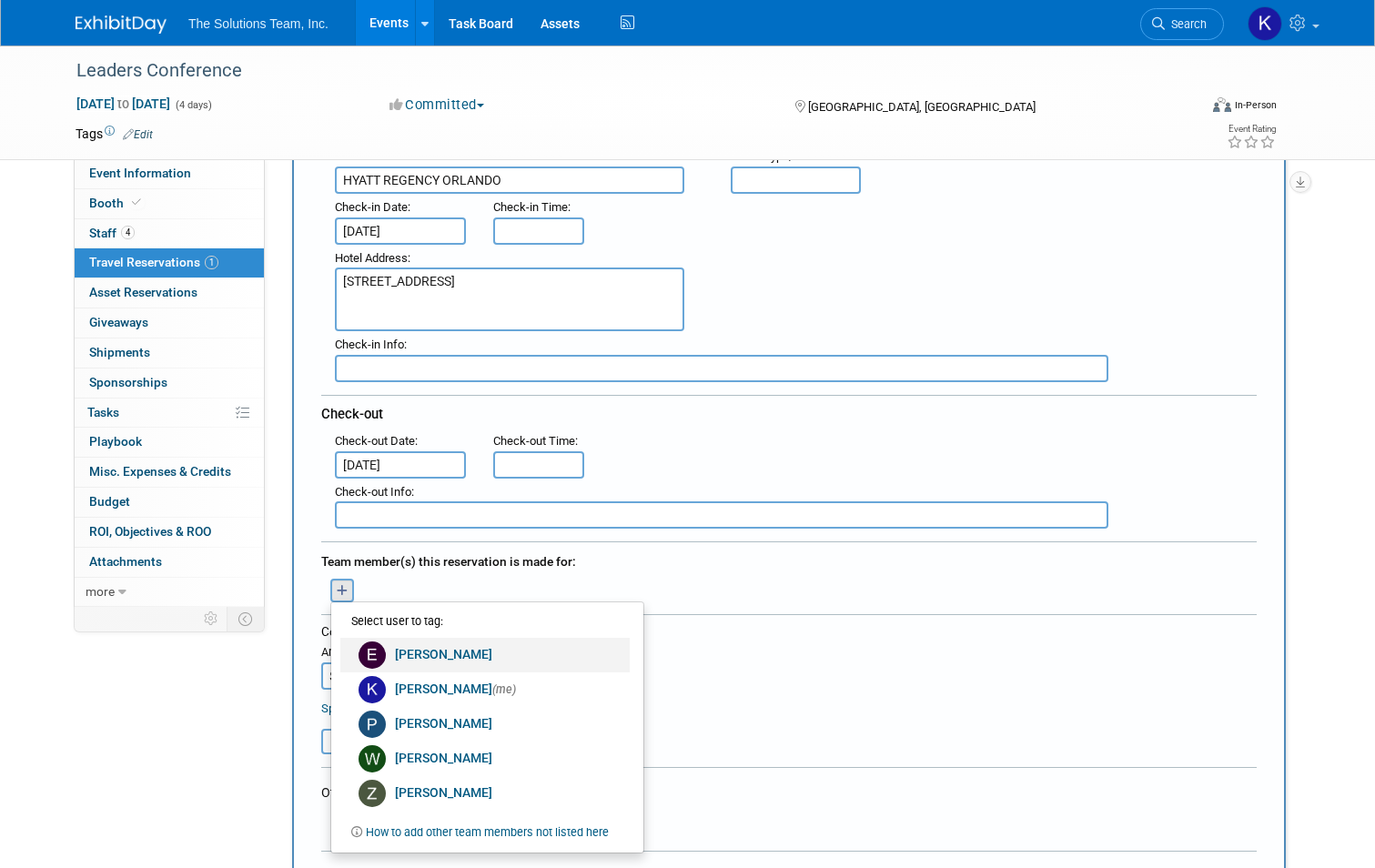
click at [427, 641] on link "Eli Gooden" at bounding box center [484, 654] width 289 height 34
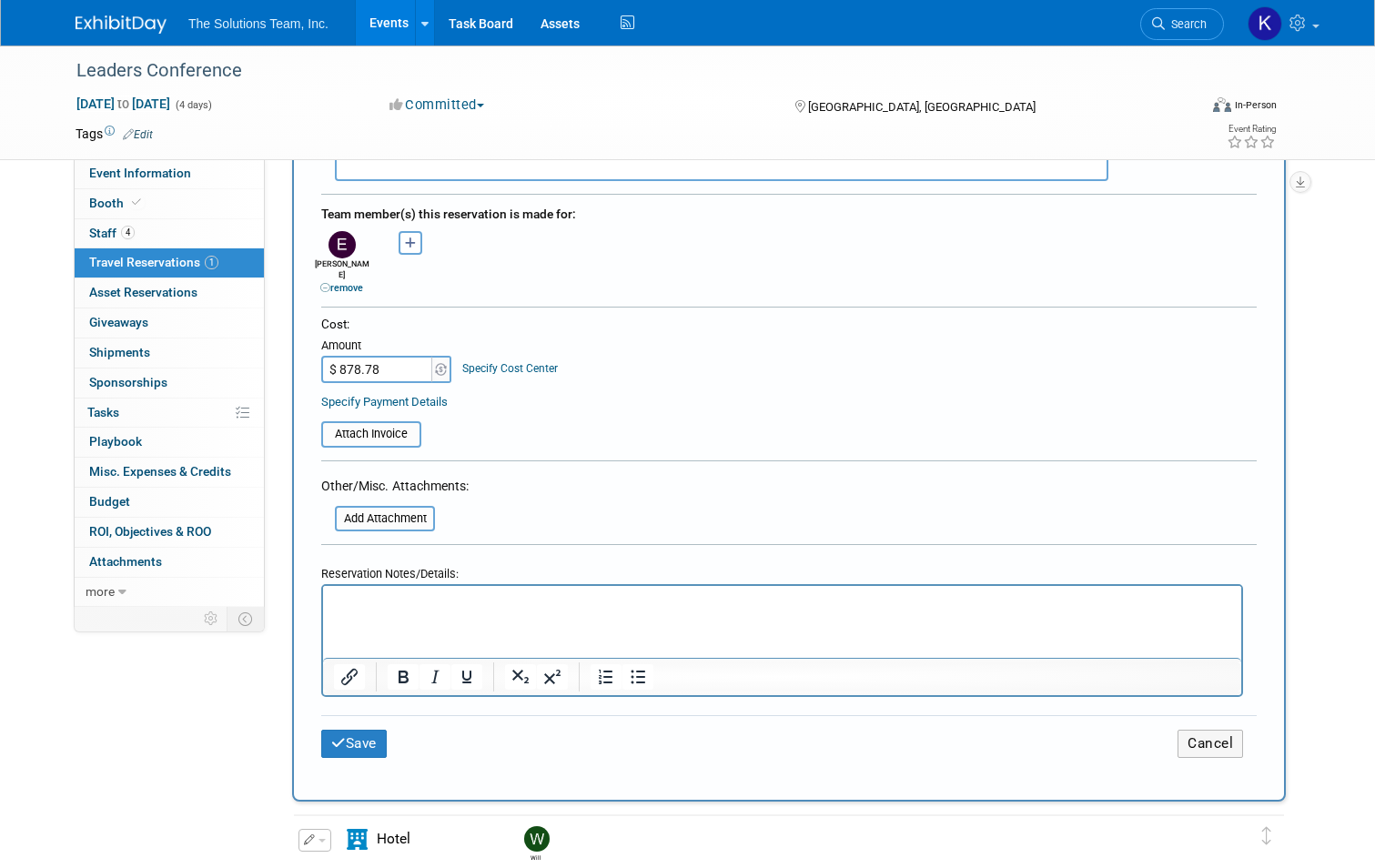
scroll to position [637, 0]
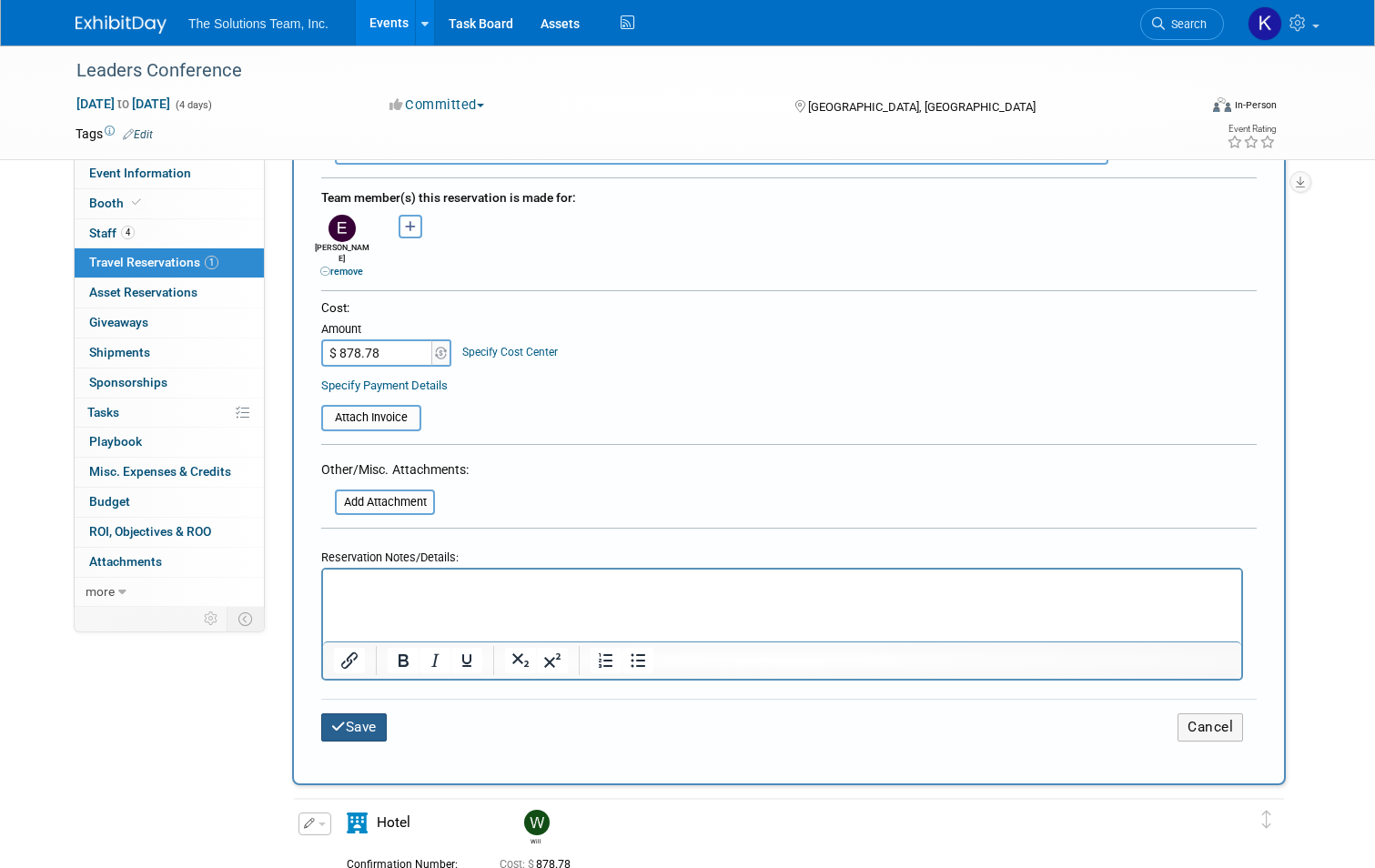
click at [367, 713] on button "Save" at bounding box center [354, 727] width 66 height 28
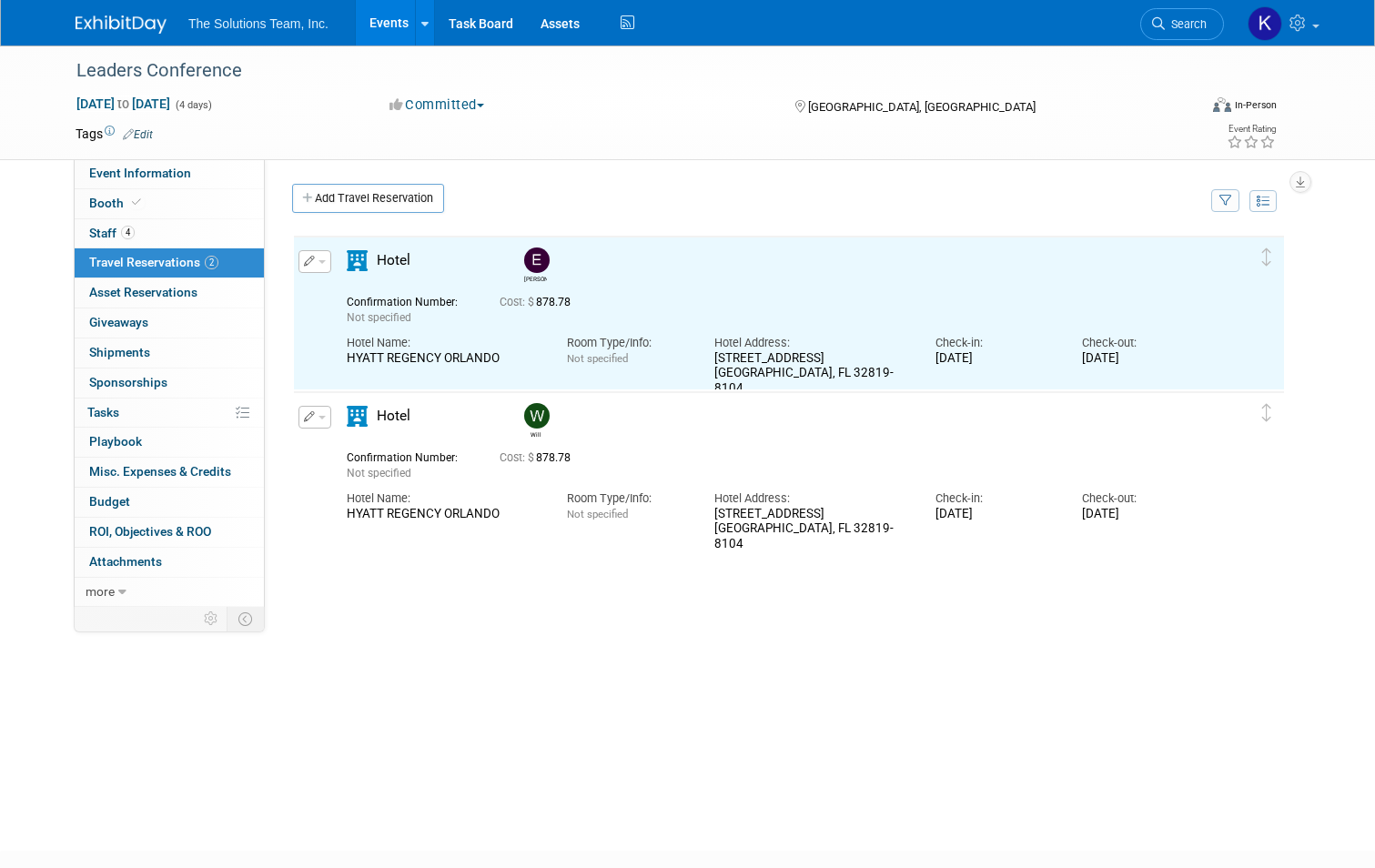
scroll to position [0, 0]
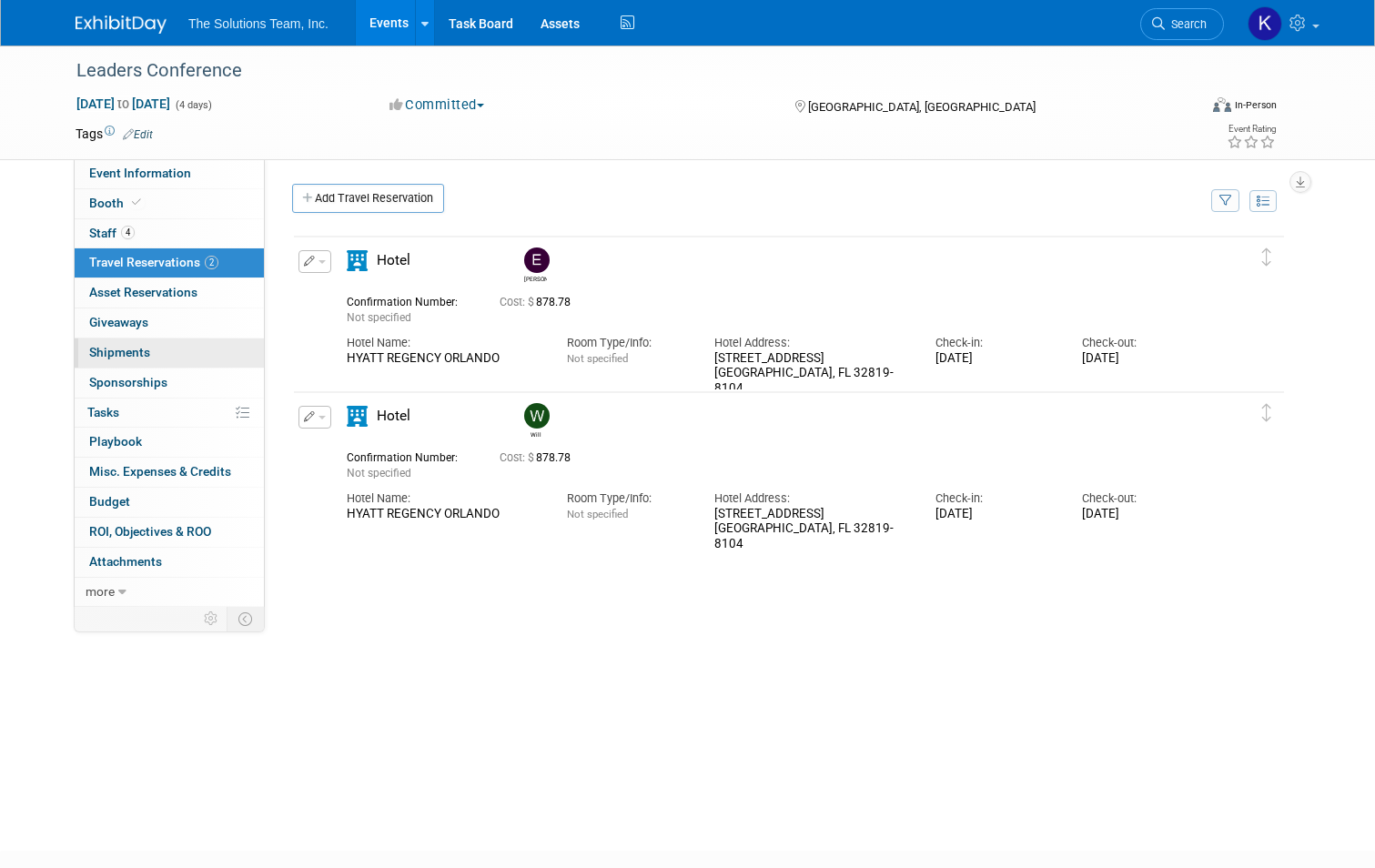
click at [141, 351] on link "0 Shipments 0" at bounding box center [169, 353] width 189 height 29
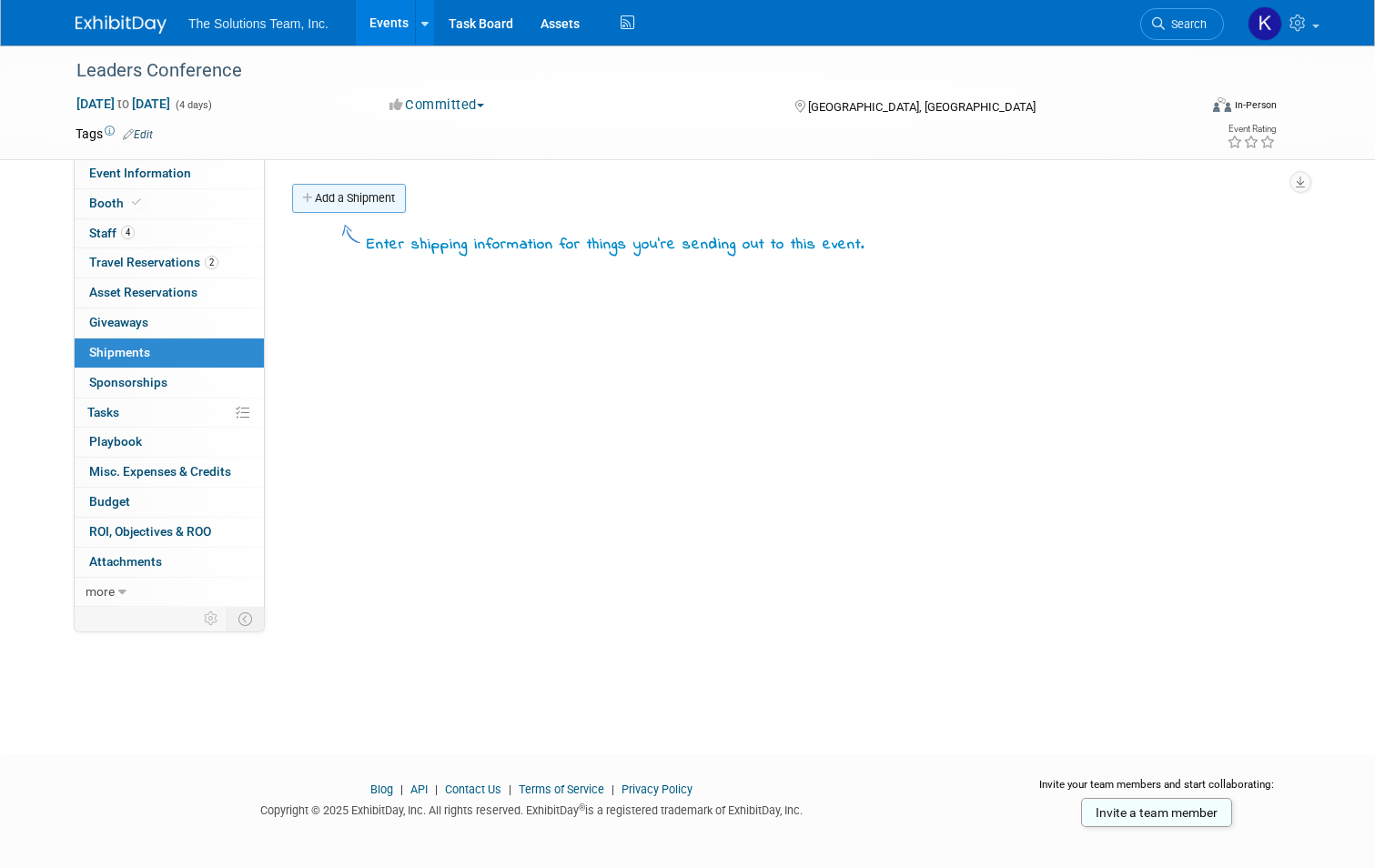
click at [366, 195] on link "Add a Shipment" at bounding box center [349, 199] width 114 height 29
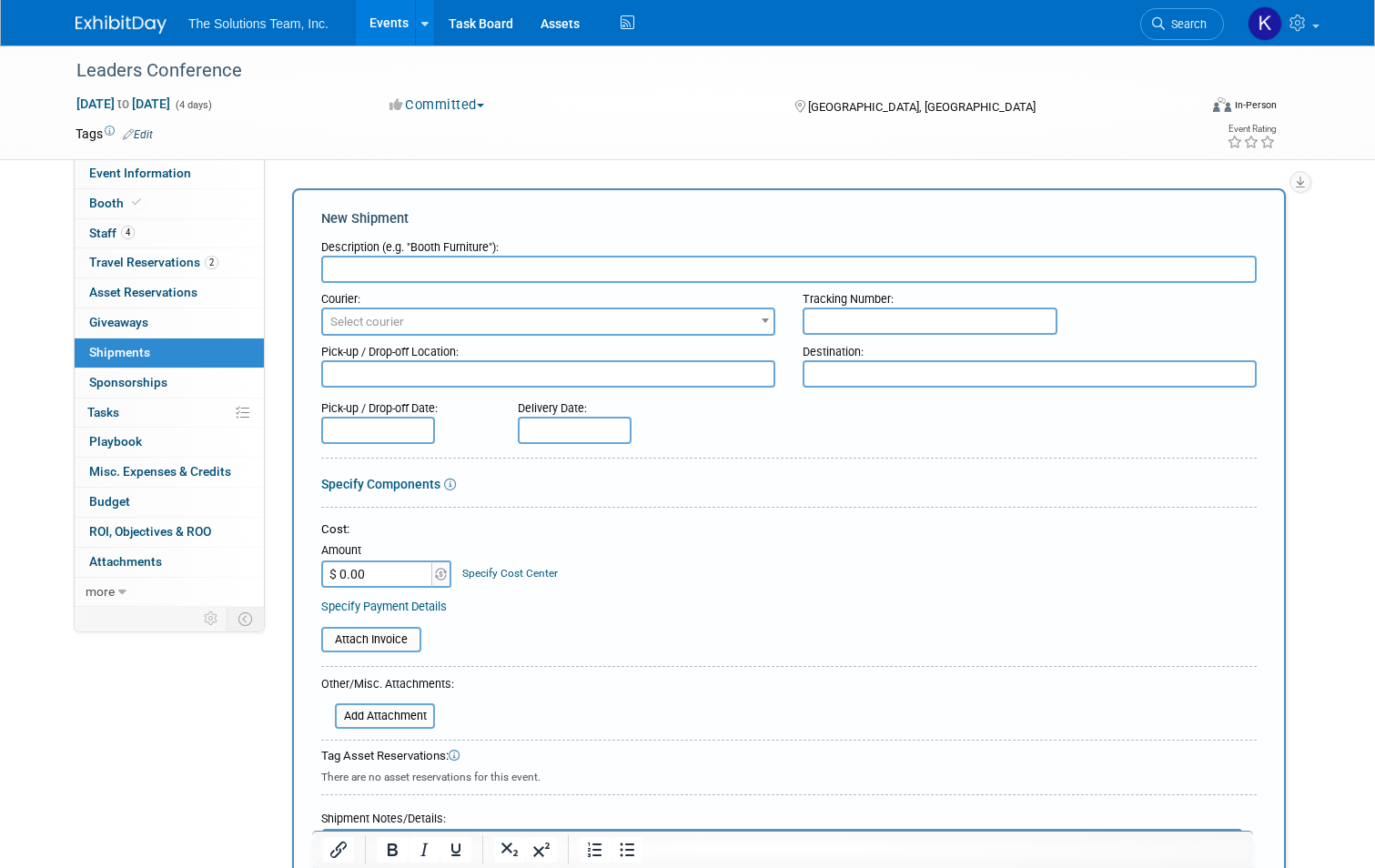
click at [325, 154] on div "Leaders Conference Sep 28, 2025 to Oct 1, 2025 (4 days) Sep 28, 2025 to Oct 1, …" at bounding box center [687, 102] width 1252 height 114
click at [157, 744] on div "Event Information Event Info Booth Booth 4 Staff 4 Staff 2 Travel Reservations …" at bounding box center [687, 523] width 1252 height 957
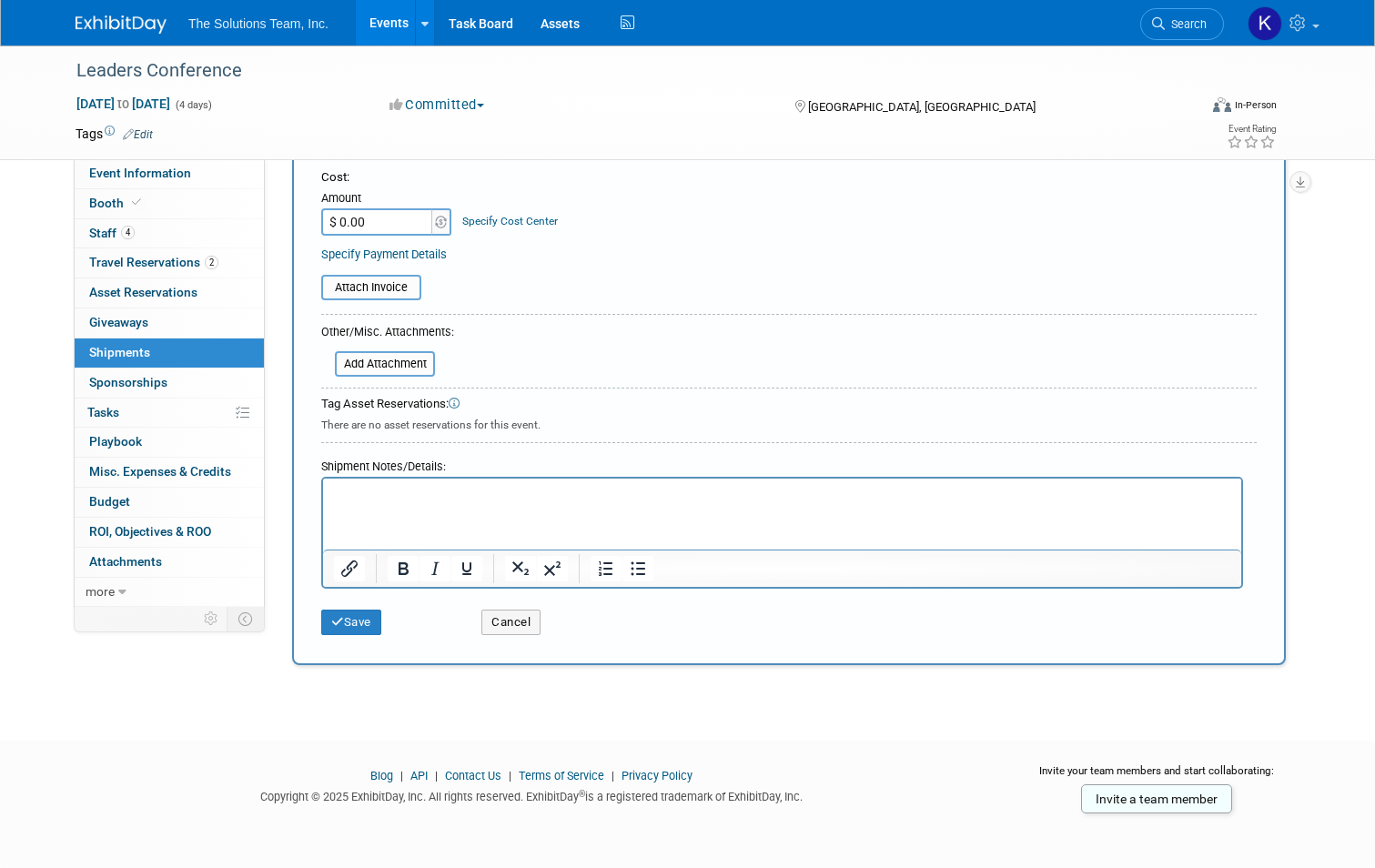
click at [481, 636] on div "Save Cancel" at bounding box center [789, 616] width 936 height 56
click at [514, 622] on button "Cancel" at bounding box center [511, 622] width 59 height 25
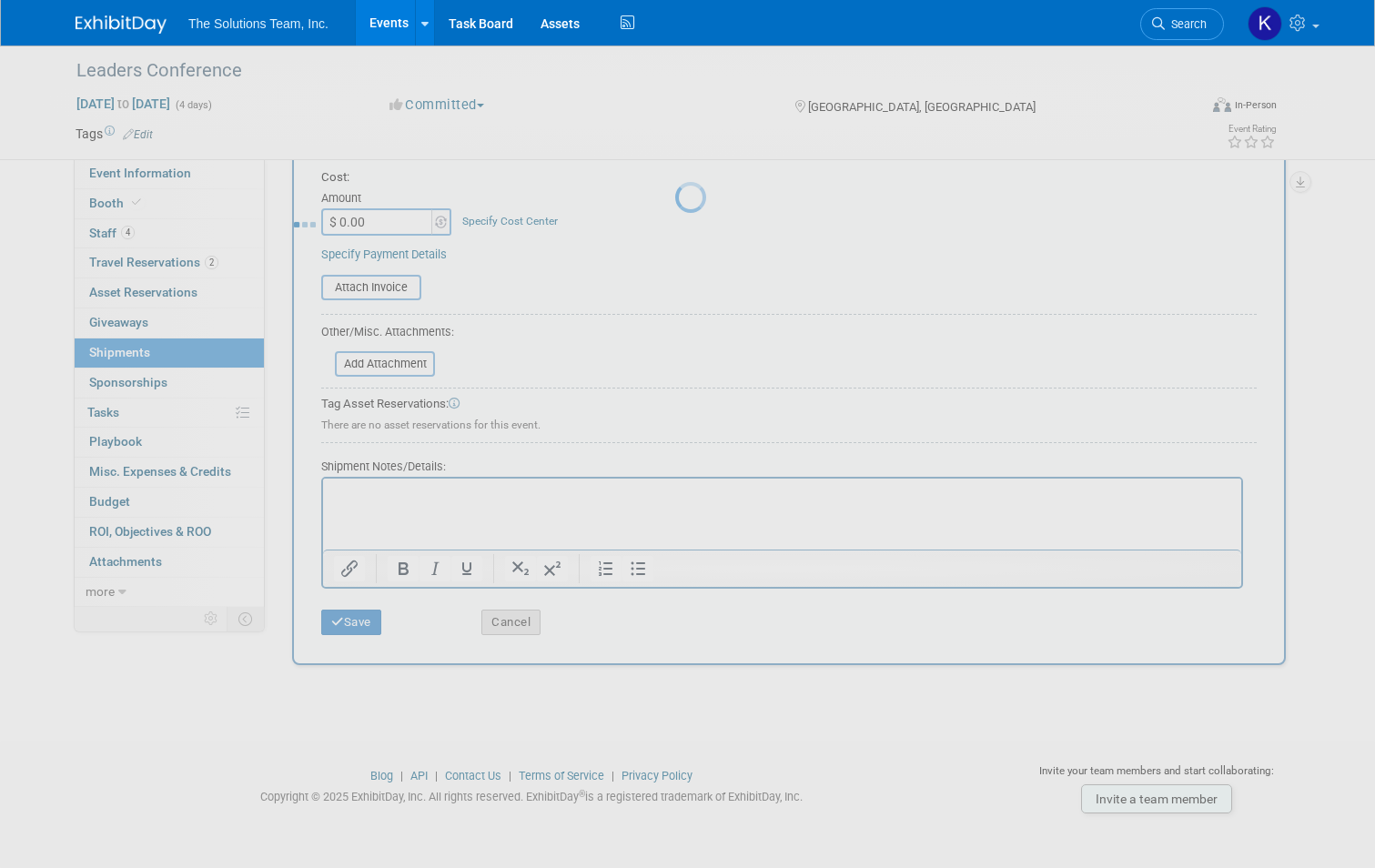
scroll to position [0, 0]
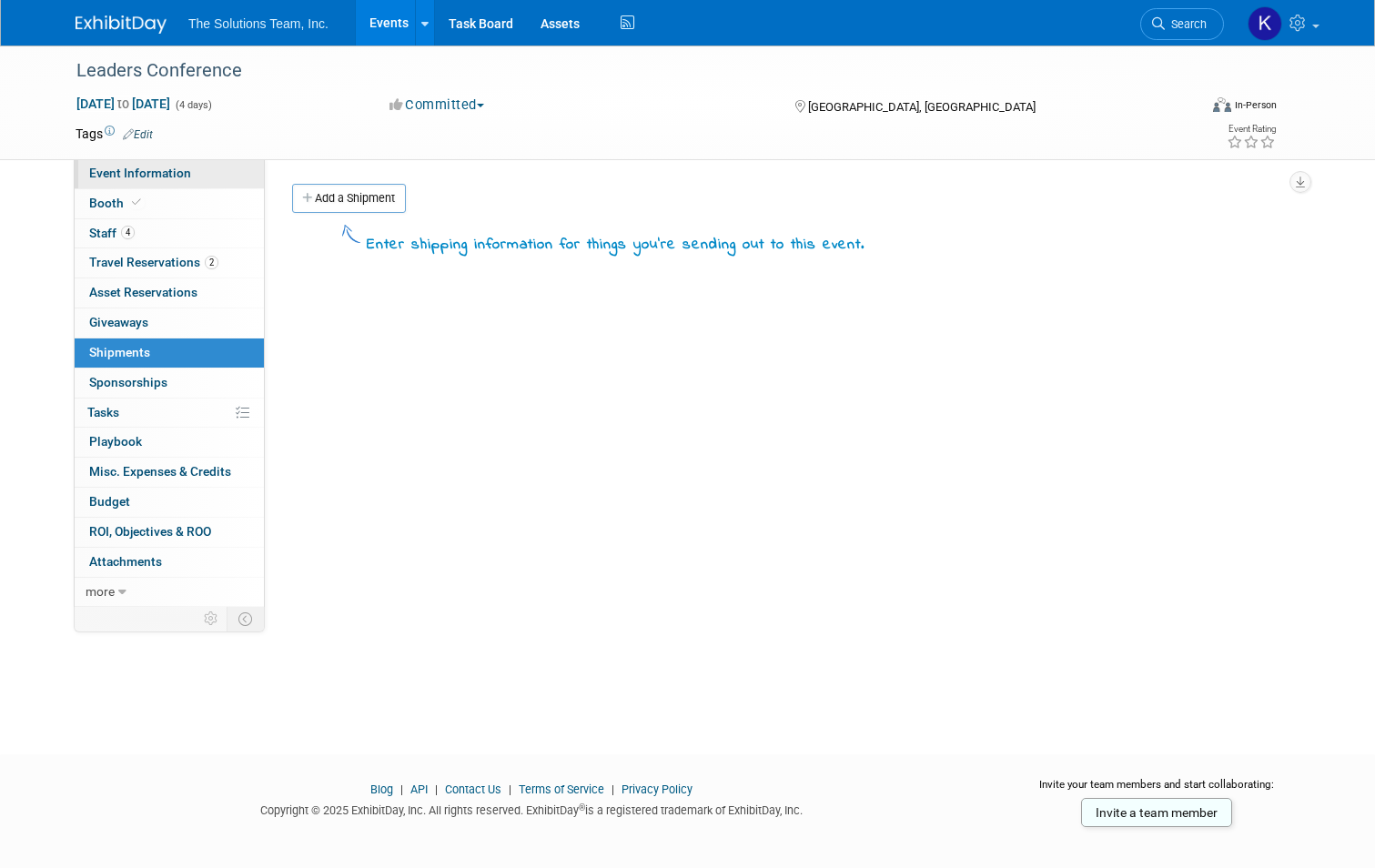
click at [168, 183] on link "Event Information" at bounding box center [169, 174] width 189 height 29
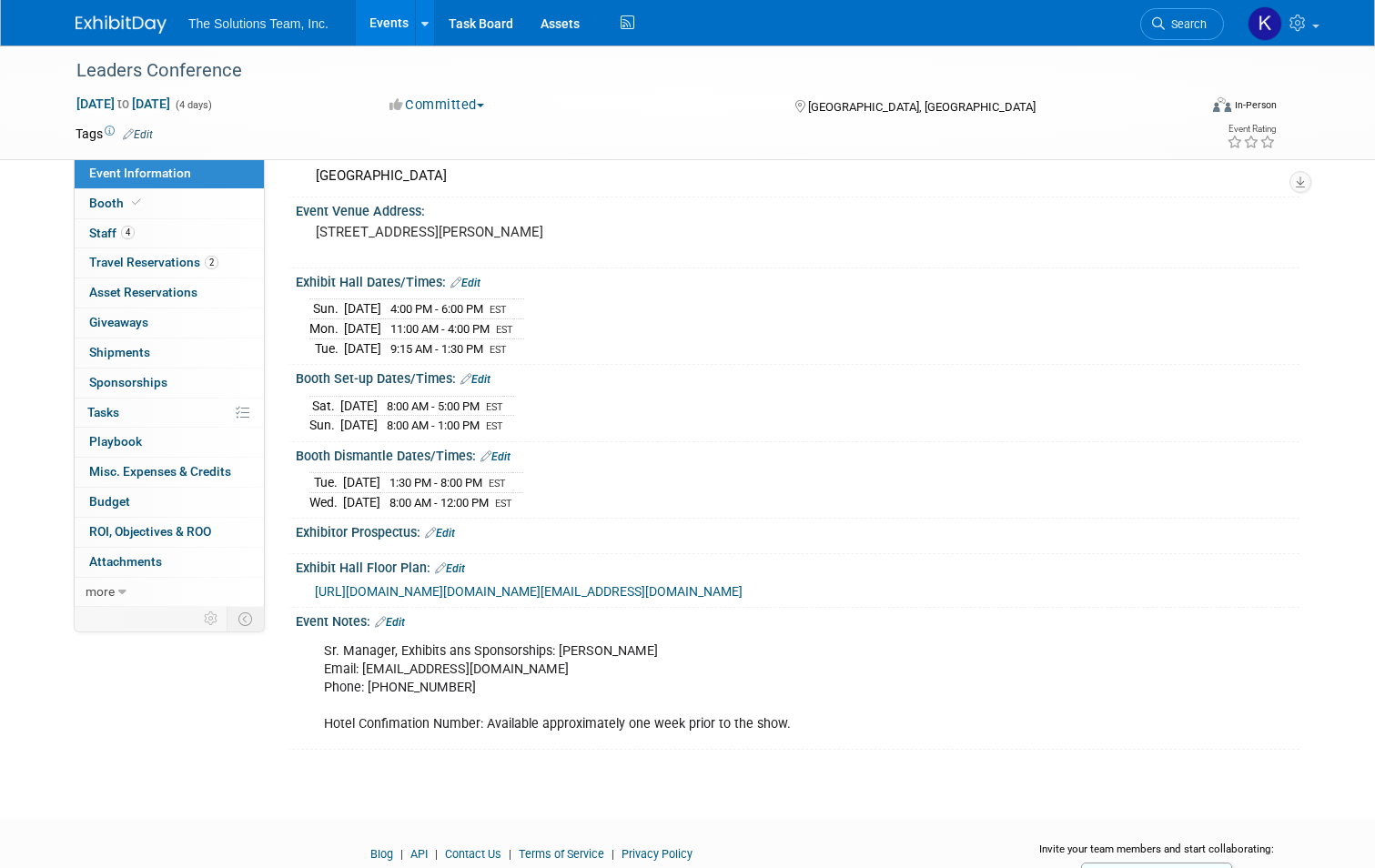
scroll to position [259, 0]
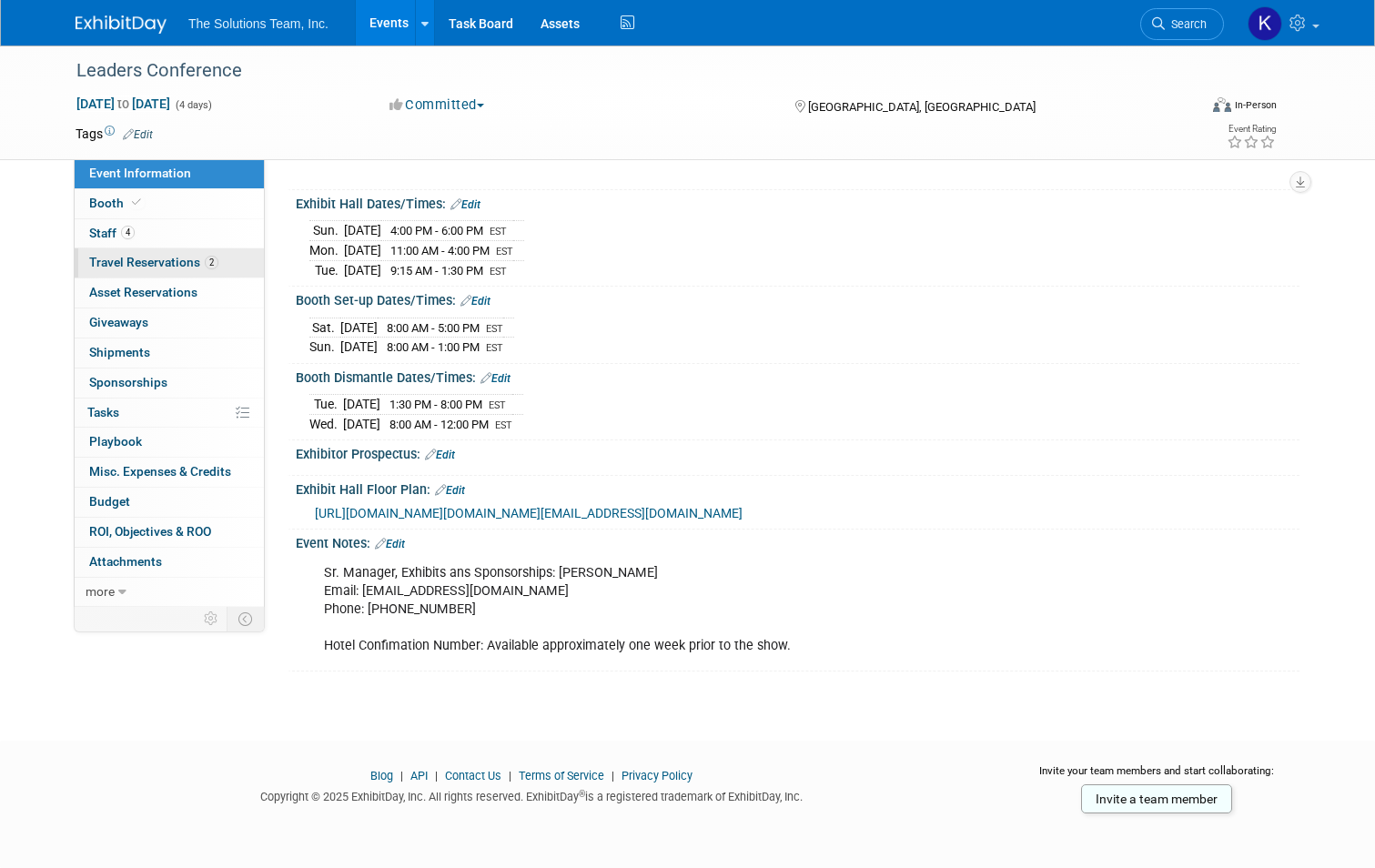
click at [117, 265] on span "Travel Reservations 2" at bounding box center [154, 262] width 129 height 15
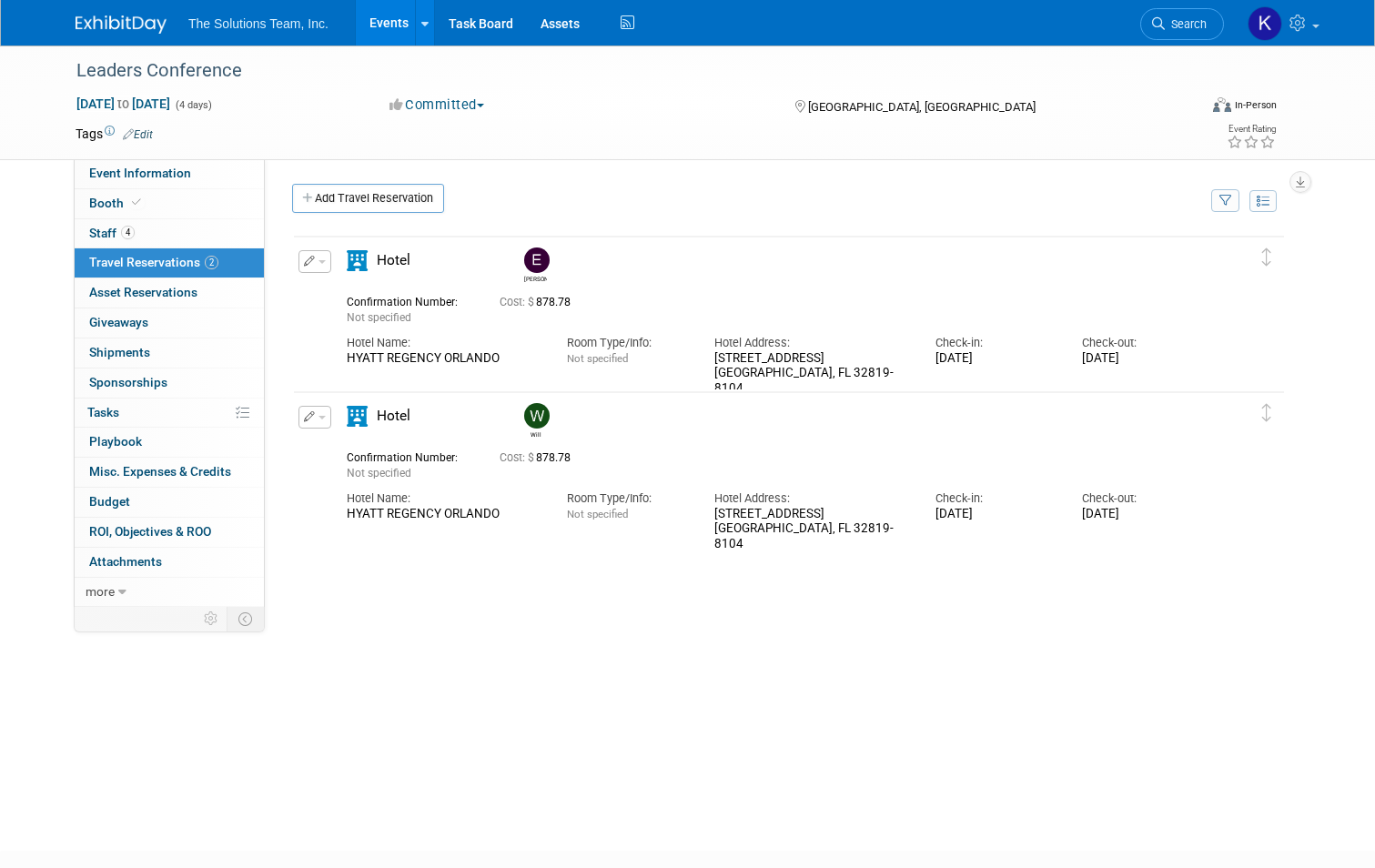
scroll to position [0, 0]
click at [127, 300] on span "Asset Reservations 0" at bounding box center [143, 292] width 109 height 15
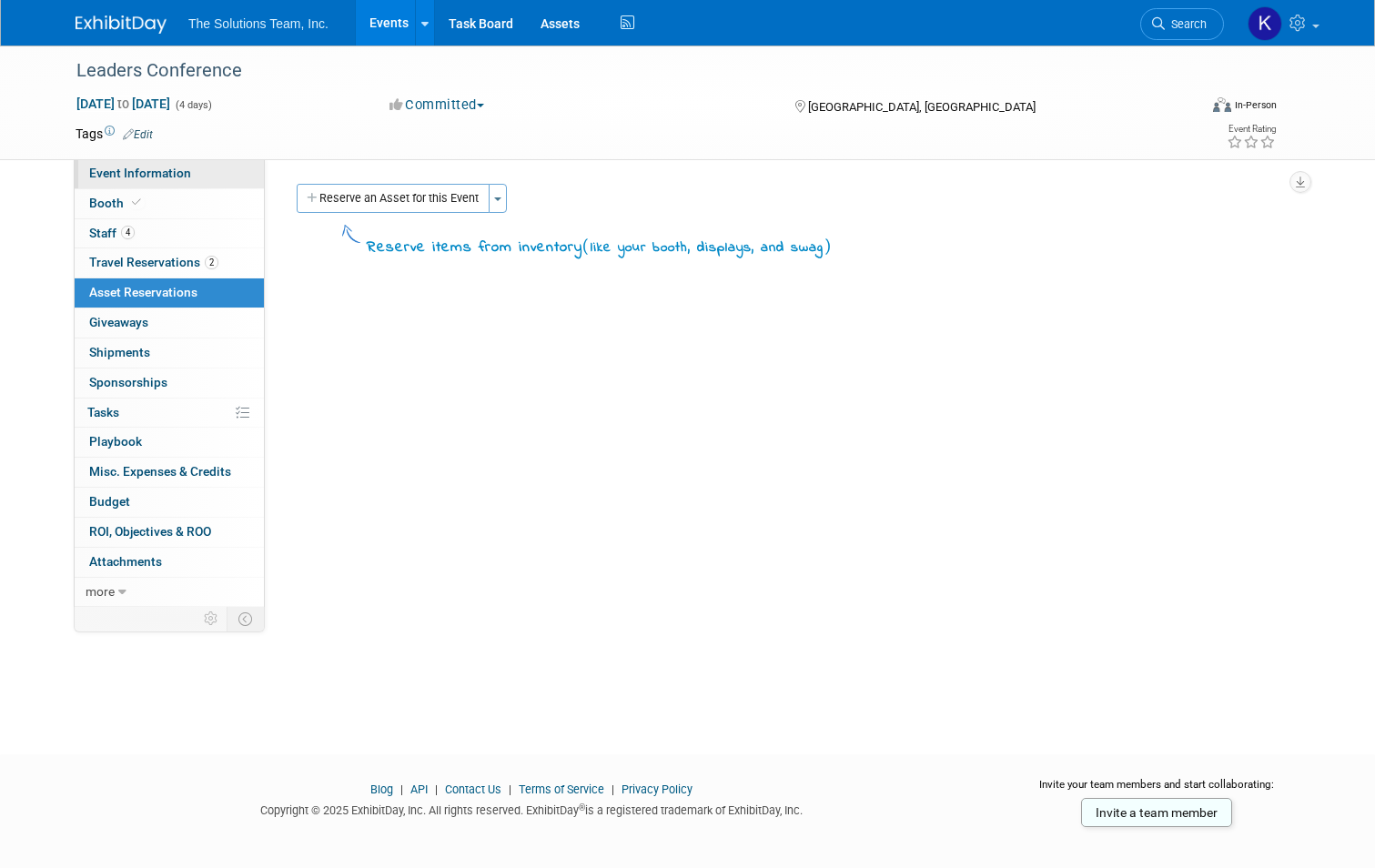
click at [123, 165] on link "Event Information" at bounding box center [169, 174] width 189 height 29
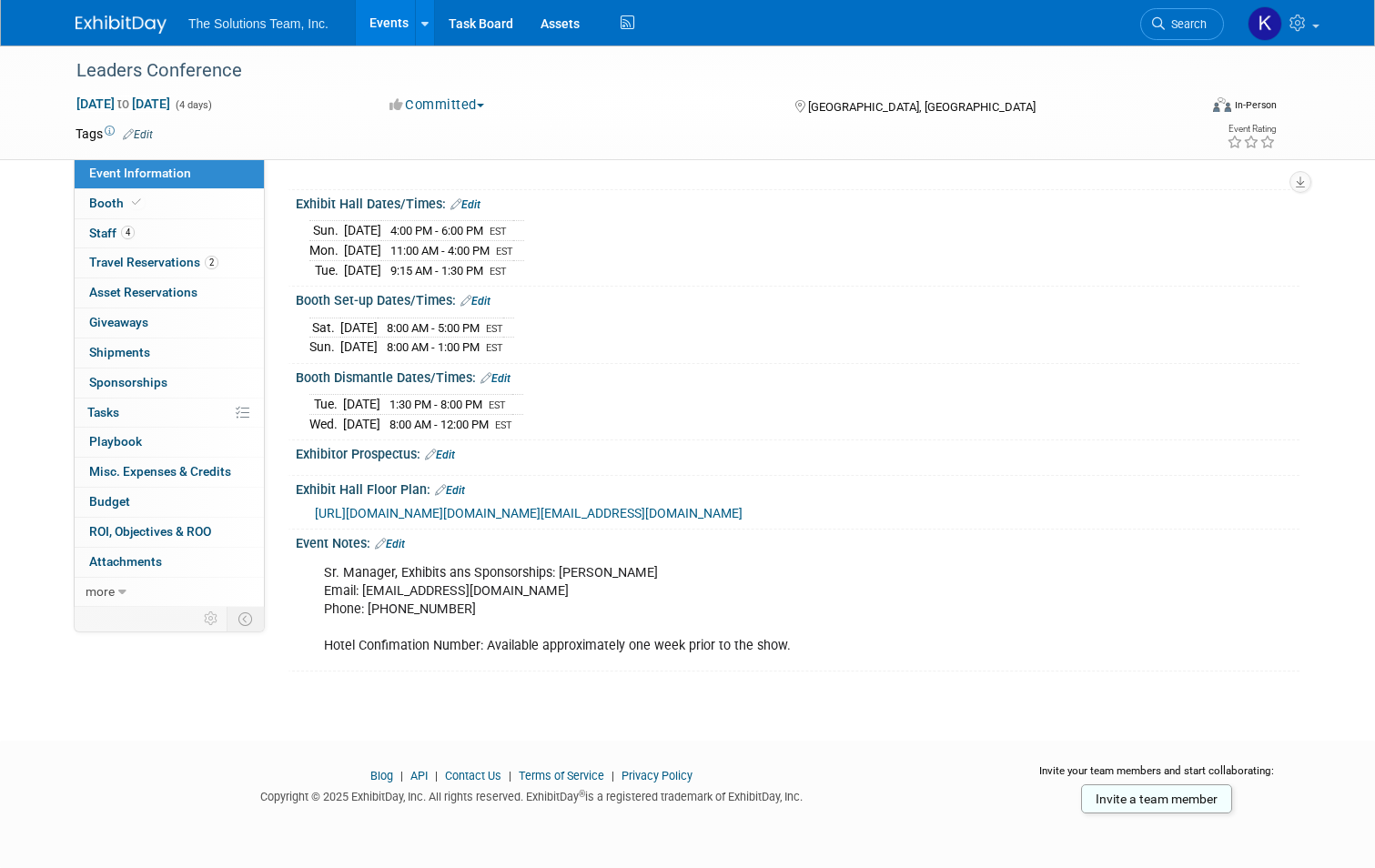
scroll to position [259, 0]
click at [133, 24] on img at bounding box center [121, 24] width 91 height 19
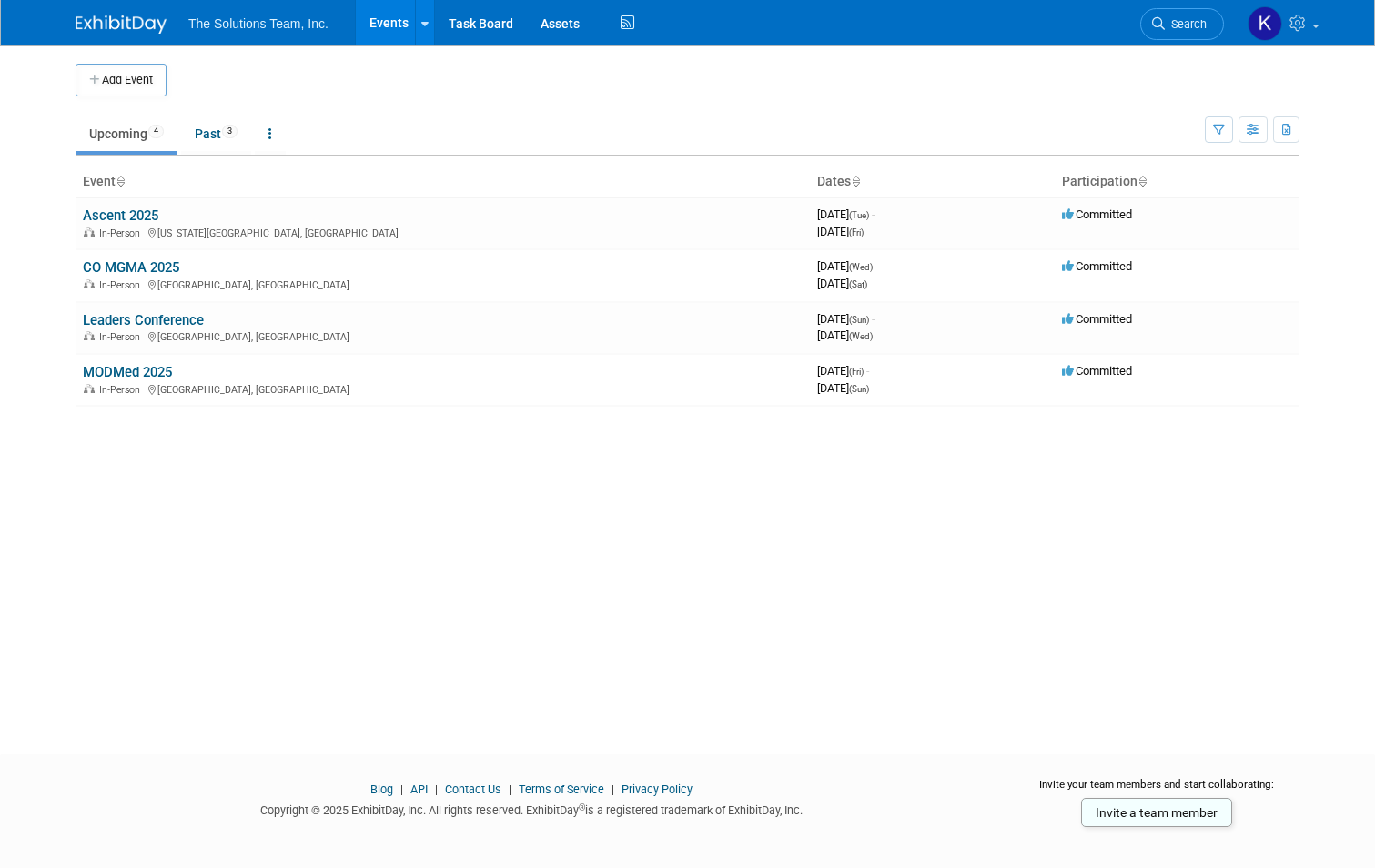
click at [133, 210] on link "Ascent 2025" at bounding box center [121, 216] width 75 height 17
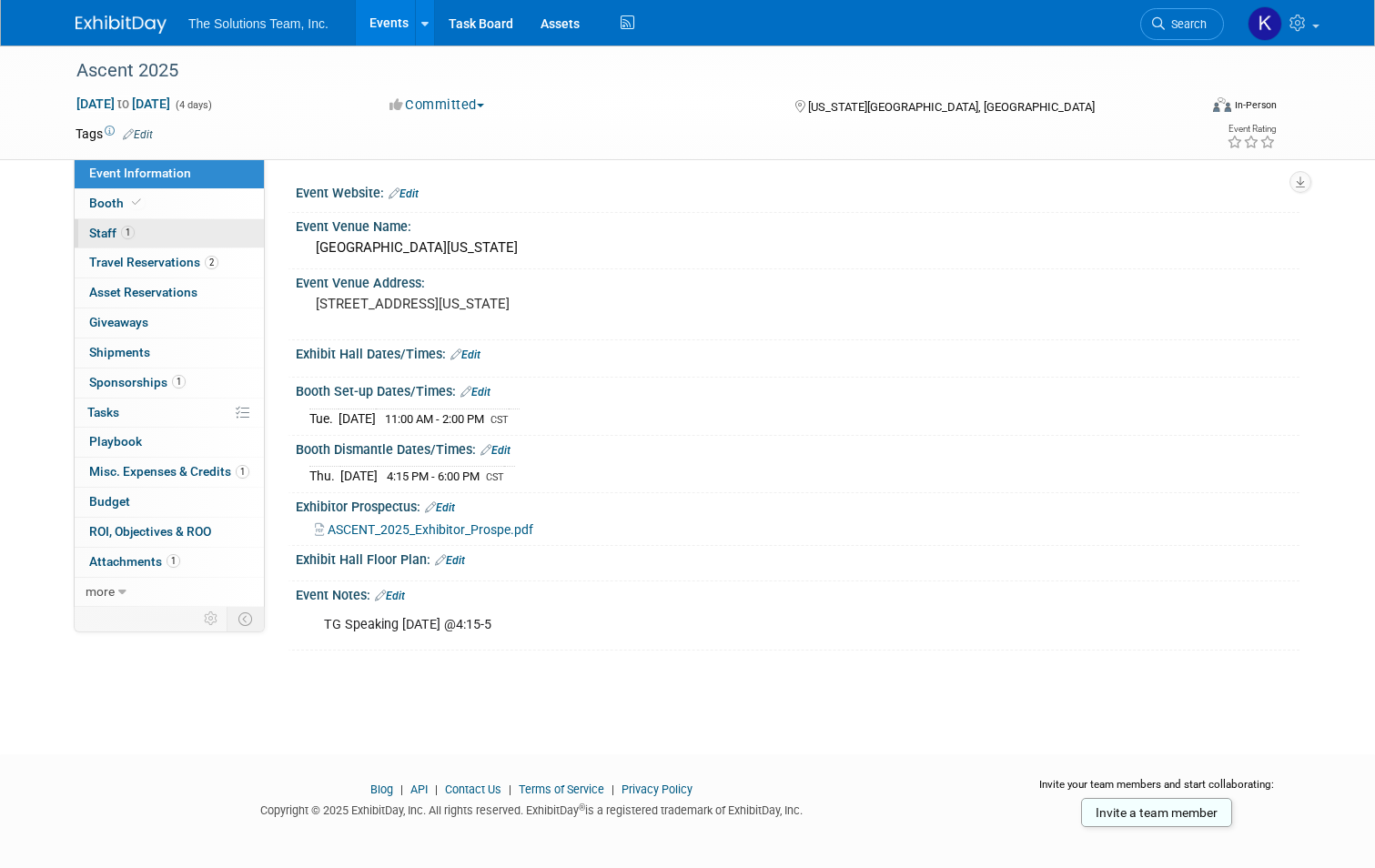
click at [195, 245] on link "1 Staff 1" at bounding box center [169, 234] width 189 height 29
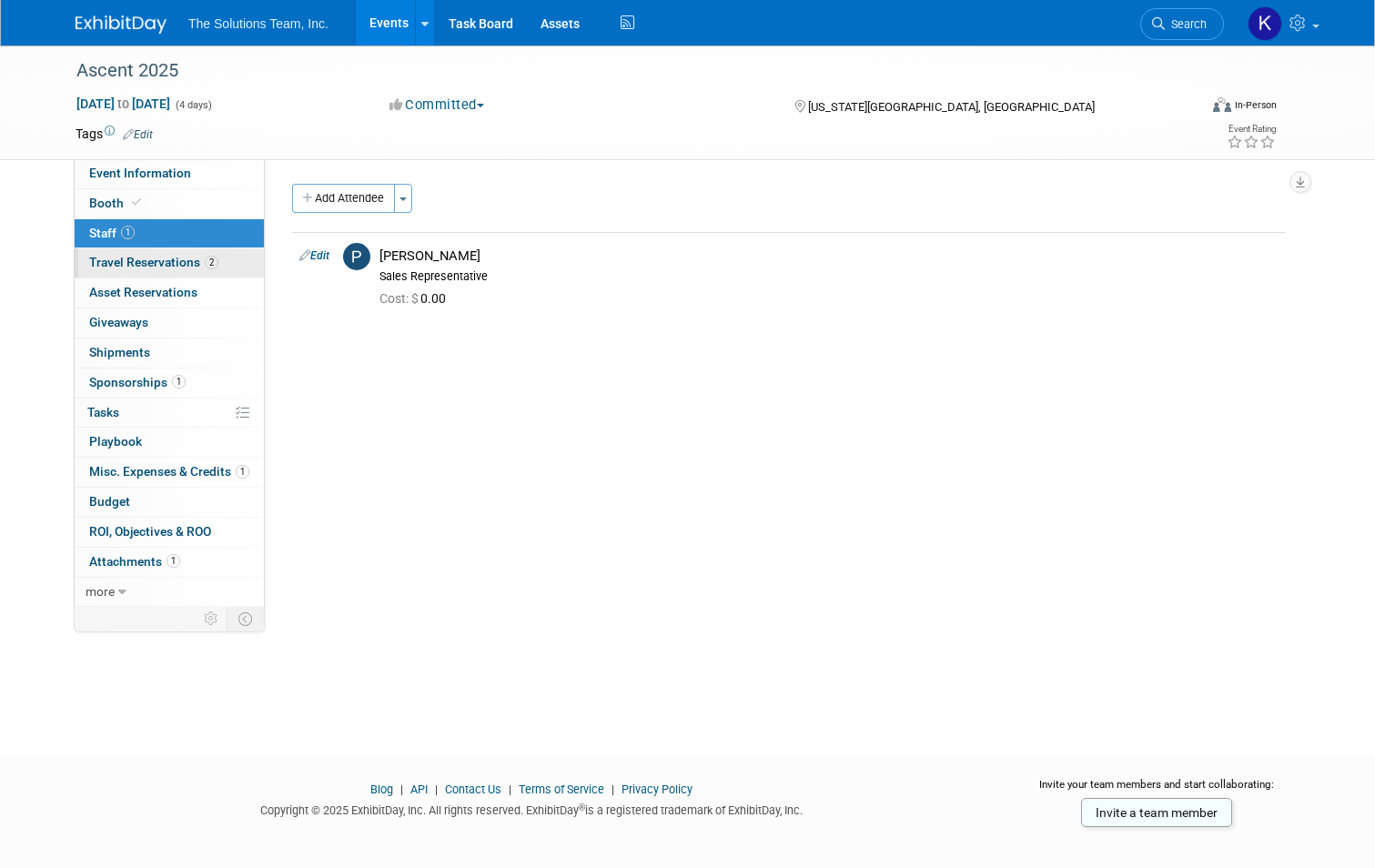
click at [209, 263] on link "2 Travel Reservations 2" at bounding box center [169, 264] width 189 height 29
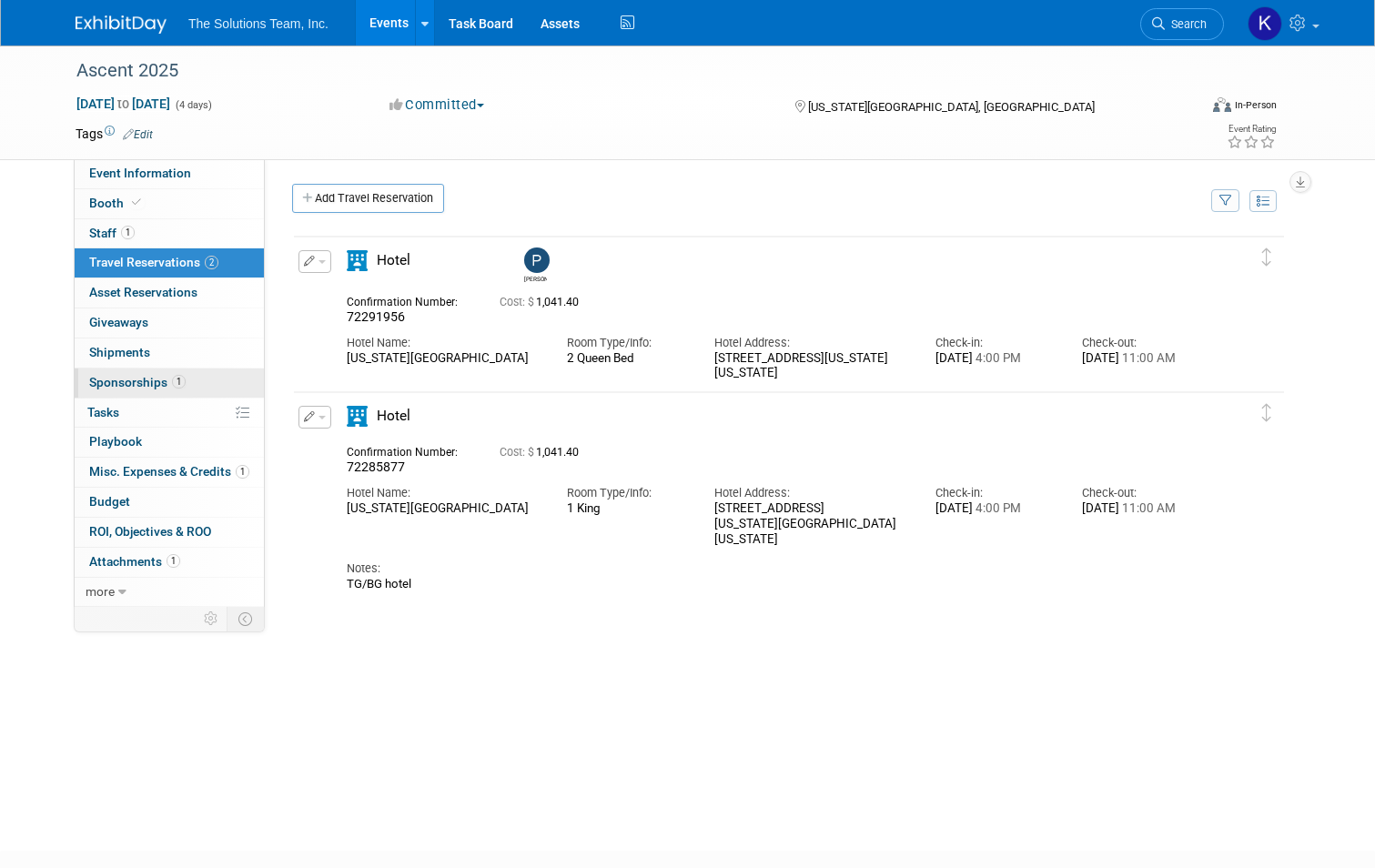
click at [193, 368] on link "1 Sponsorships 1" at bounding box center [169, 383] width 189 height 29
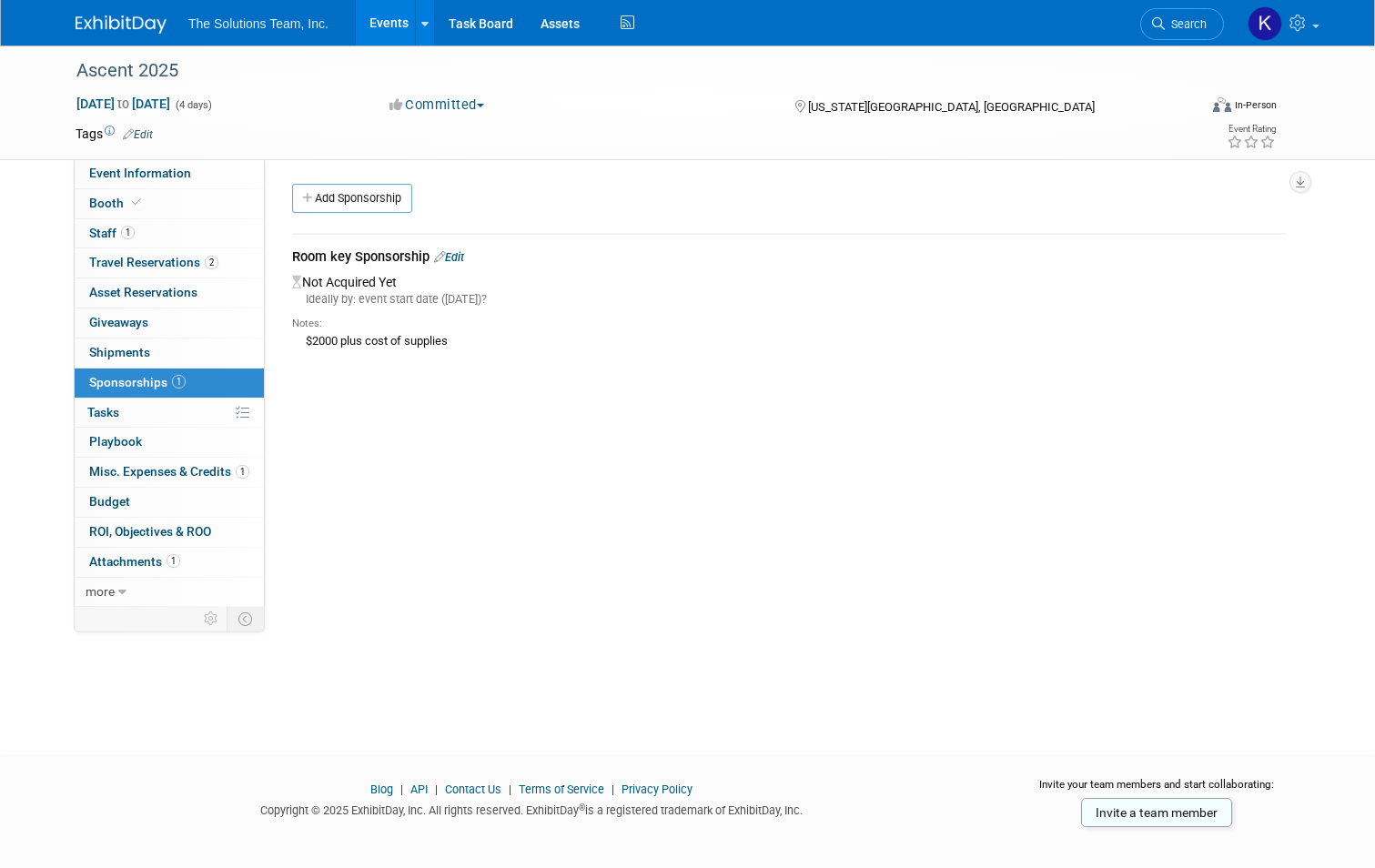
click at [460, 259] on div "Room key Sponsorship Edit" at bounding box center [789, 259] width 994 height 23
click at [368, 204] on link "Add Sponsorship" at bounding box center [352, 199] width 121 height 29
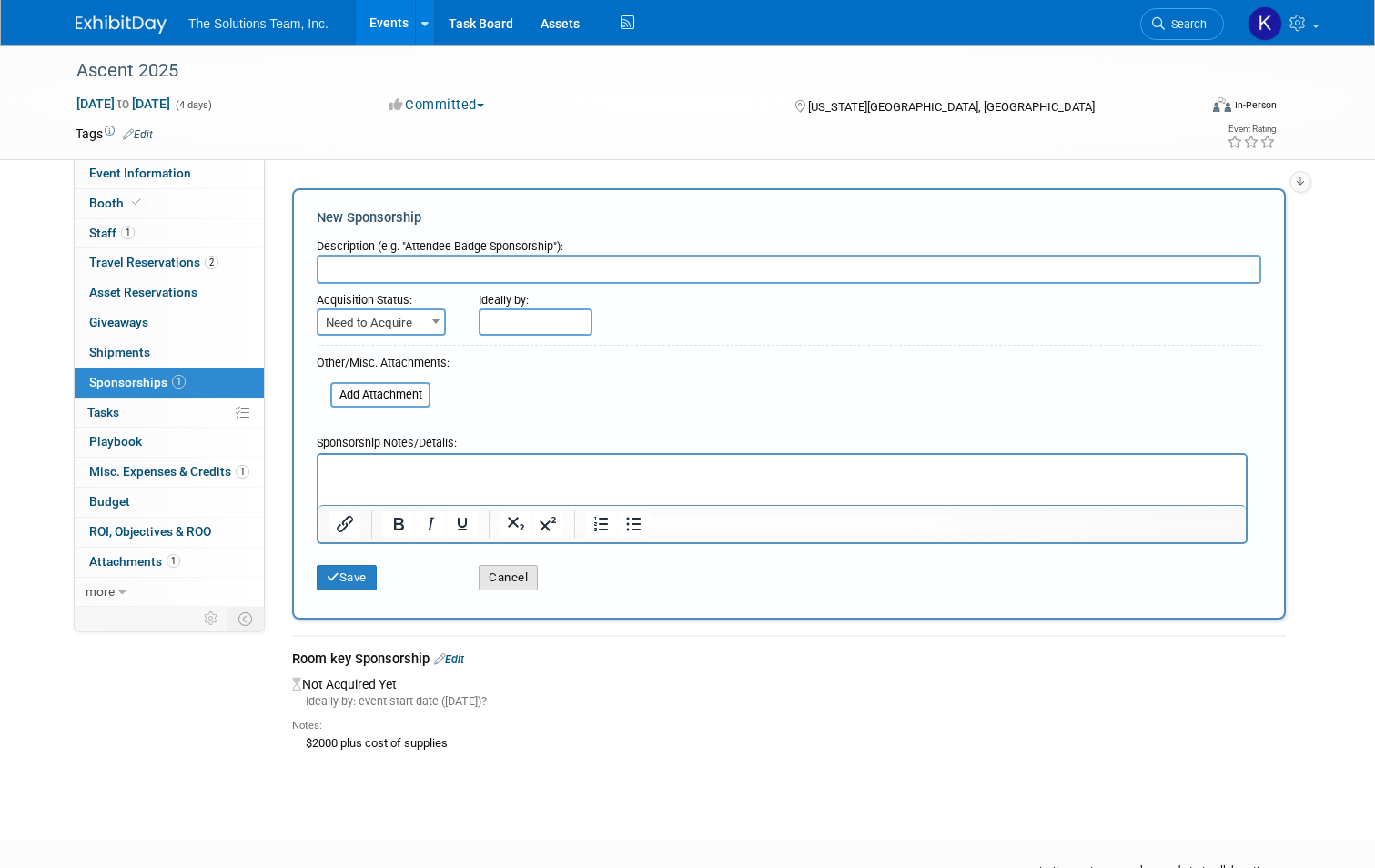
click at [529, 575] on button "Cancel" at bounding box center [508, 578] width 59 height 25
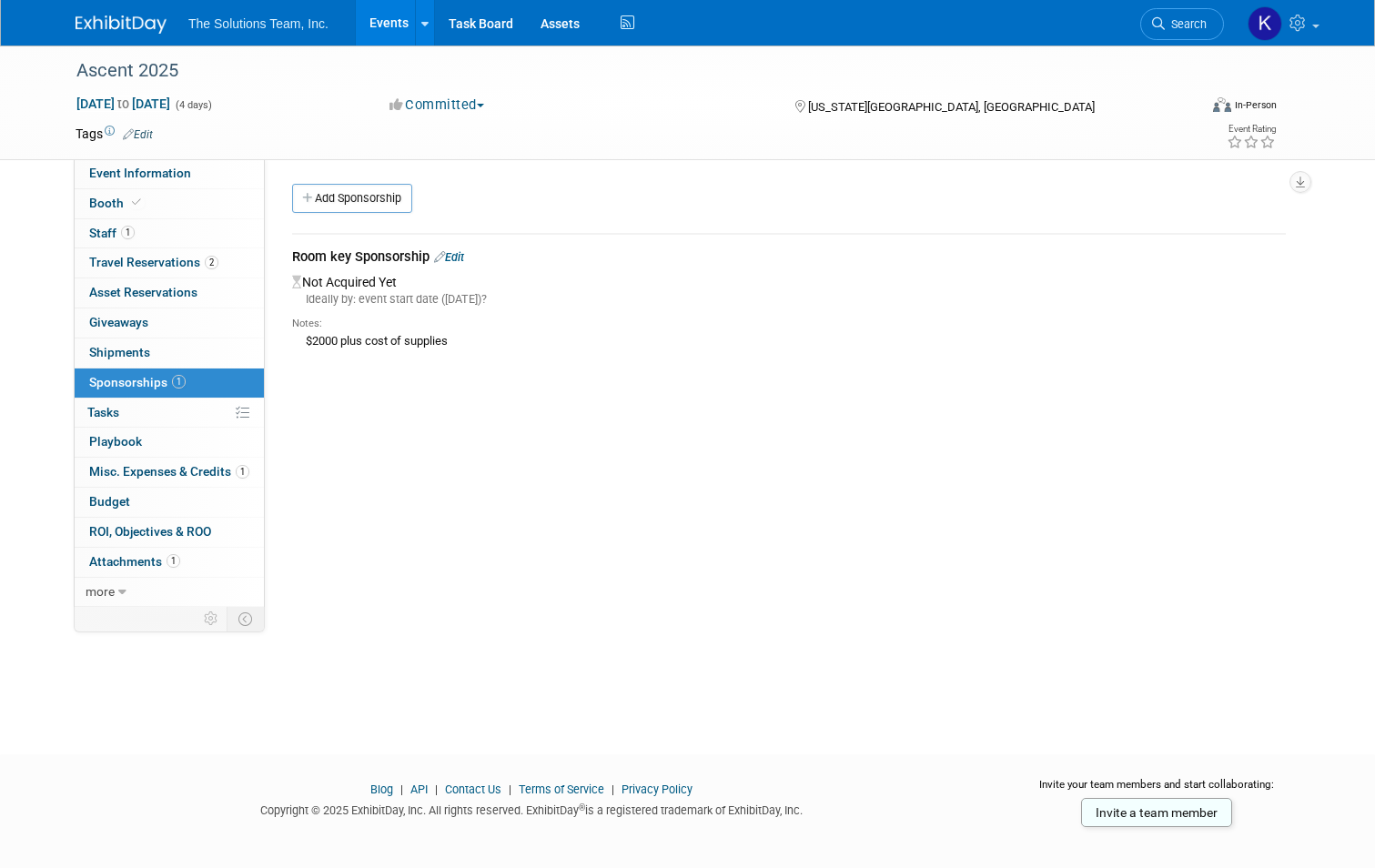
click at [456, 270] on div "Not Acquired Yet Ideally by: event start date (Tue. Sep 9, 2025)? Notes: $2000 …" at bounding box center [789, 313] width 994 height 85
click at [453, 260] on link "Edit" at bounding box center [449, 257] width 30 height 14
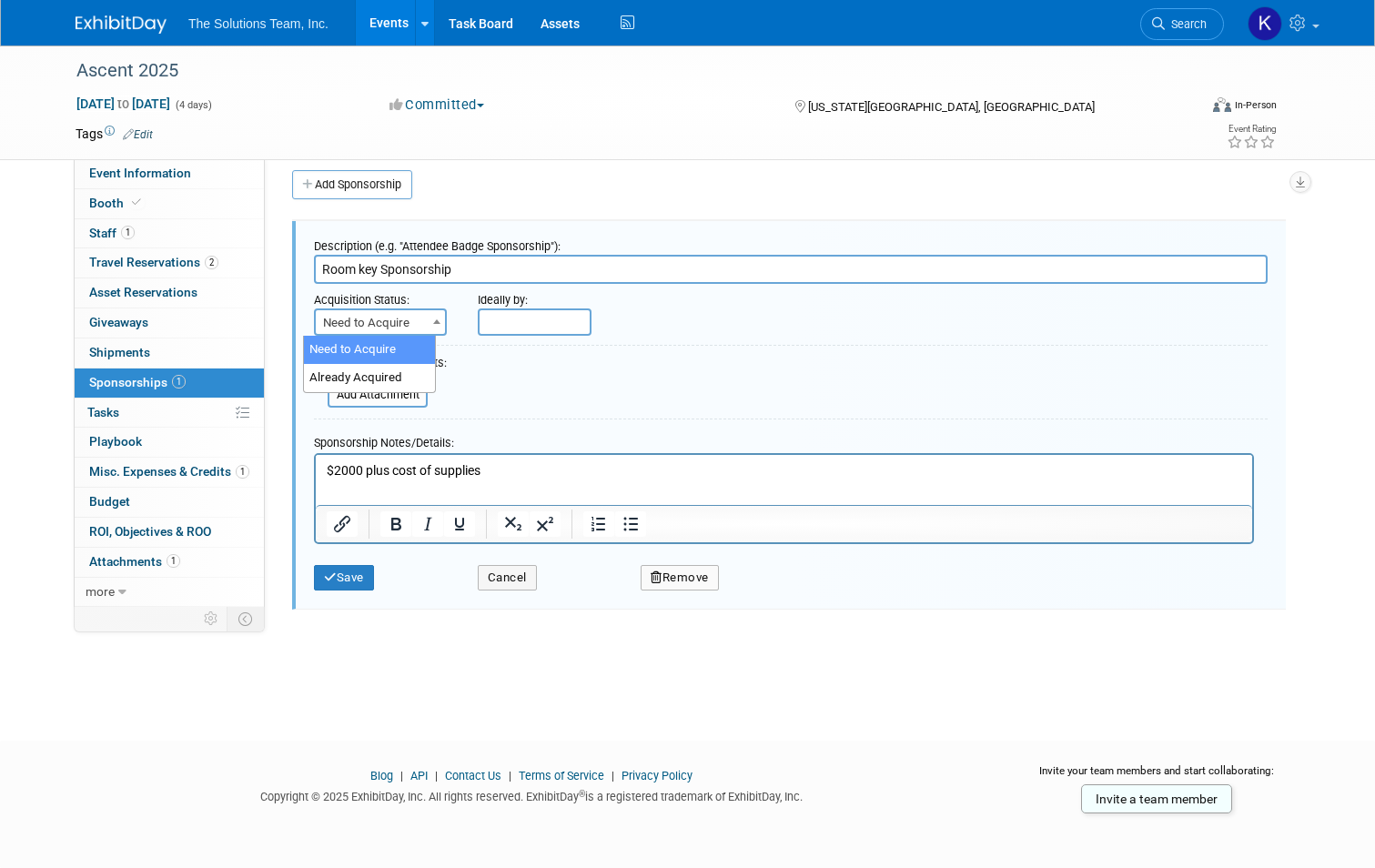
click at [412, 316] on span "Need to Acquire" at bounding box center [380, 323] width 129 height 25
select select "2"
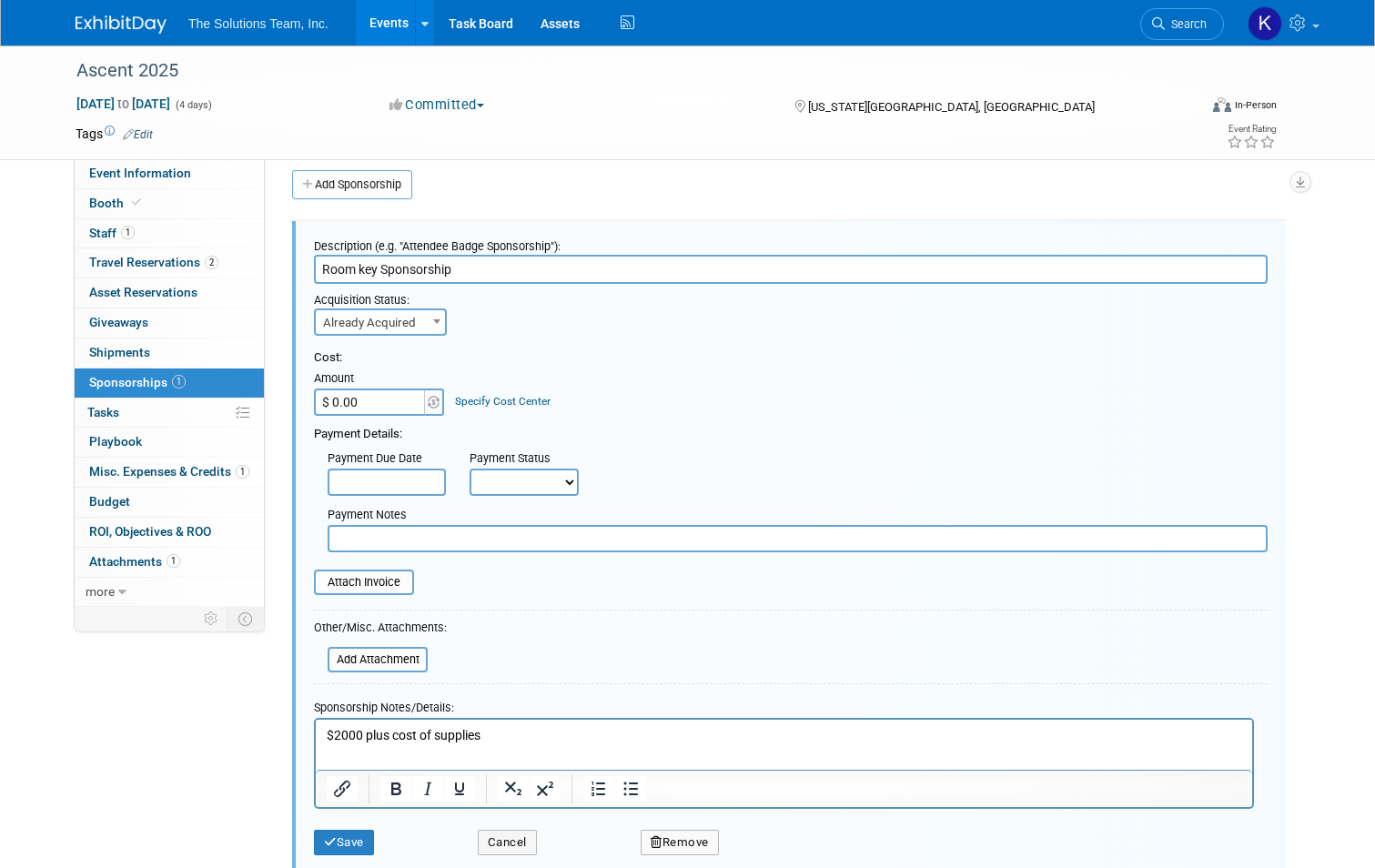
click at [322, 394] on input "$ 0.00" at bounding box center [370, 403] width 114 height 27
type input "$ 2,050.86"
click at [532, 482] on select "Not Paid Yet Partially Paid Paid in Full" at bounding box center [523, 482] width 109 height 27
select select "1"
click at [469, 468] on select "Not Paid Yet Partially Paid Paid in Full" at bounding box center [523, 482] width 109 height 27
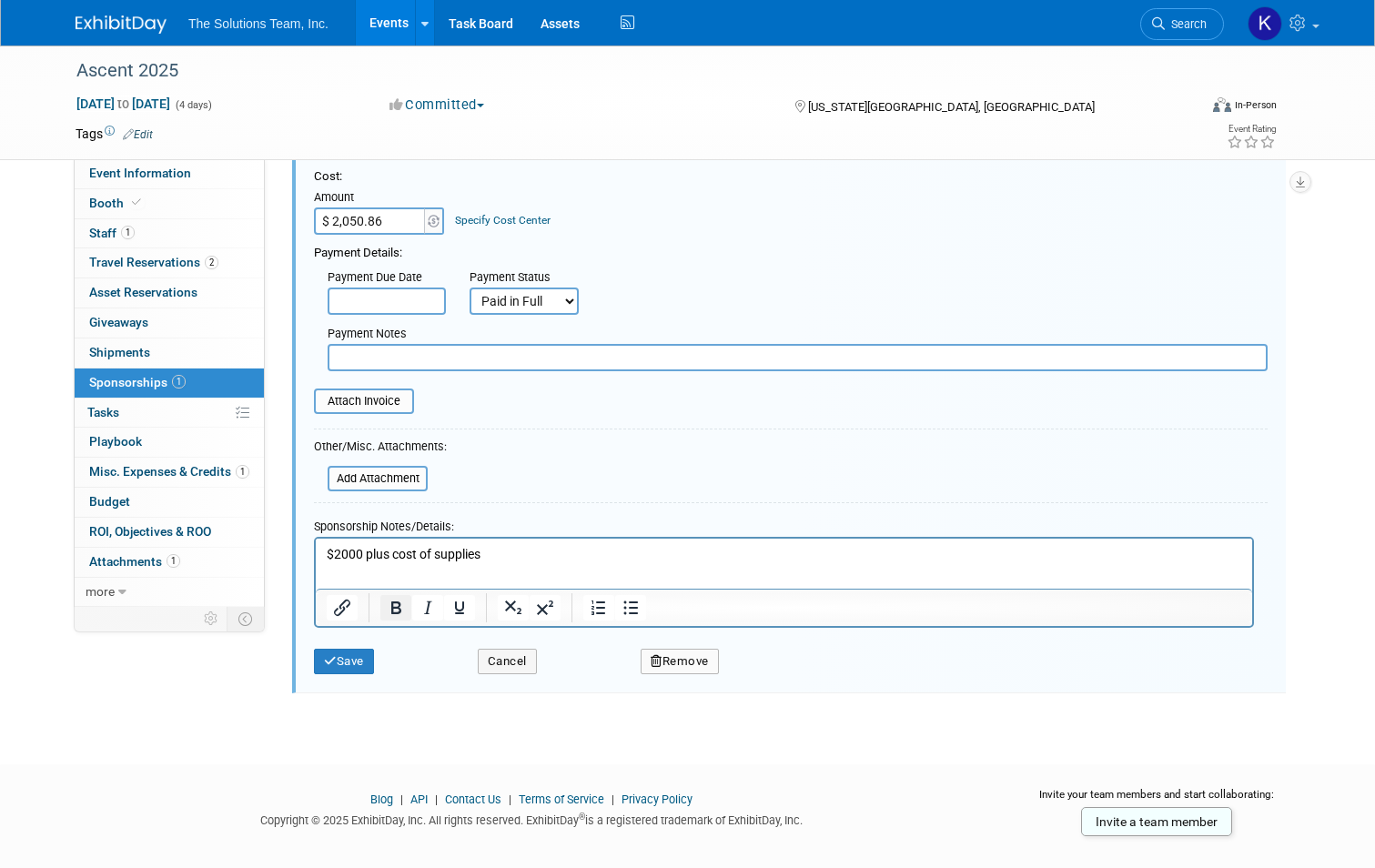
scroll to position [196, 0]
click at [331, 651] on button "Save" at bounding box center [343, 660] width 60 height 25
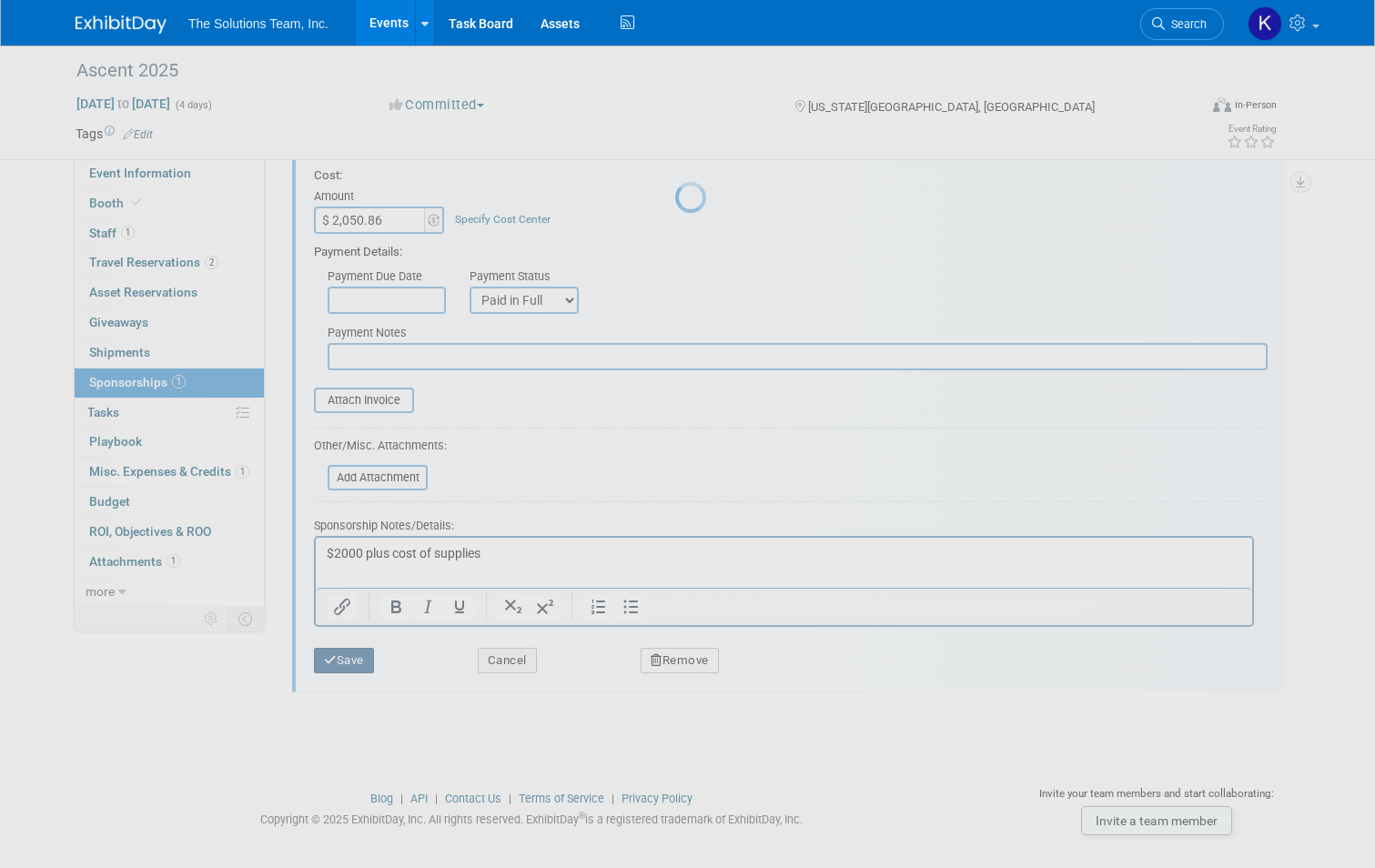
scroll to position [14, 0]
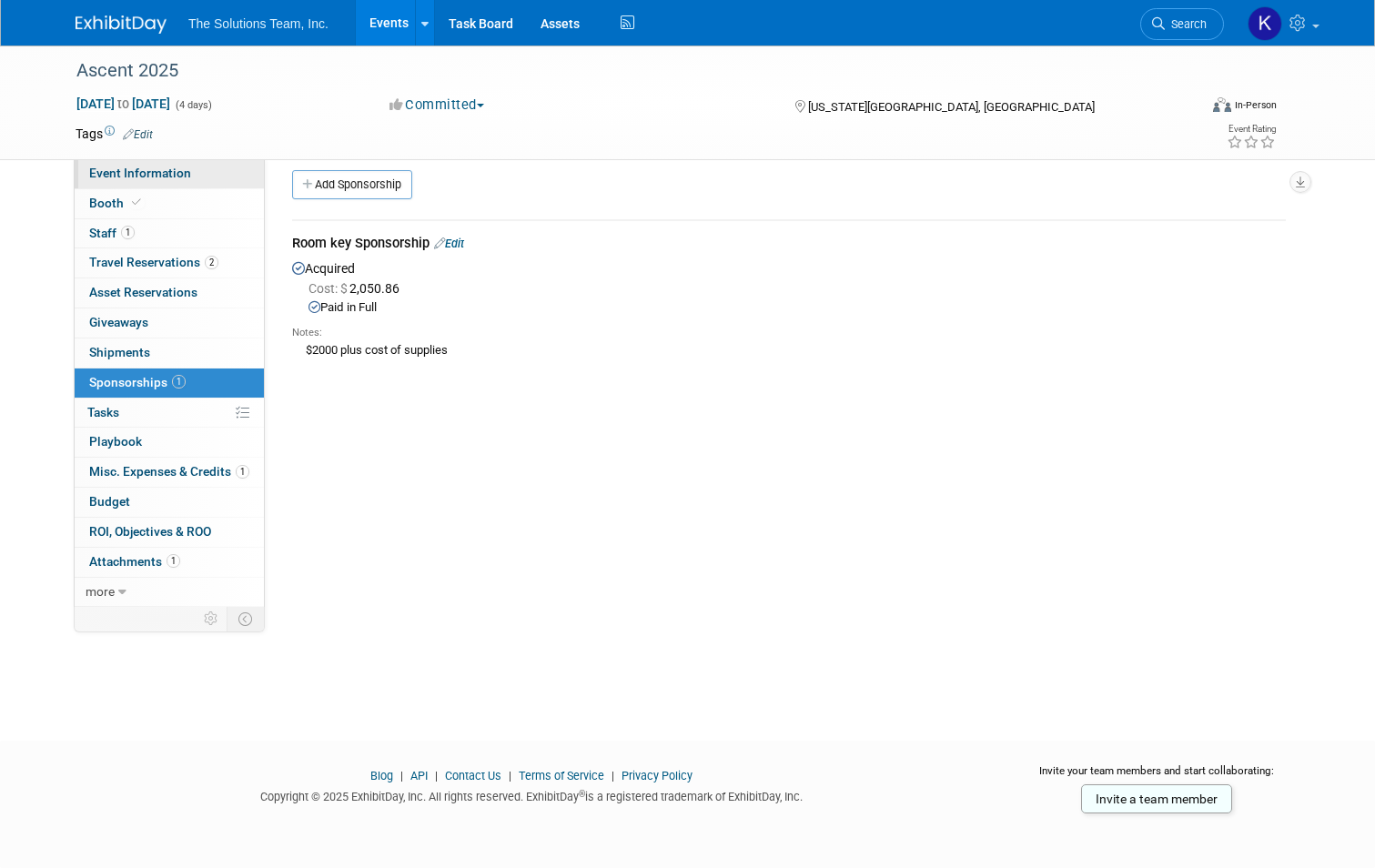
click at [131, 169] on span "Event Information" at bounding box center [140, 172] width 102 height 15
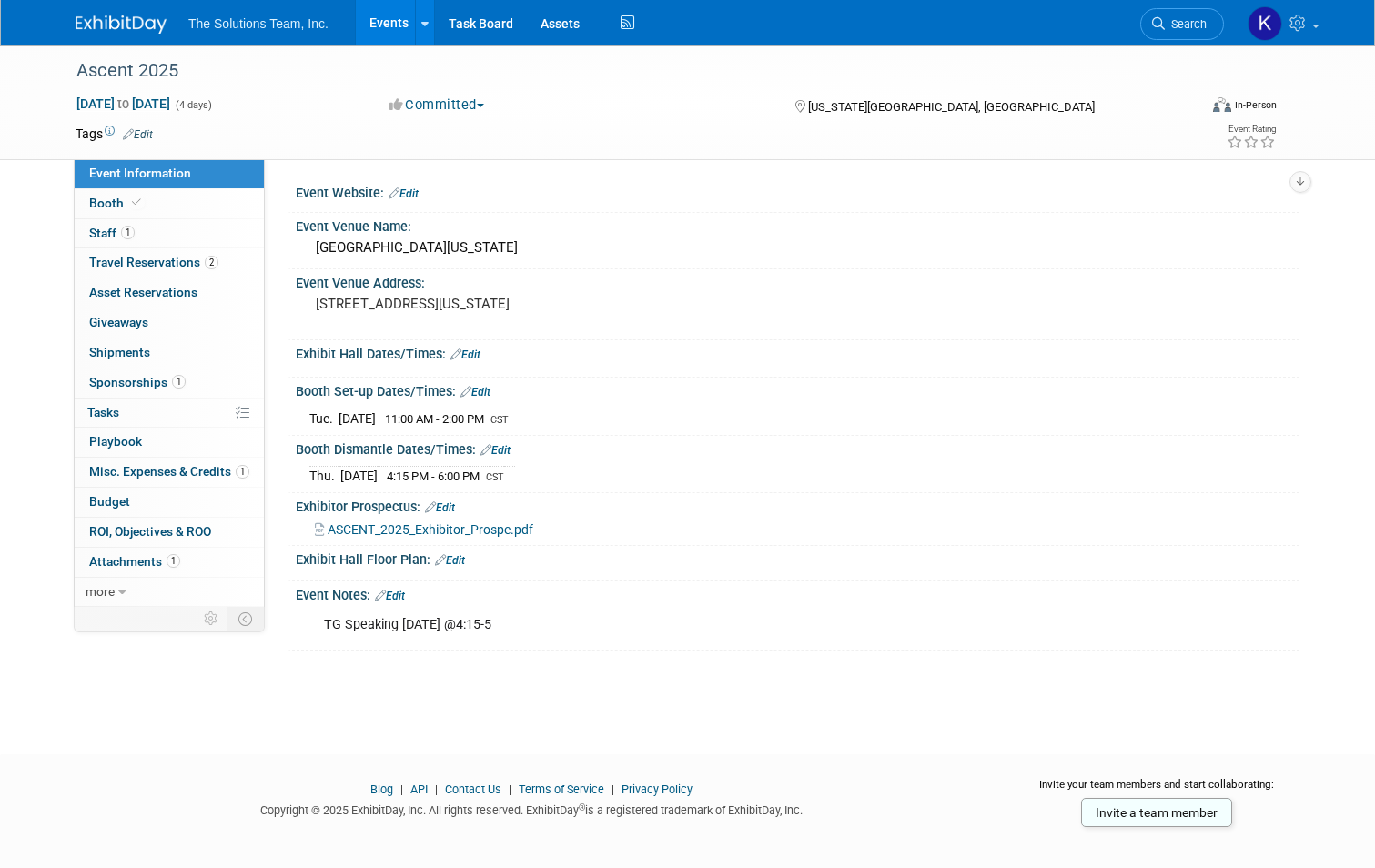
click at [99, 5] on div at bounding box center [131, 17] width 113 height 33
click at [103, 31] on img at bounding box center [121, 24] width 91 height 19
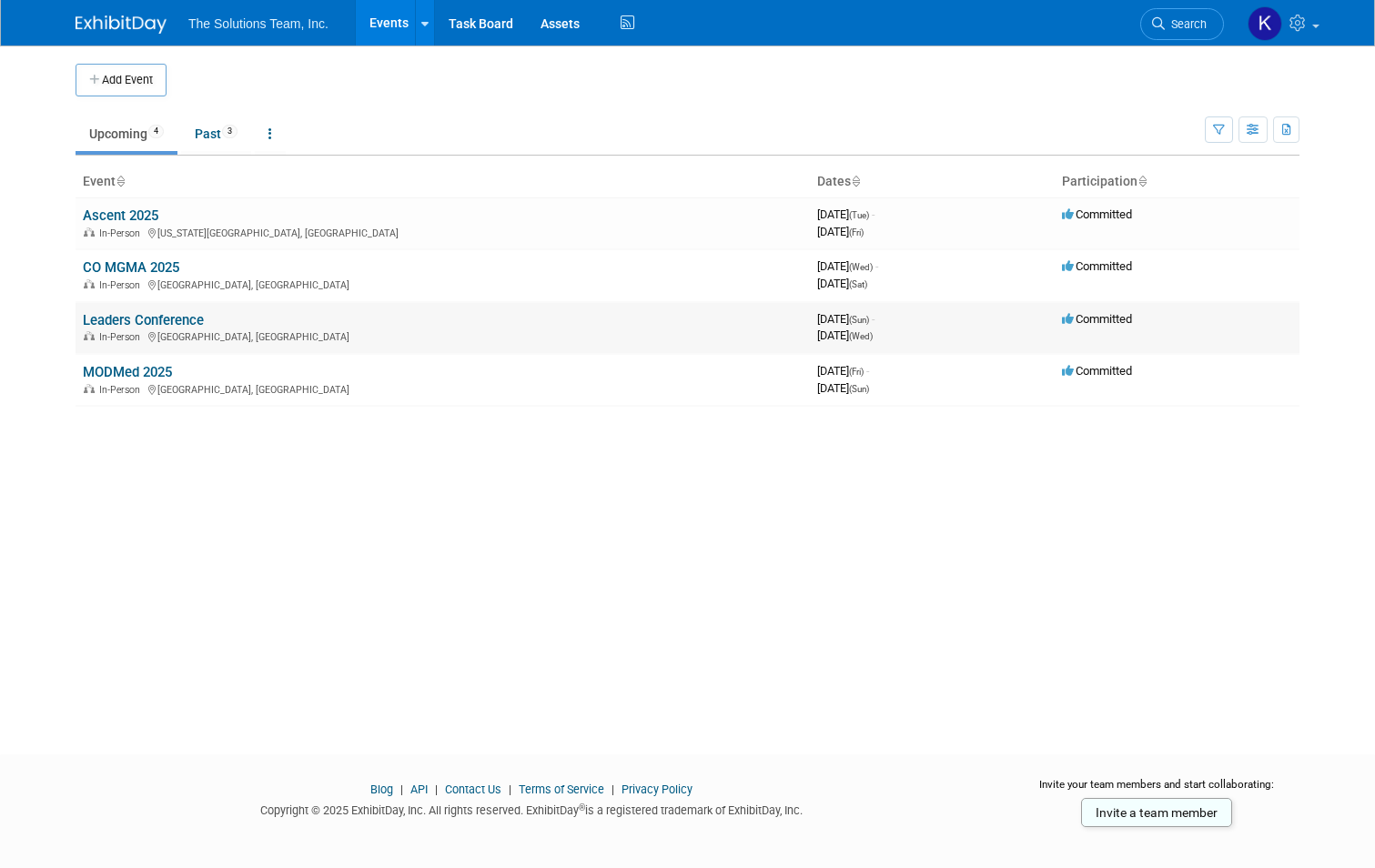
click at [152, 324] on link "Leaders Conference" at bounding box center [144, 320] width 122 height 17
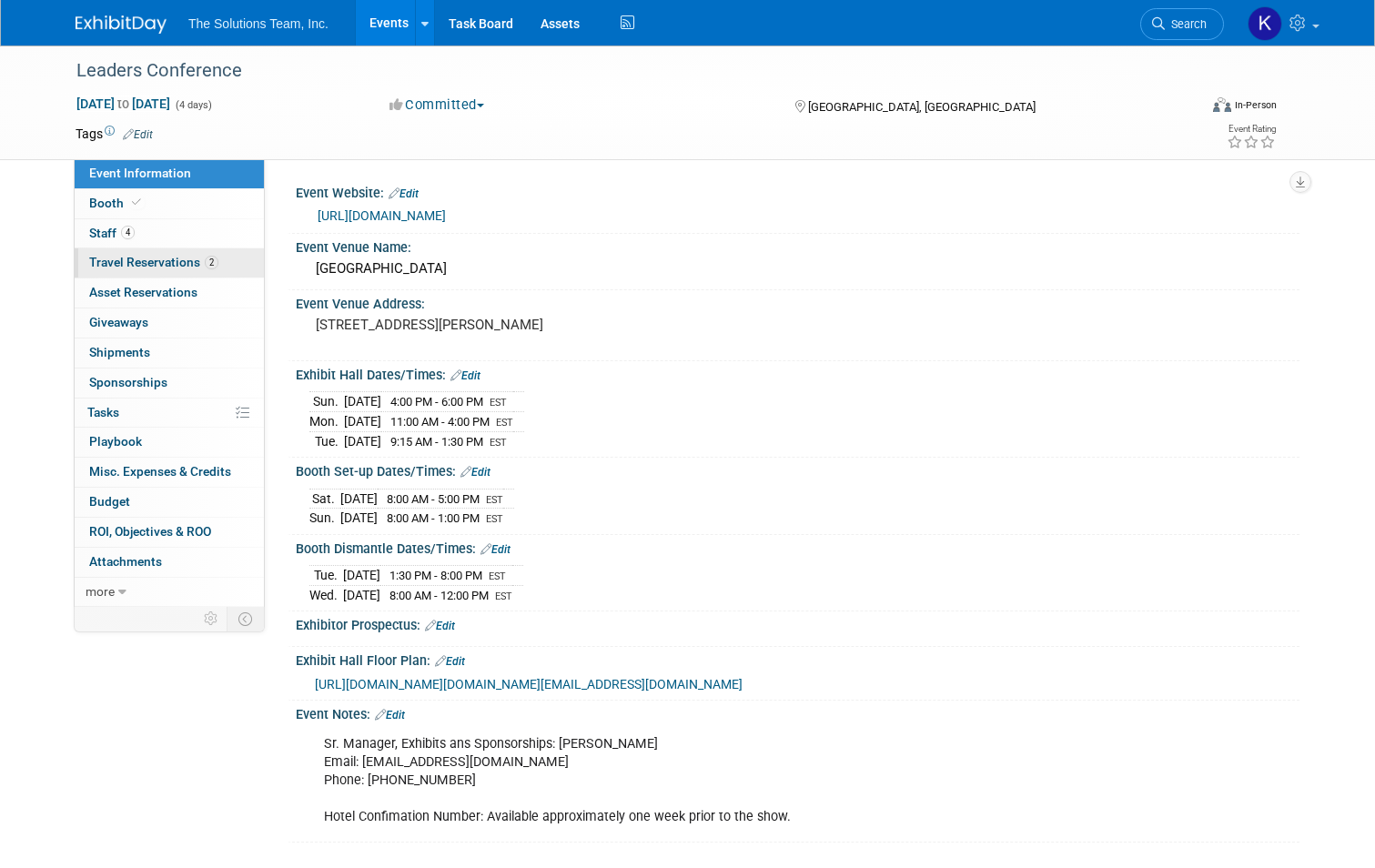
click at [188, 261] on span "Travel Reservations 2" at bounding box center [154, 262] width 129 height 15
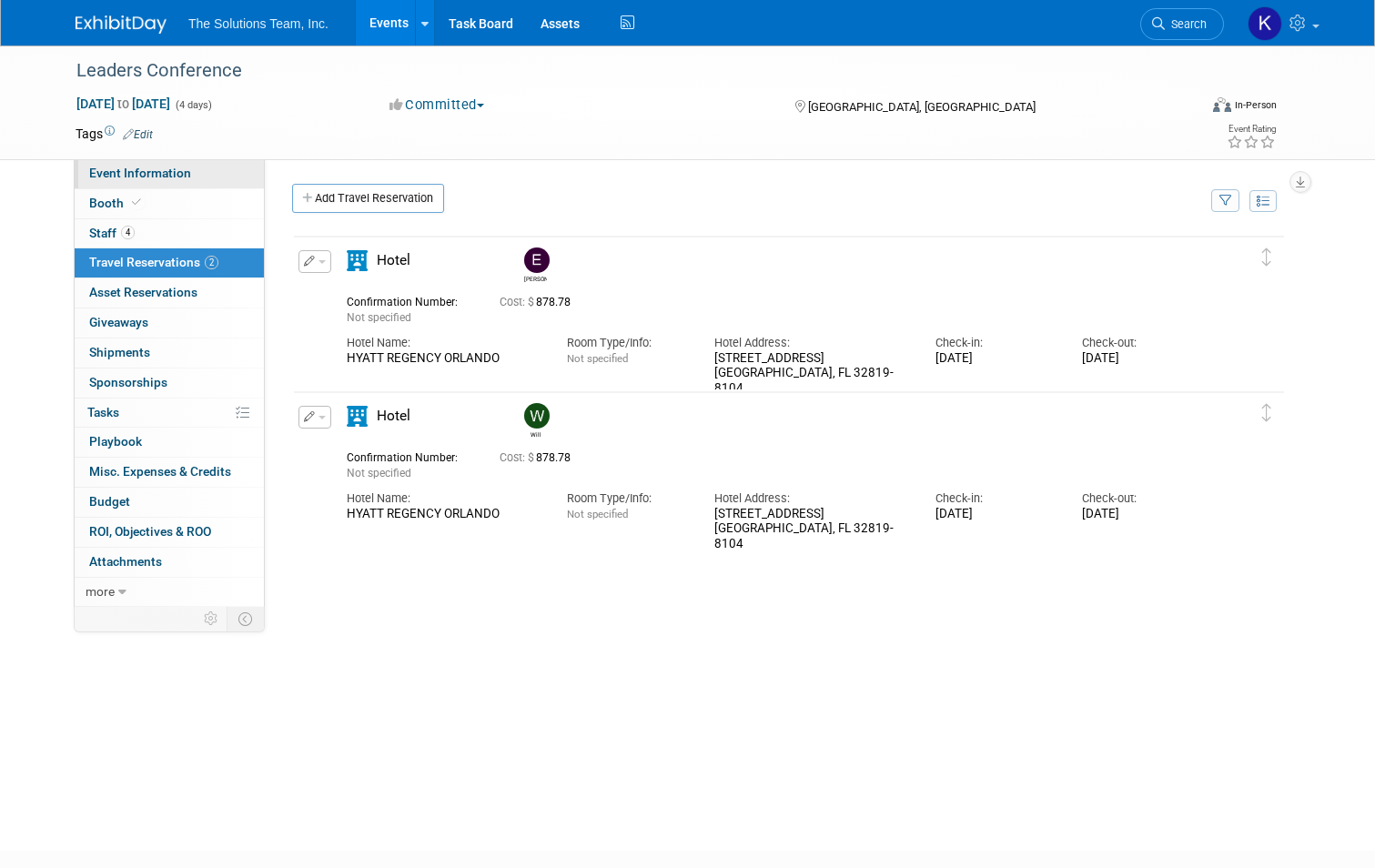
click at [176, 176] on span "Event Information" at bounding box center [140, 172] width 102 height 15
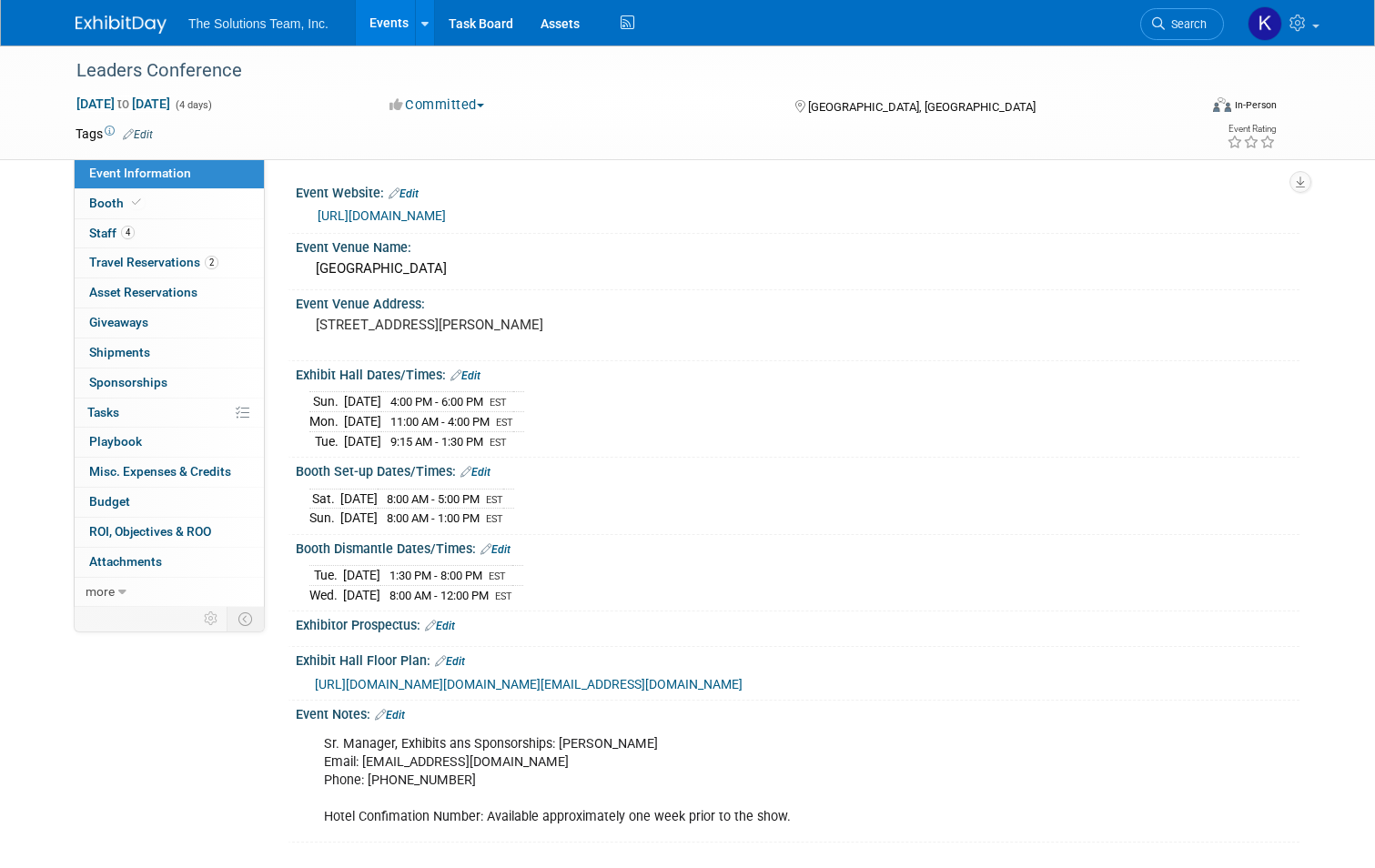
click at [375, 692] on span "https://nam02.safelinks.protection.outlook.com/?url=https%3A%2F%2Fmgmatrial.orb…" at bounding box center [528, 684] width 427 height 15
